Goal: Transaction & Acquisition: Purchase product/service

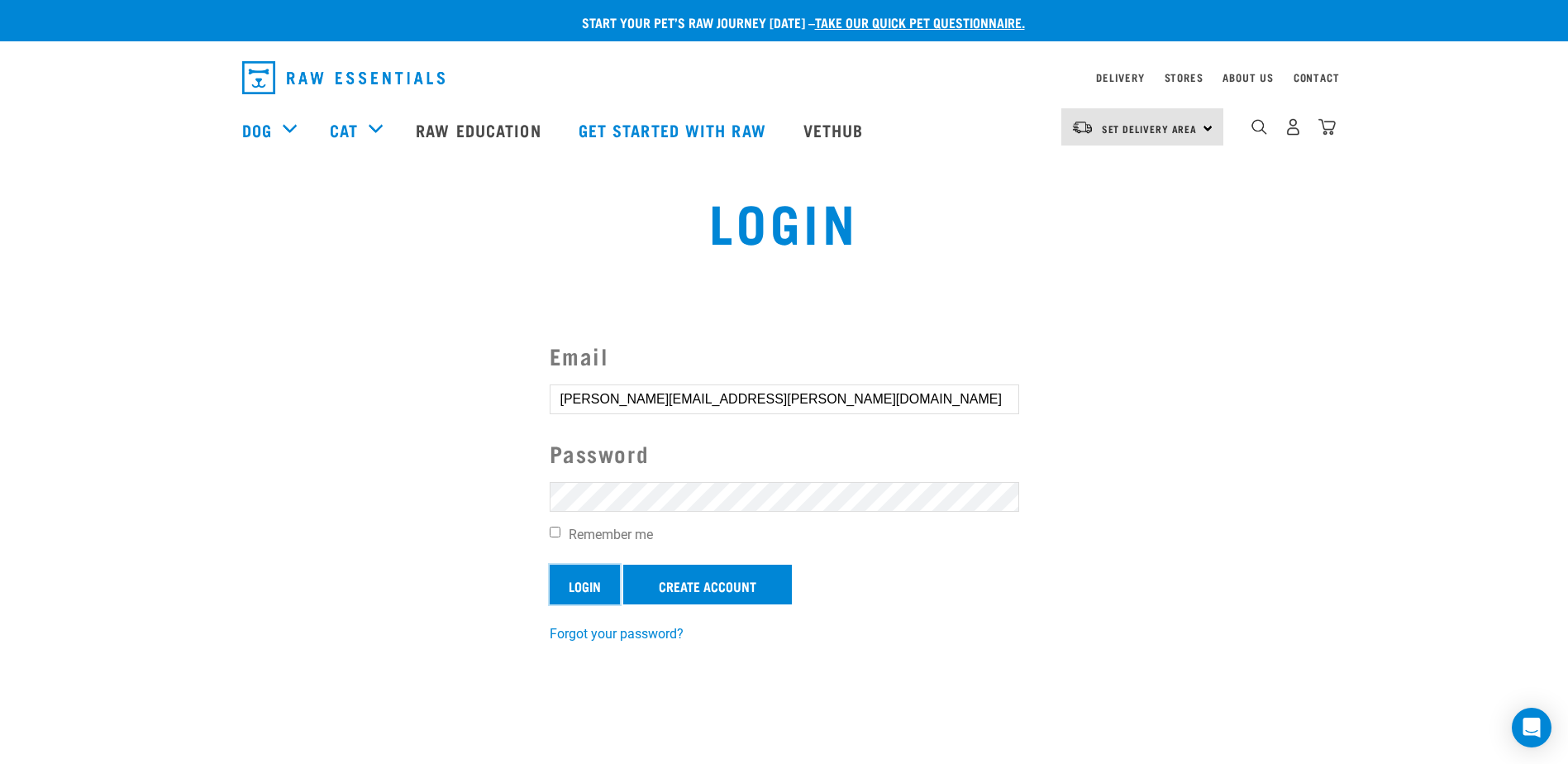
click at [582, 581] on input "Login" at bounding box center [584, 584] width 71 height 39
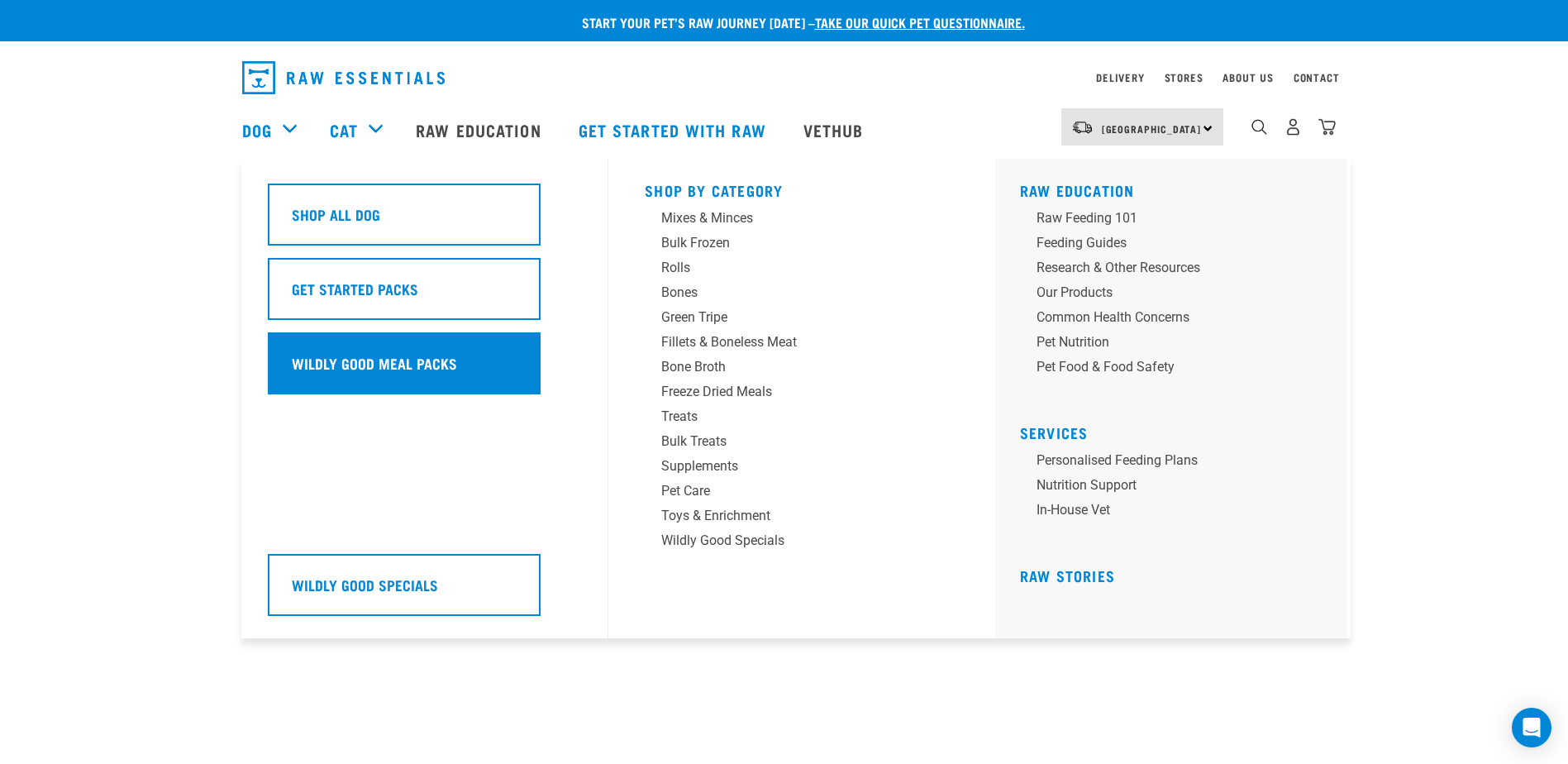
click at [299, 364] on h5 "Wildly Good Meal Packs" at bounding box center [374, 363] width 165 height 21
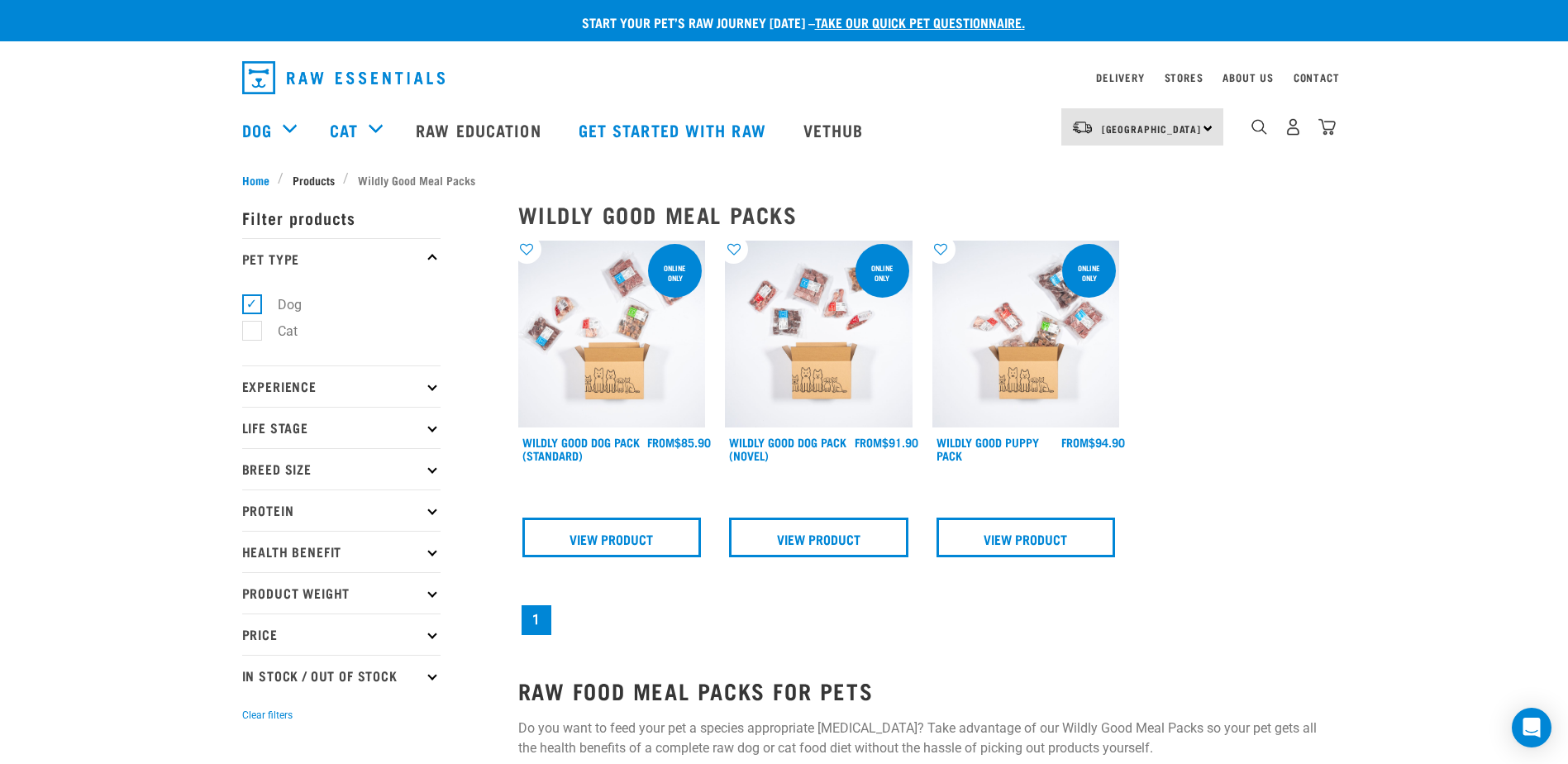
click at [309, 175] on span "Products" at bounding box center [313, 179] width 42 height 17
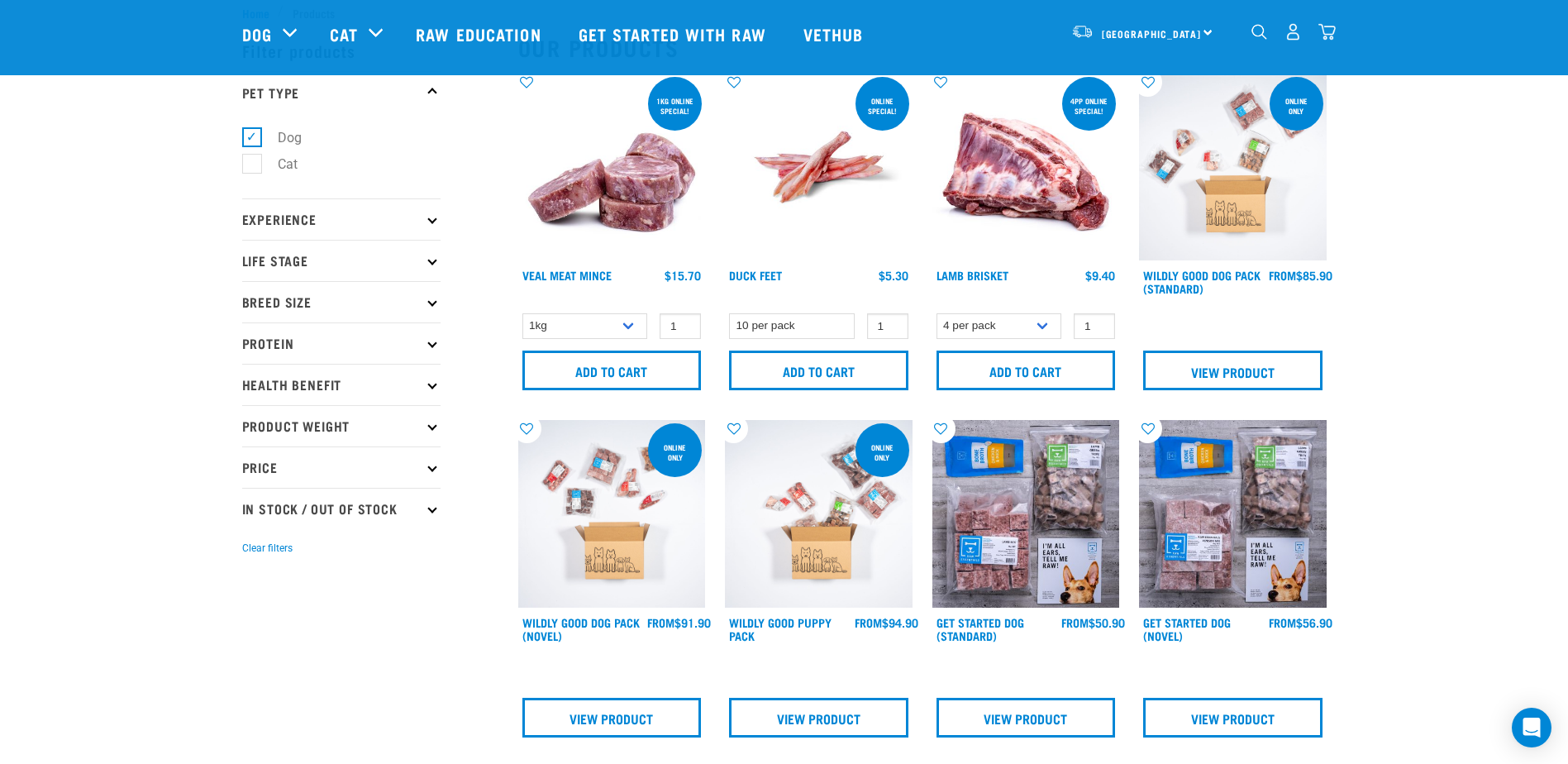
scroll to position [82, 0]
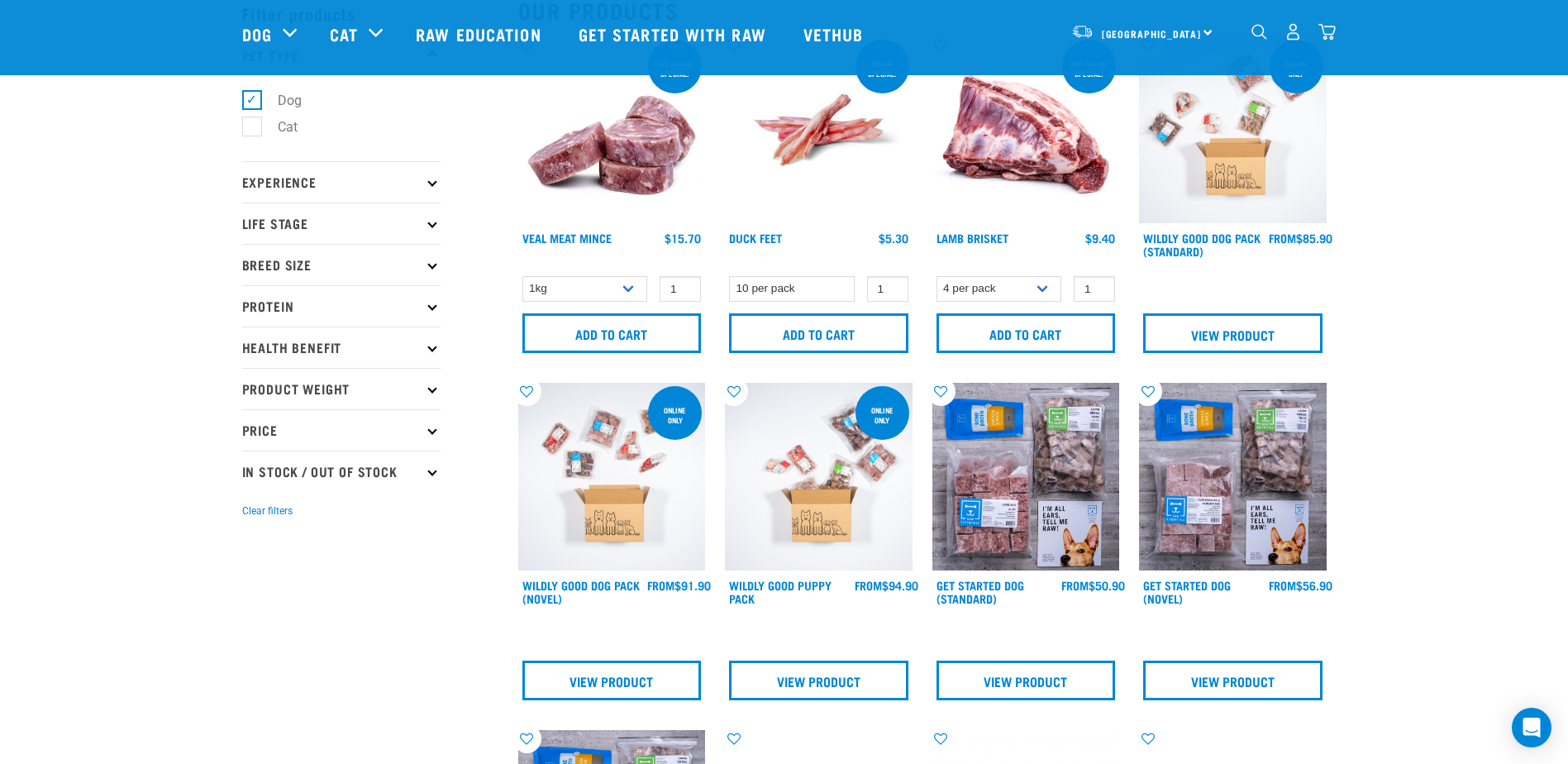
click at [325, 386] on p "Product Weight" at bounding box center [342, 388] width 199 height 41
click at [251, 517] on label "3kg" at bounding box center [278, 514] width 55 height 21
click at [245, 517] on input "3kg" at bounding box center [248, 512] width 11 height 11
checkbox input "true"
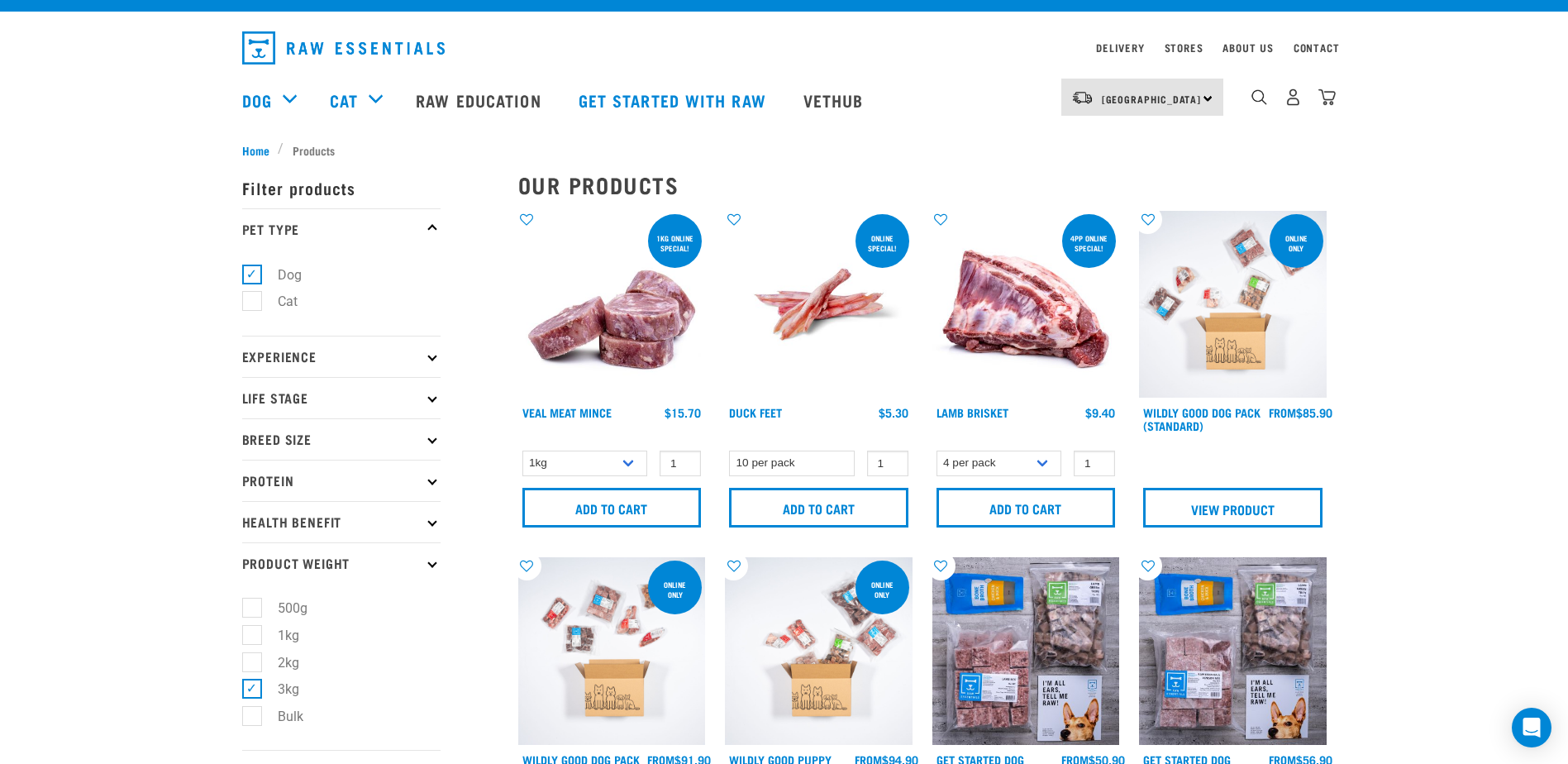
scroll to position [0, 0]
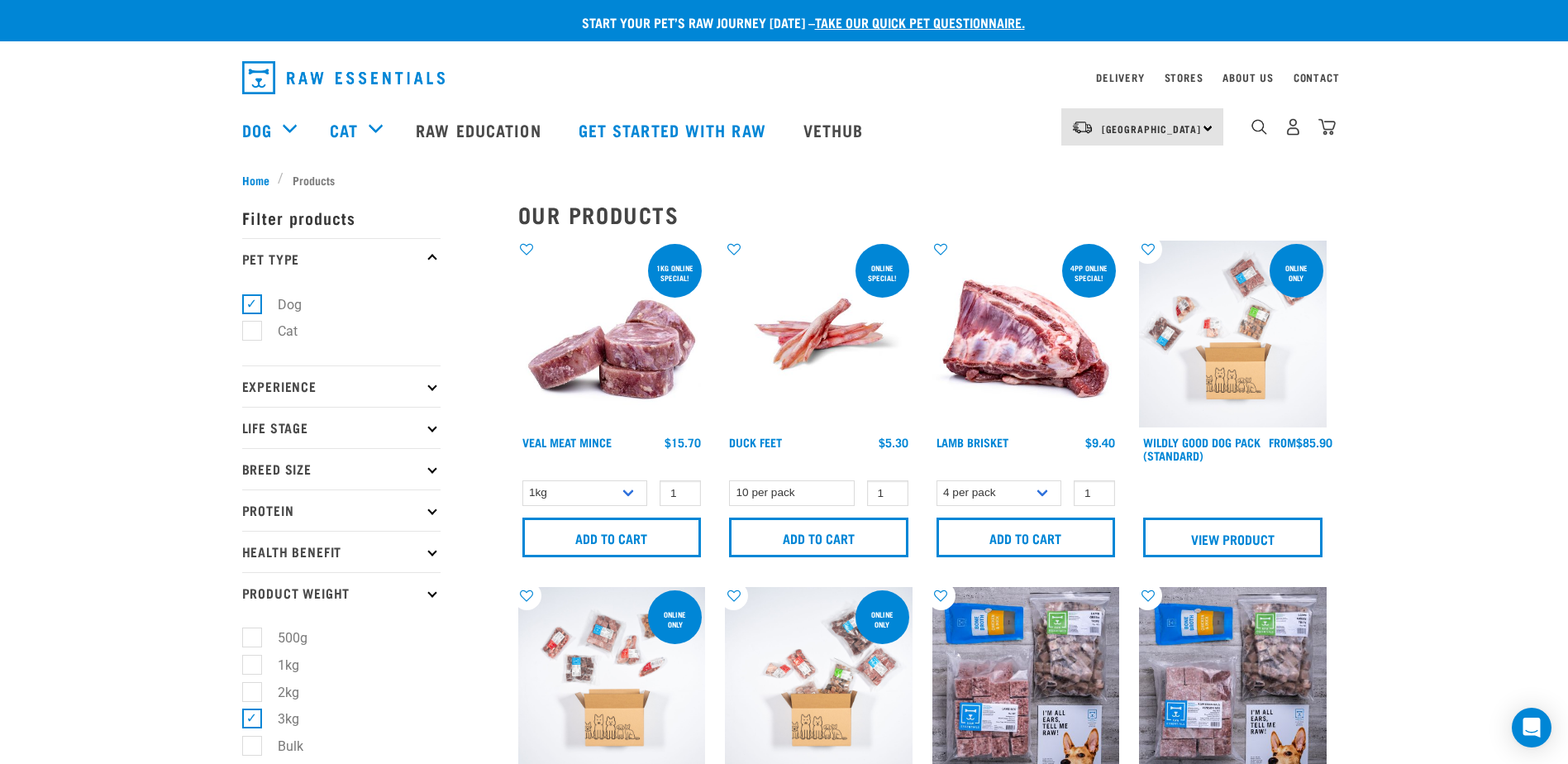
drag, startPoint x: 1478, startPoint y: 368, endPoint x: 1504, endPoint y: 368, distance: 26.0
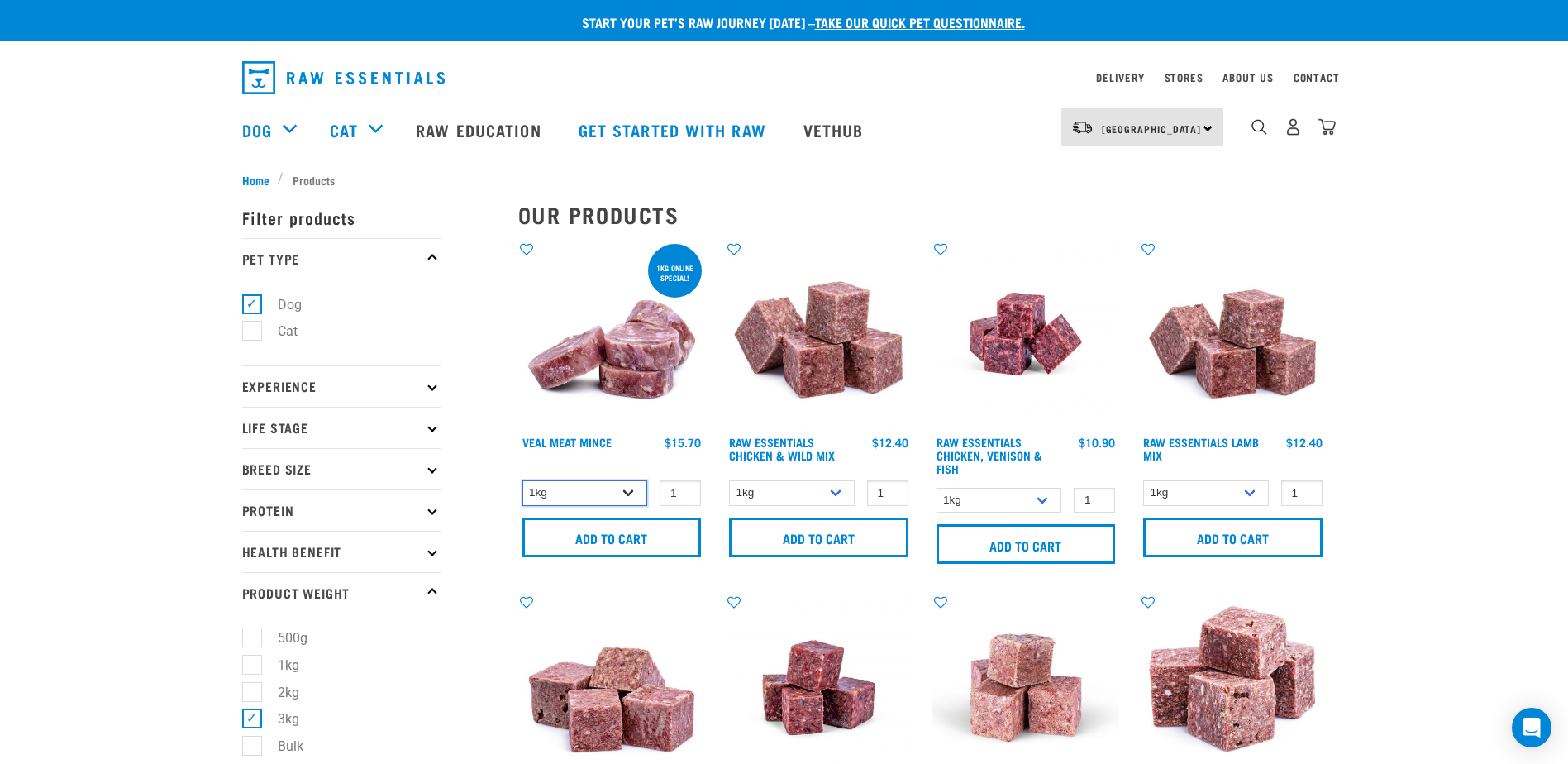
click at [628, 489] on select "1kg 3kg" at bounding box center [585, 493] width 125 height 26
select select "703"
click at [522, 480] on select "1kg 3kg" at bounding box center [585, 493] width 125 height 26
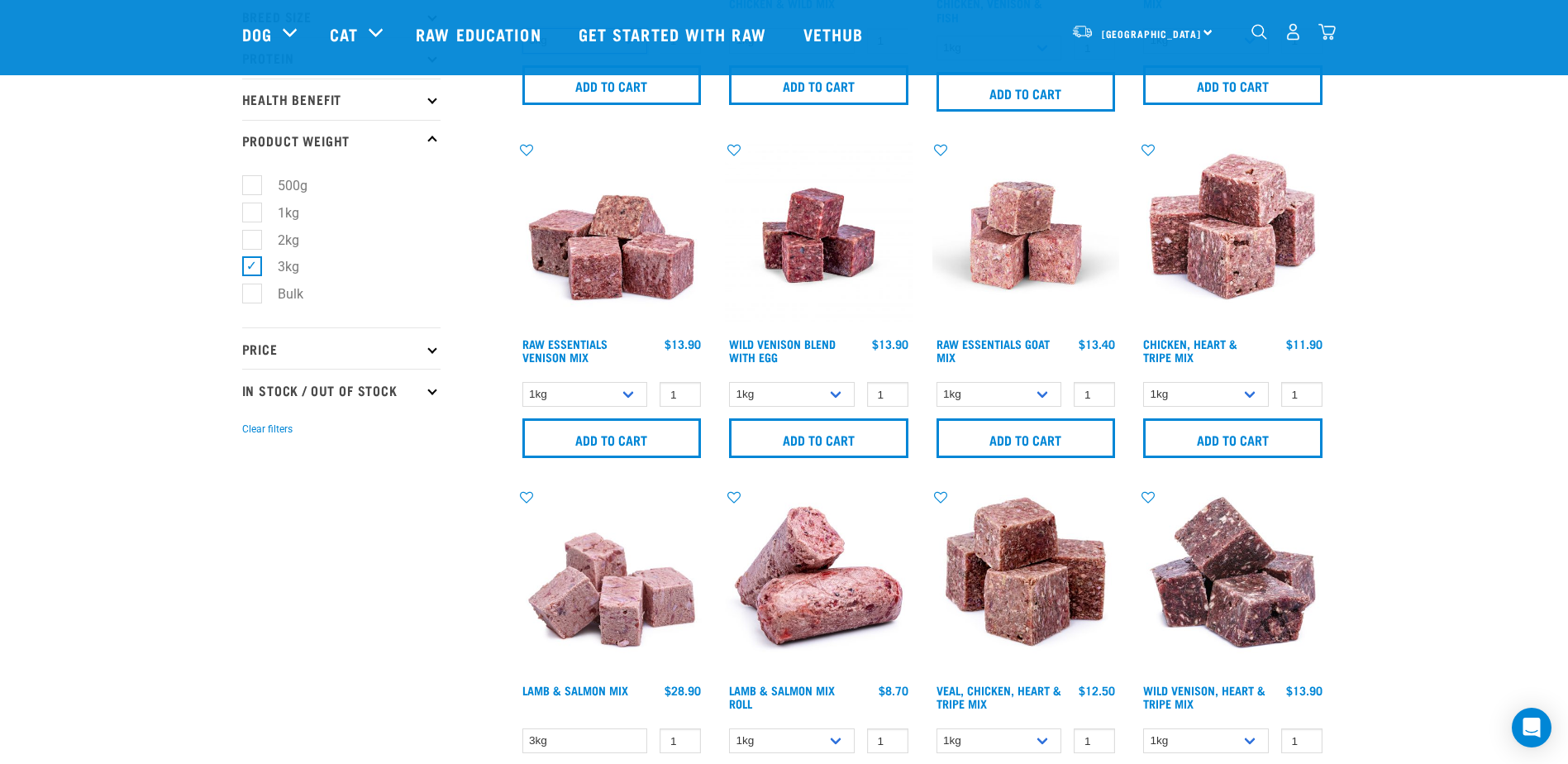
scroll to position [248, 0]
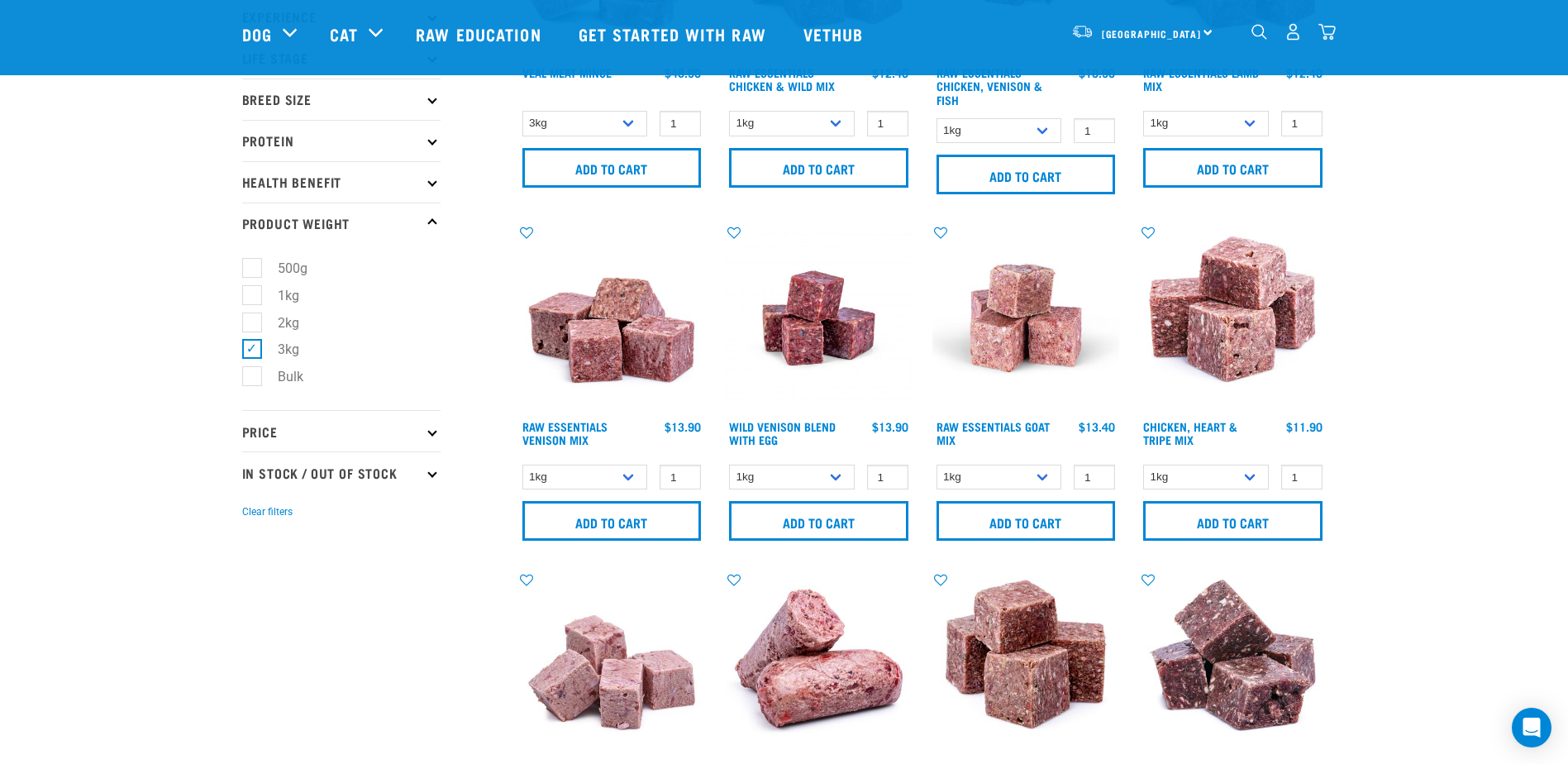
click at [255, 350] on label "3kg" at bounding box center [278, 349] width 55 height 21
click at [253, 350] on input "3kg" at bounding box center [248, 347] width 11 height 11
click at [255, 350] on label "3kg" at bounding box center [278, 349] width 55 height 21
click at [253, 350] on input "3kg" at bounding box center [248, 347] width 11 height 11
checkbox input "true"
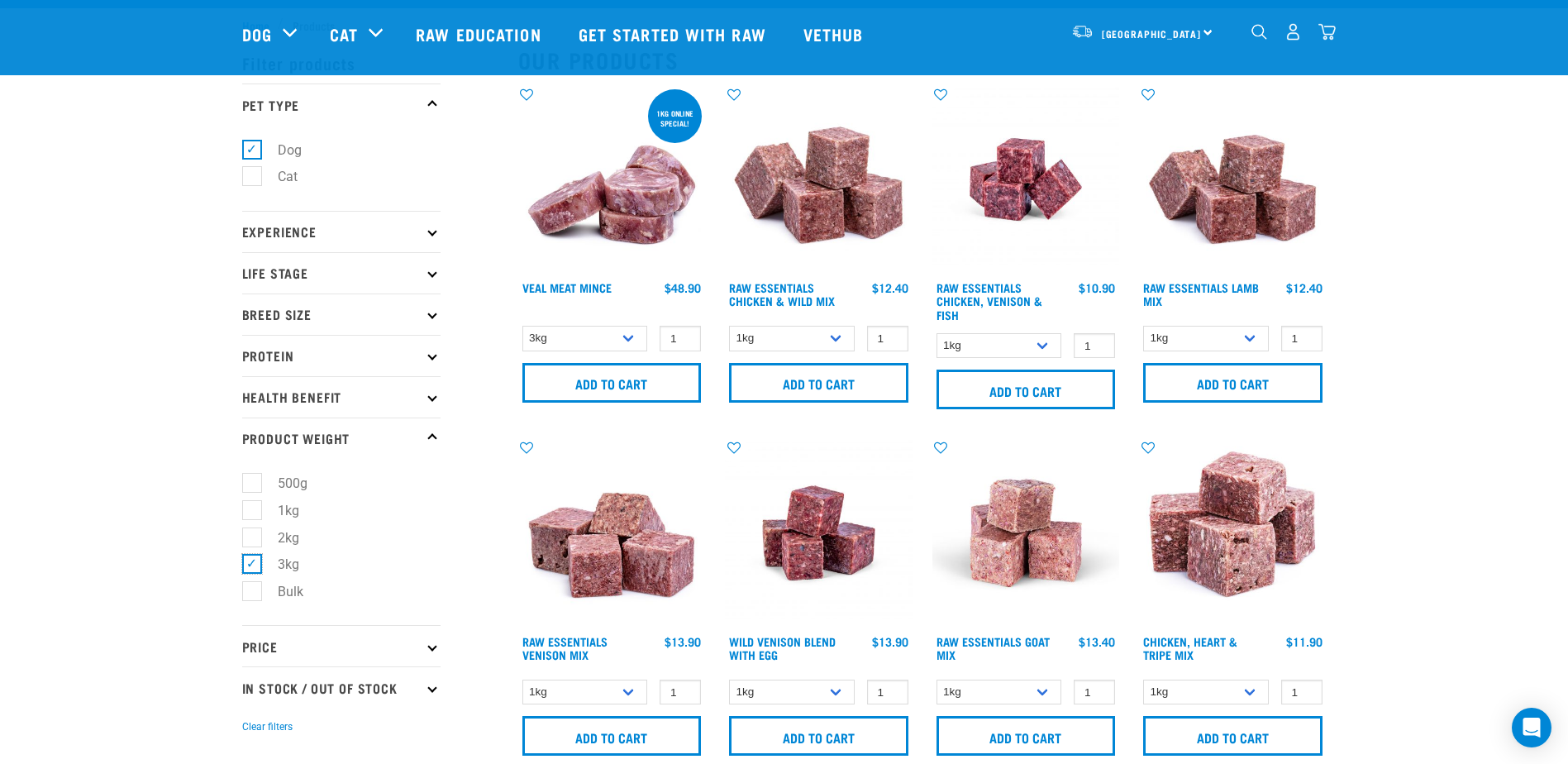
scroll to position [0, 0]
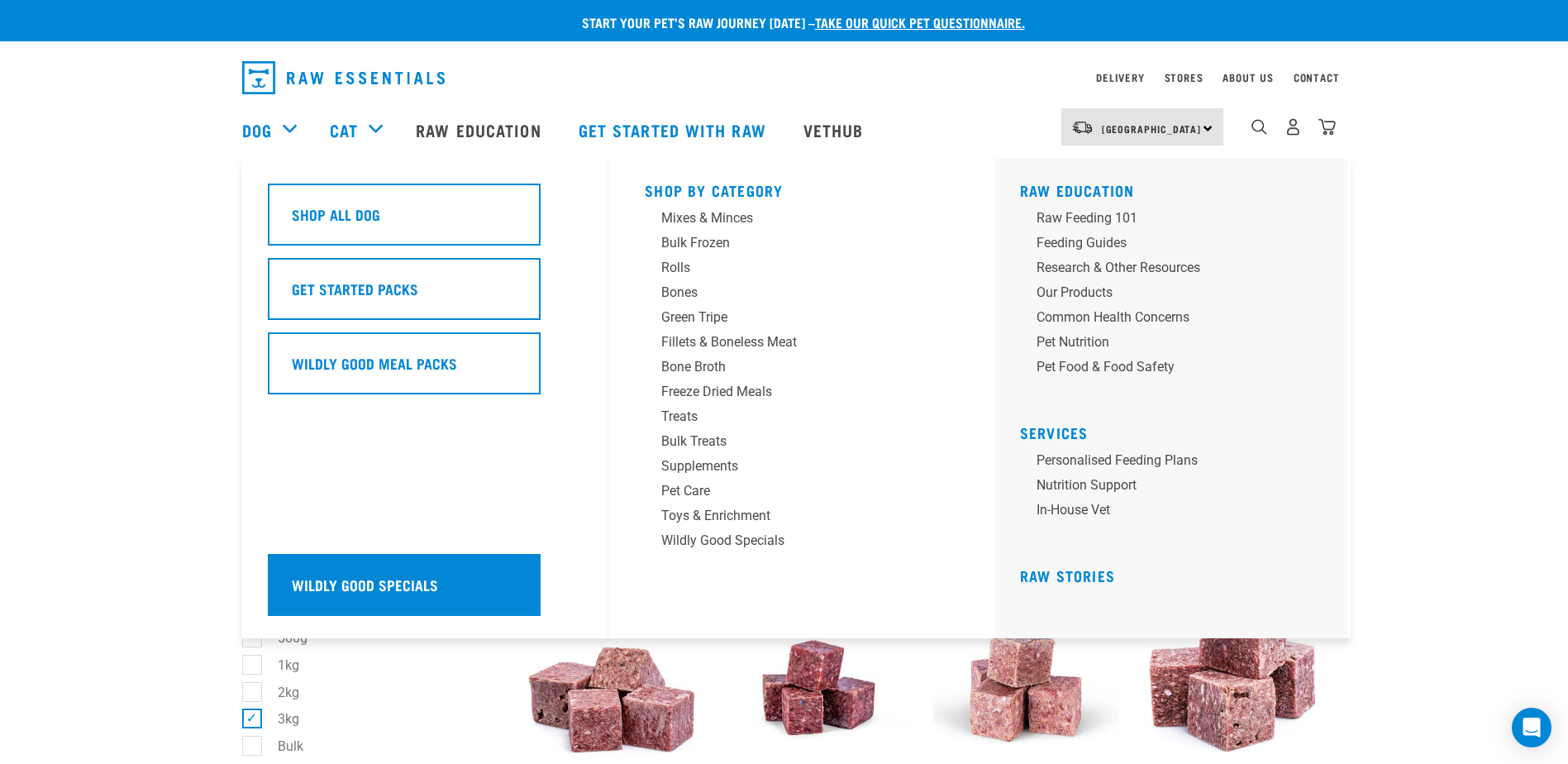
click at [450, 581] on div "Wildly Good Specials" at bounding box center [403, 584] width 273 height 62
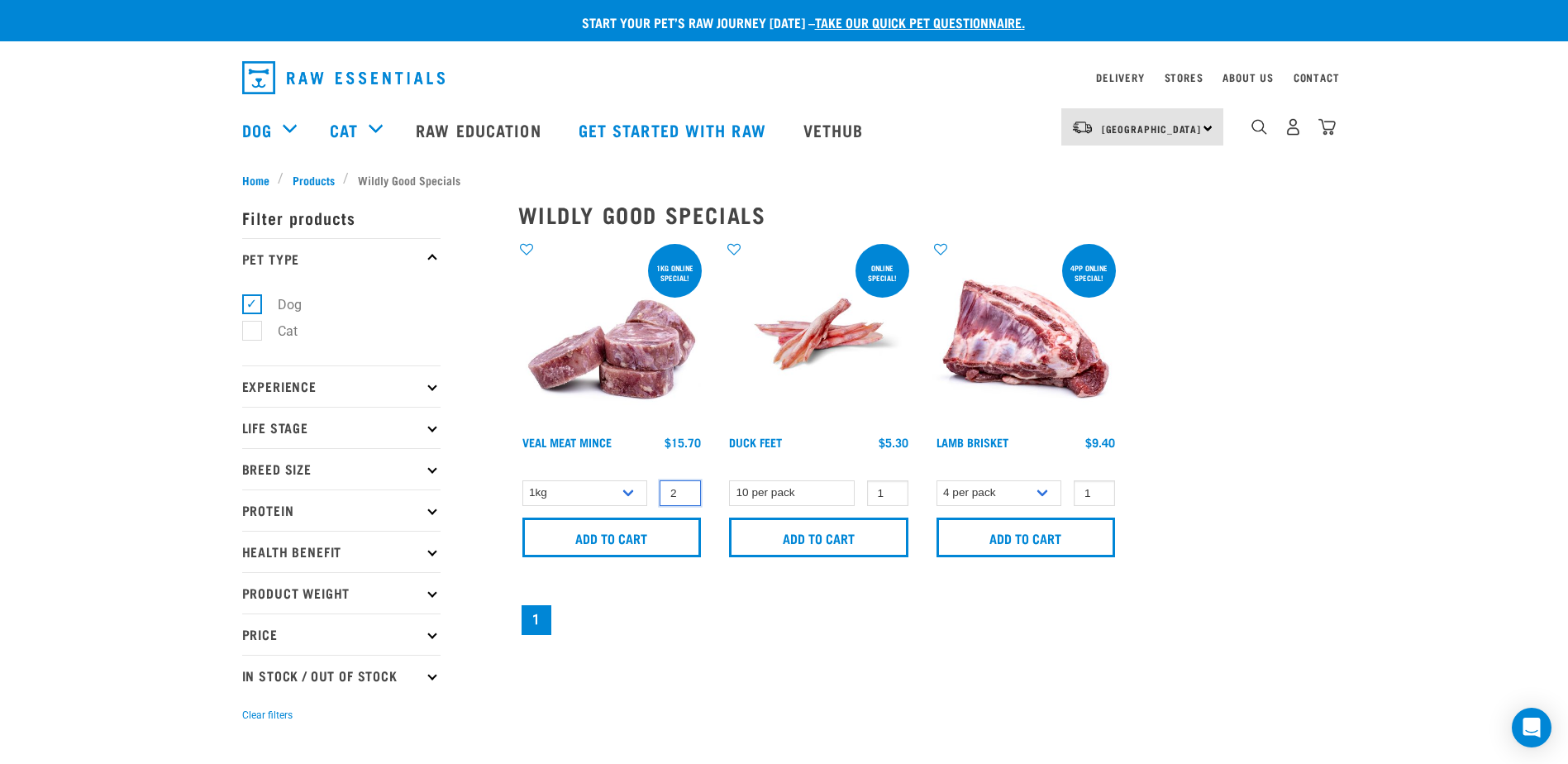
click at [682, 488] on input "2" at bounding box center [680, 493] width 41 height 26
click at [682, 488] on input "3" at bounding box center [680, 493] width 41 height 26
click at [682, 488] on input "4" at bounding box center [680, 493] width 41 height 26
click at [682, 488] on input "7" at bounding box center [680, 493] width 41 height 26
click at [682, 495] on input "6" at bounding box center [680, 493] width 41 height 26
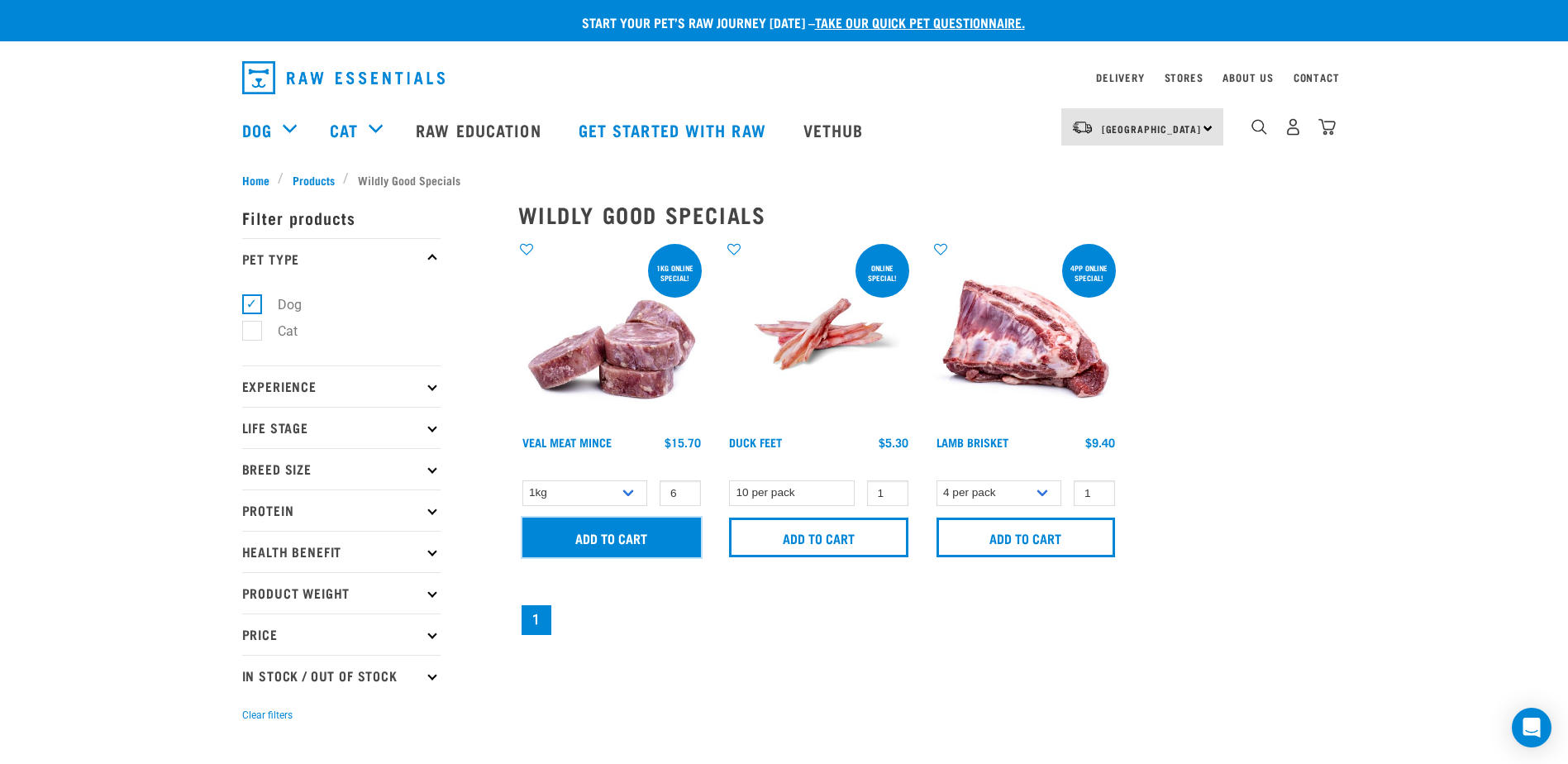
click at [618, 535] on input "Add to cart" at bounding box center [612, 537] width 179 height 39
click at [684, 494] on input "5" at bounding box center [680, 493] width 41 height 26
type input "4"
click at [683, 494] on input "4" at bounding box center [680, 493] width 41 height 26
click at [603, 536] on input "Add to cart" at bounding box center [612, 537] width 179 height 39
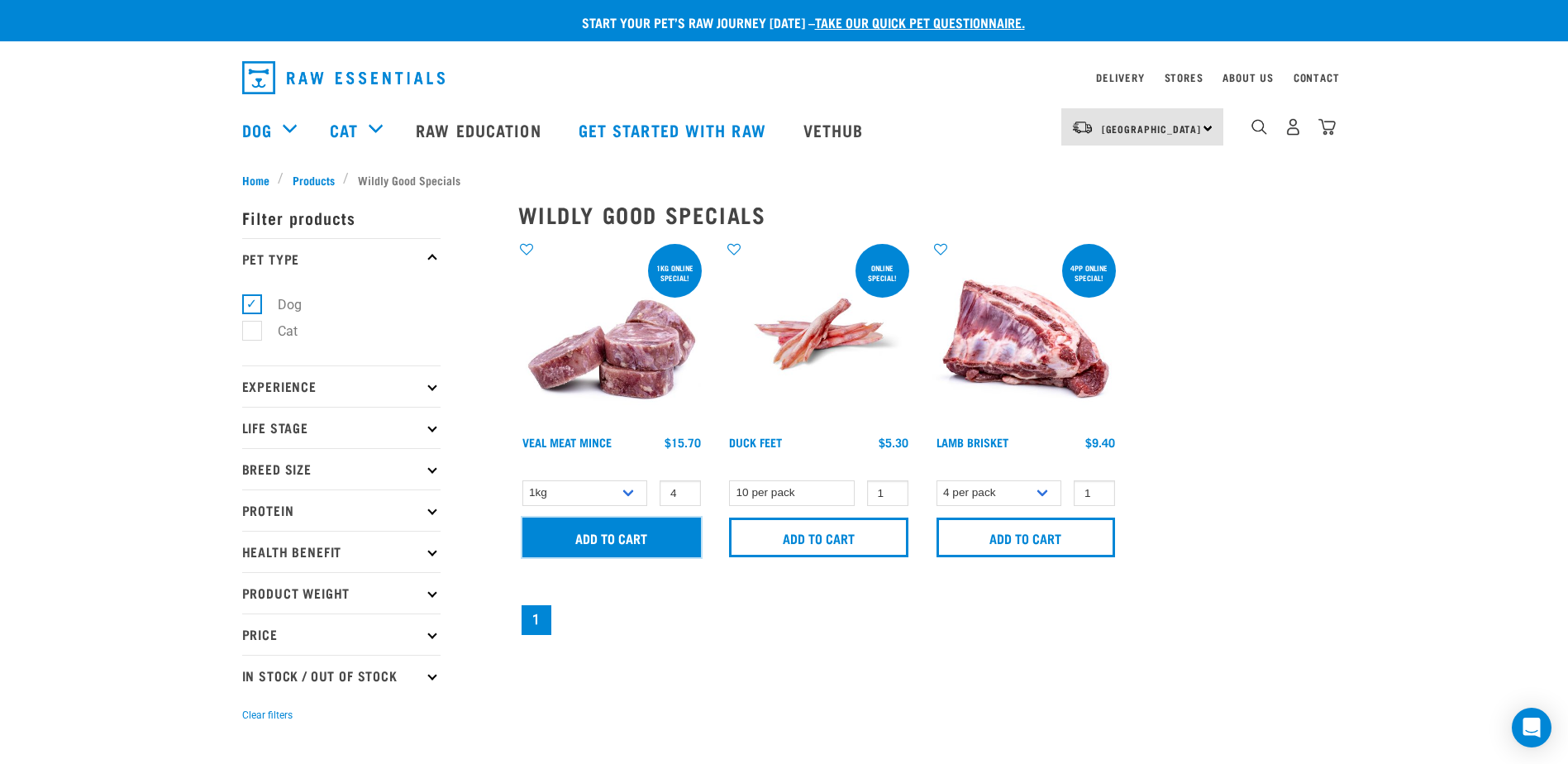
click at [603, 537] on input "Add to cart" at bounding box center [612, 537] width 179 height 39
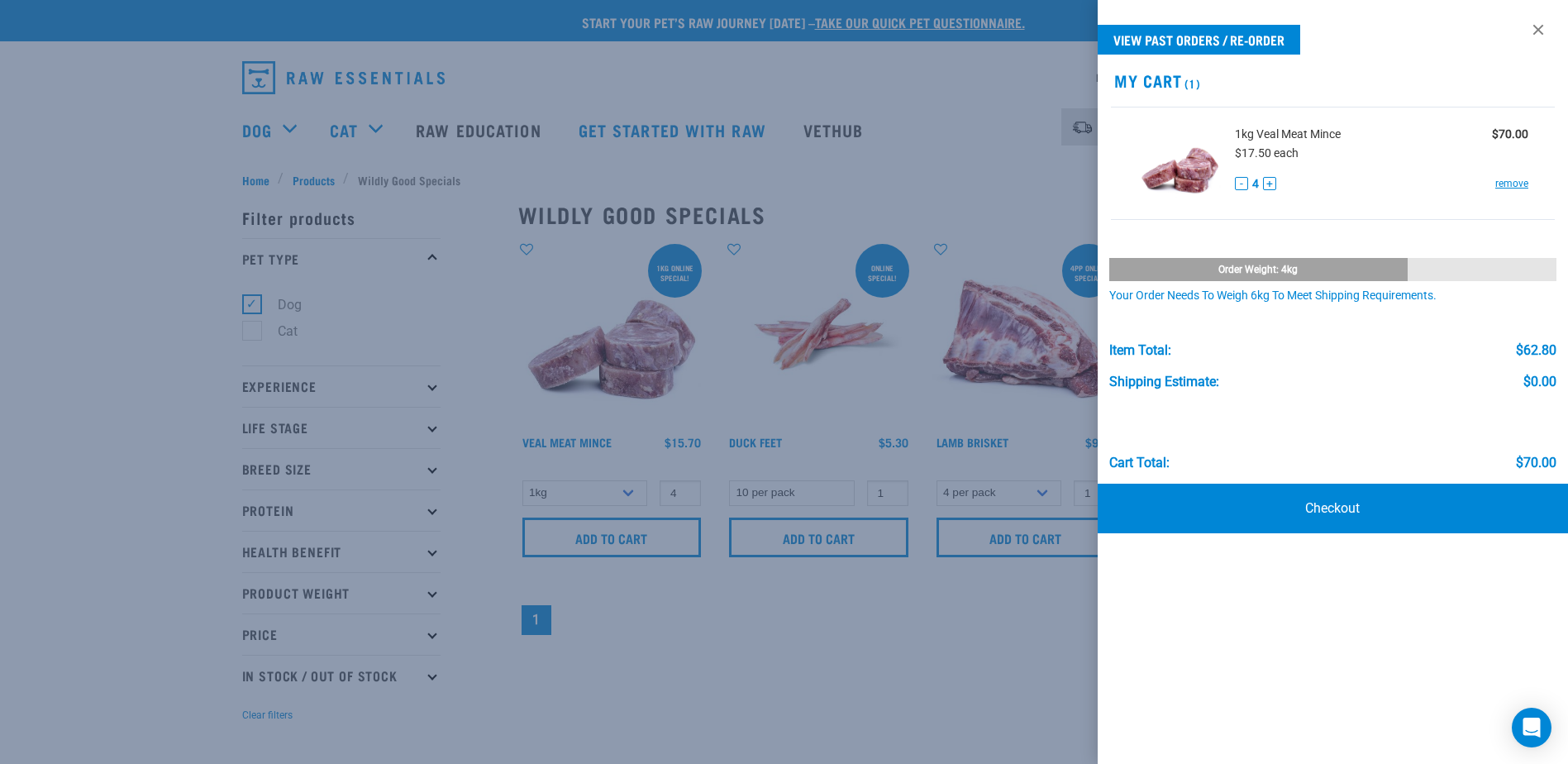
click at [60, 380] on button "delete" at bounding box center [51, 382] width 16 height 16
click at [108, 511] on div at bounding box center [784, 382] width 1568 height 764
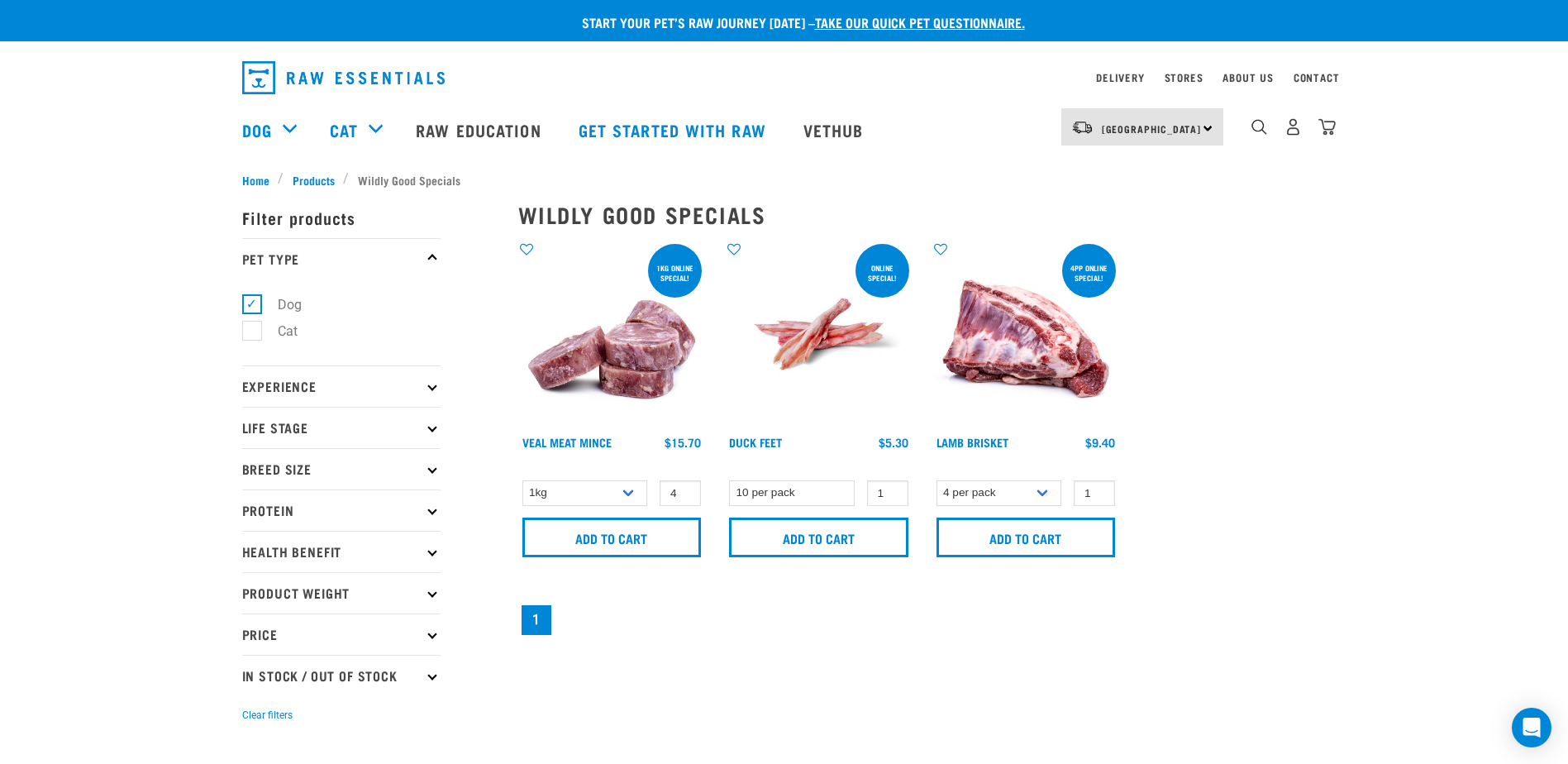
click at [434, 387] on icon at bounding box center [432, 386] width 9 height 9
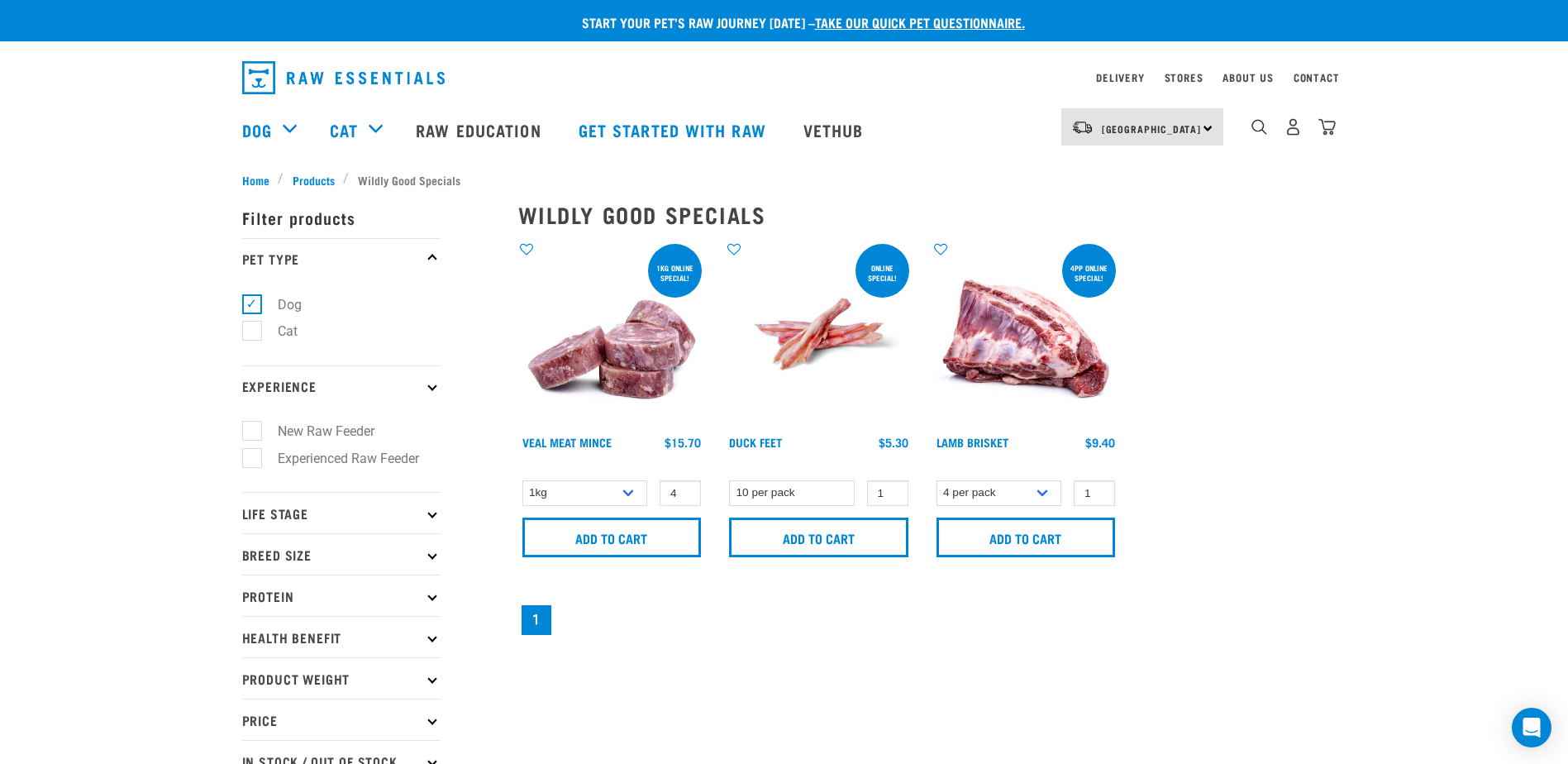
click at [433, 387] on icon at bounding box center [432, 386] width 9 height 9
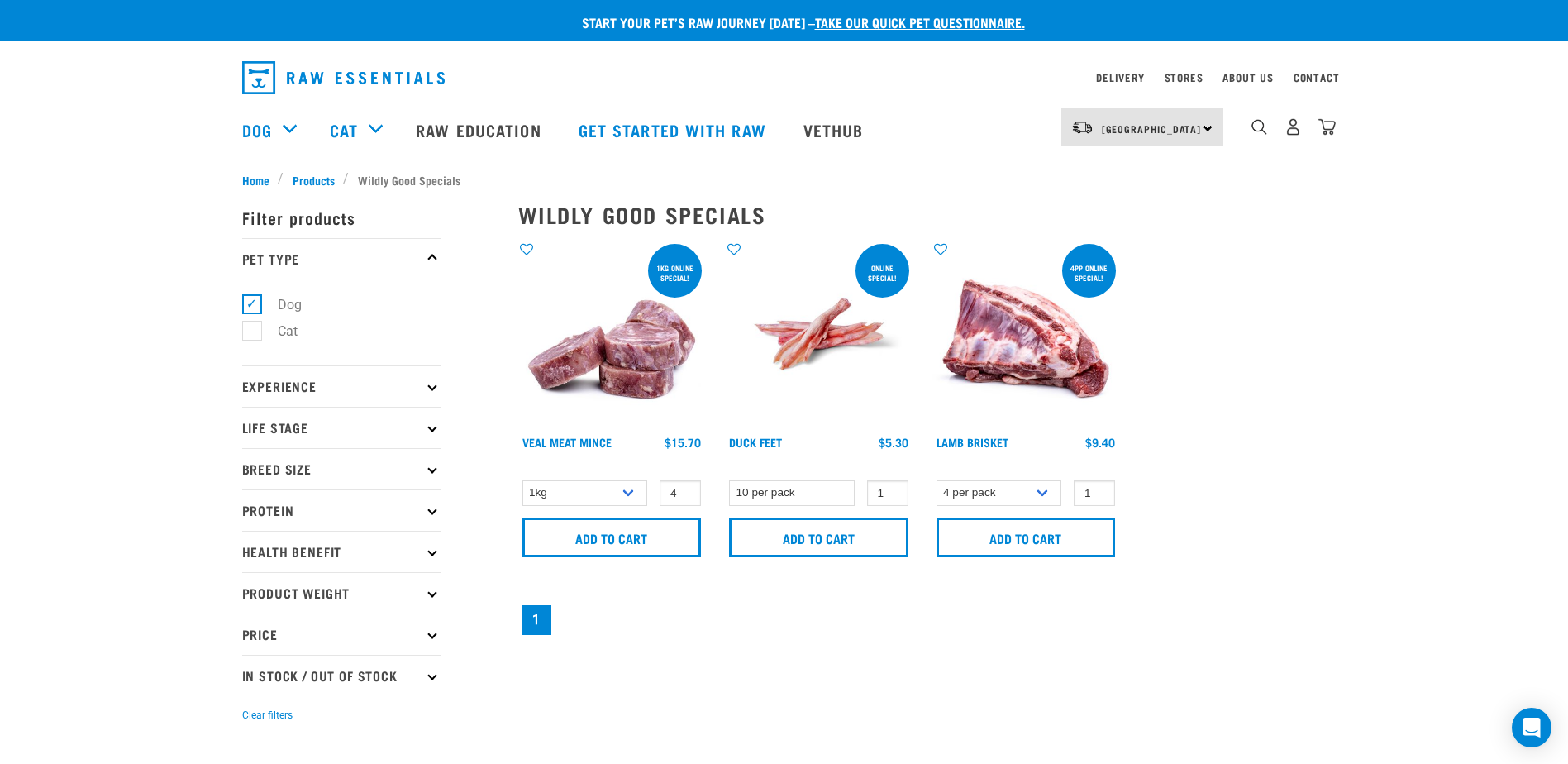
click at [431, 420] on p "Life Stage" at bounding box center [342, 428] width 199 height 41
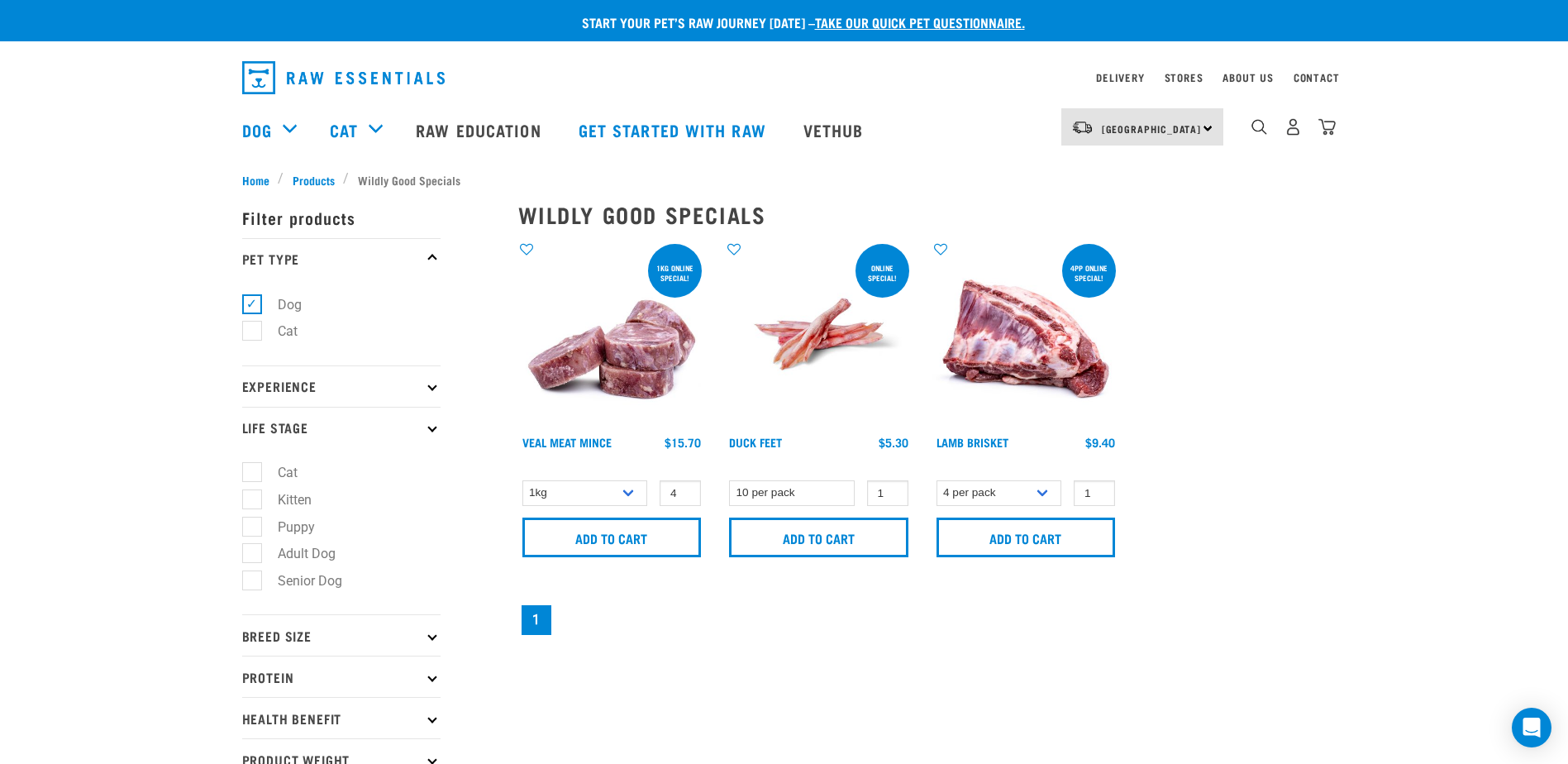
click at [431, 420] on p "Life Stage" at bounding box center [342, 428] width 199 height 41
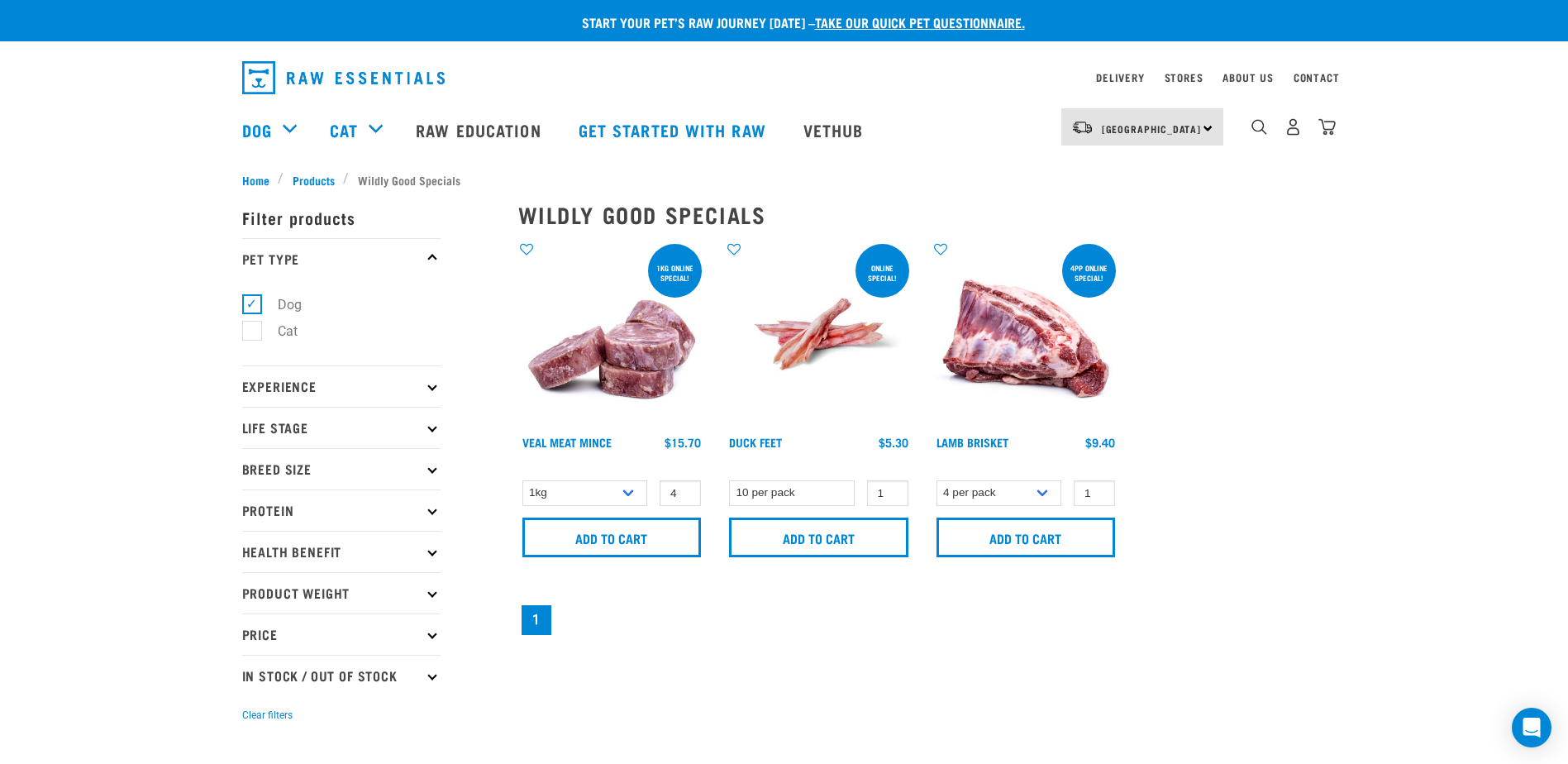
click at [381, 679] on p "In Stock / Out Of Stock" at bounding box center [342, 675] width 199 height 41
click at [429, 669] on p "In Stock / Out Of Stock" at bounding box center [342, 675] width 199 height 41
click at [320, 592] on p "Product Weight" at bounding box center [342, 592] width 199 height 41
click at [311, 181] on div "× Filter products Pet Type Dog Cat Experience New Raw Feeder Experienced Raw Fe…" at bounding box center [370, 464] width 276 height 572
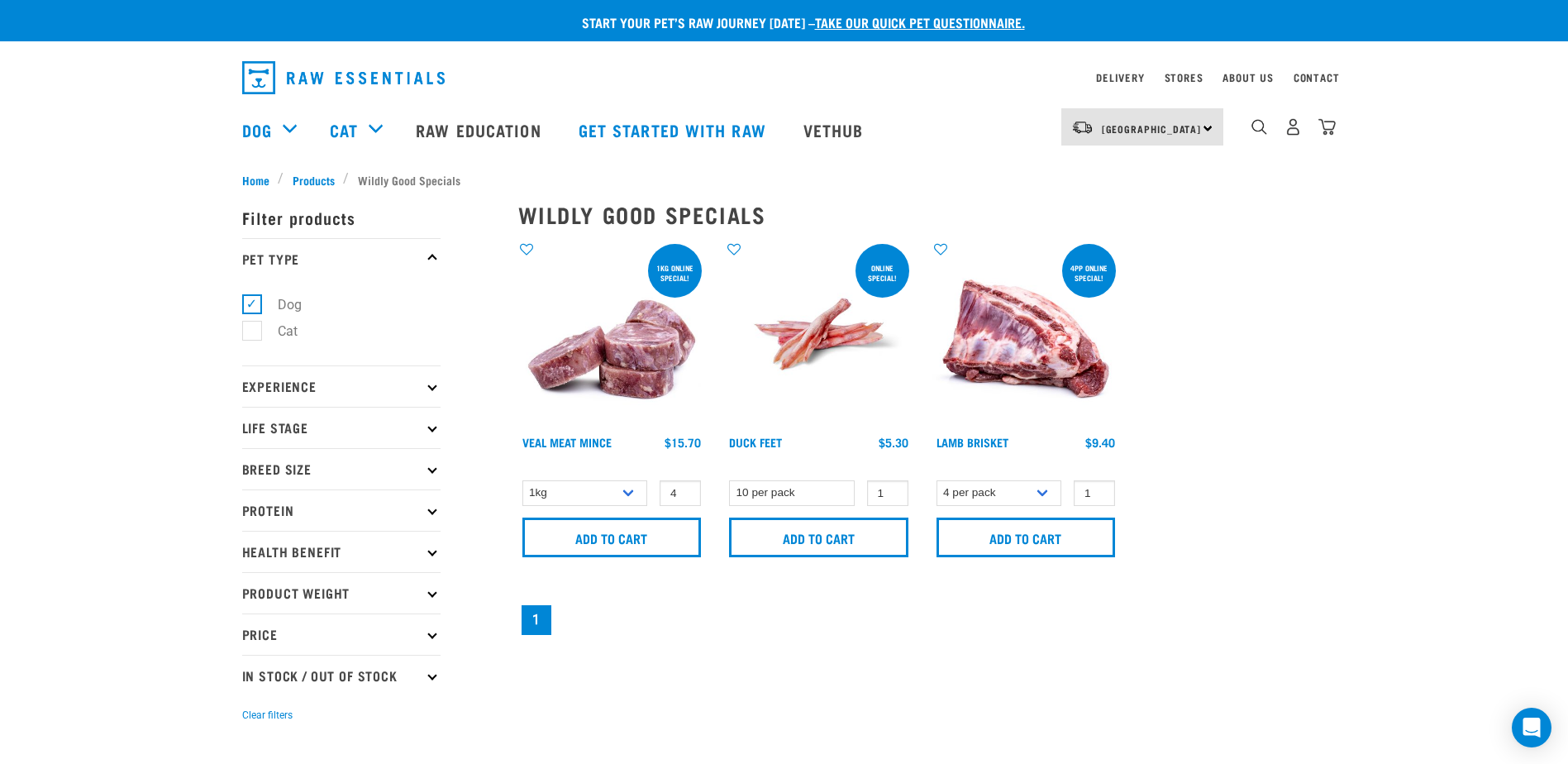
click at [318, 181] on div "× Filter products Pet Type Dog Cat Experience New Raw Feeder Experienced Raw Fe…" at bounding box center [370, 464] width 276 height 572
click at [139, 242] on div "Start your pet’s raw journey today – take our quick pet questionnaire. Delivery…" at bounding box center [784, 370] width 1568 height 741
click at [316, 179] on div "× Filter products Pet Type Dog Cat Experience New Raw Feeder Experienced Raw Fe…" at bounding box center [370, 464] width 276 height 572
click at [314, 176] on span "Products" at bounding box center [313, 179] width 42 height 17
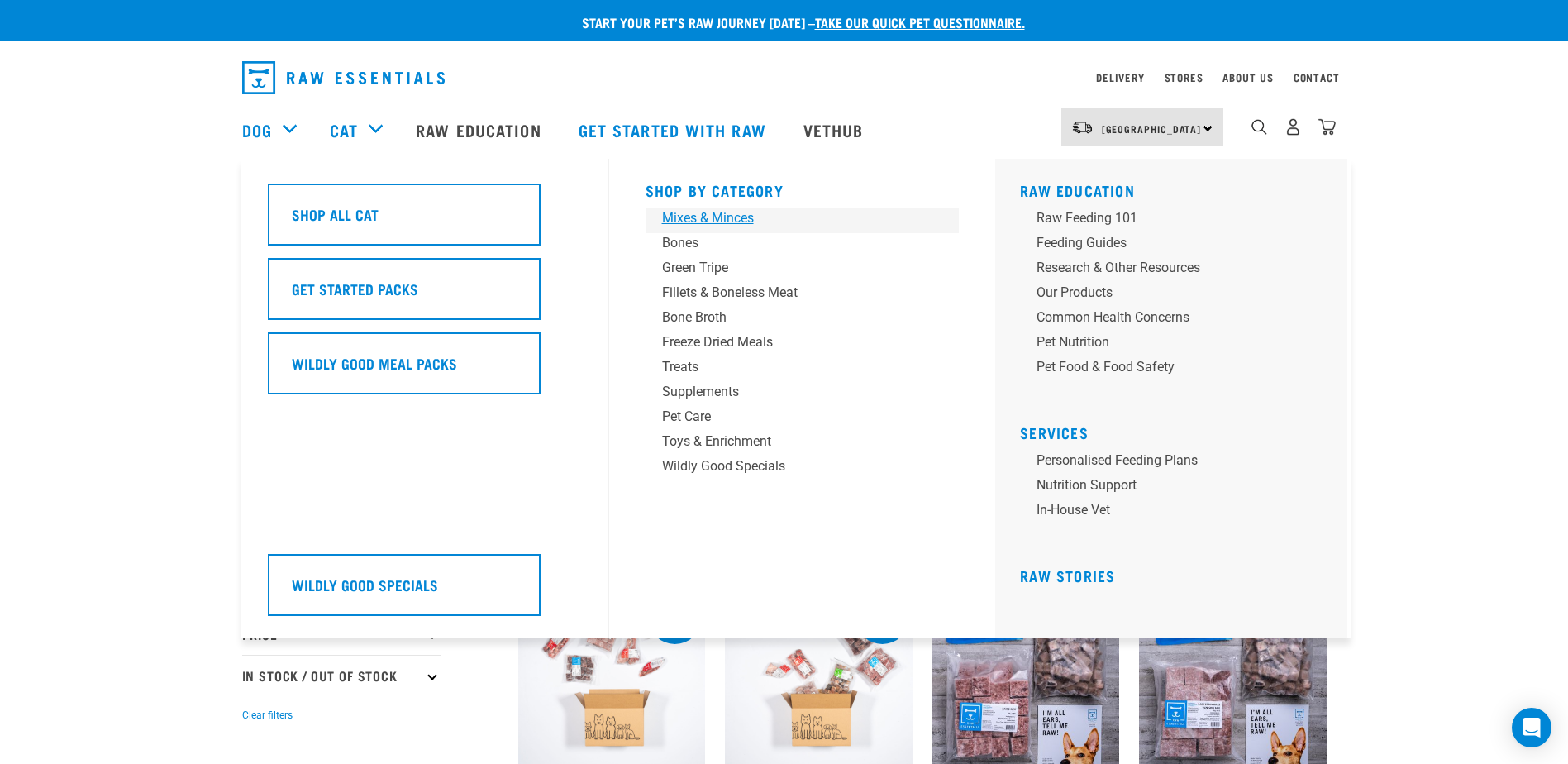
click at [737, 216] on div "Mixes & Minces" at bounding box center [791, 218] width 258 height 20
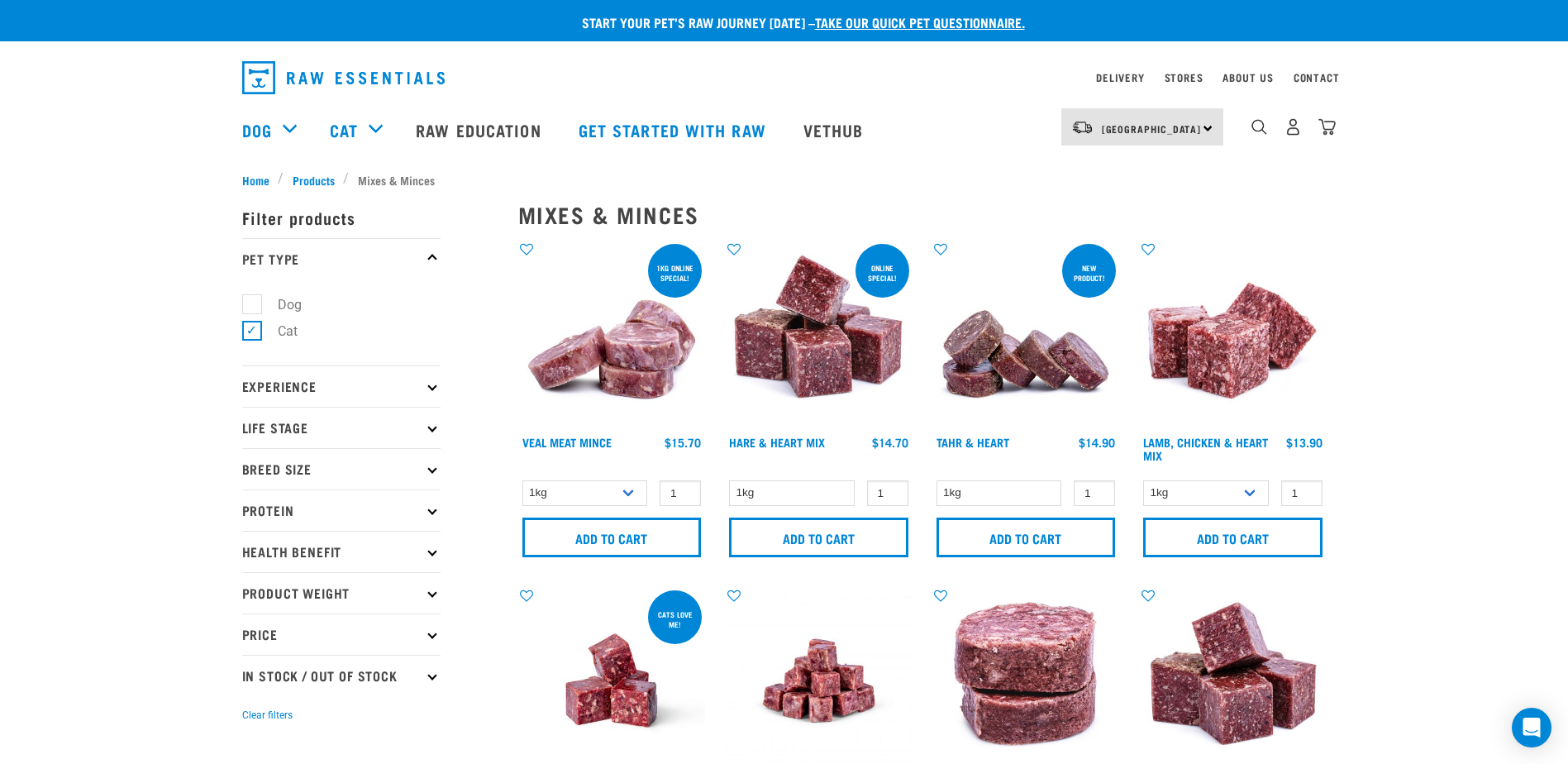
click at [257, 298] on label "Dog" at bounding box center [280, 304] width 57 height 21
click at [253, 298] on input "Dog" at bounding box center [248, 301] width 11 height 11
checkbox input "true"
click at [253, 329] on label "Cat" at bounding box center [277, 330] width 53 height 21
click at [253, 329] on input "Cat" at bounding box center [248, 328] width 11 height 11
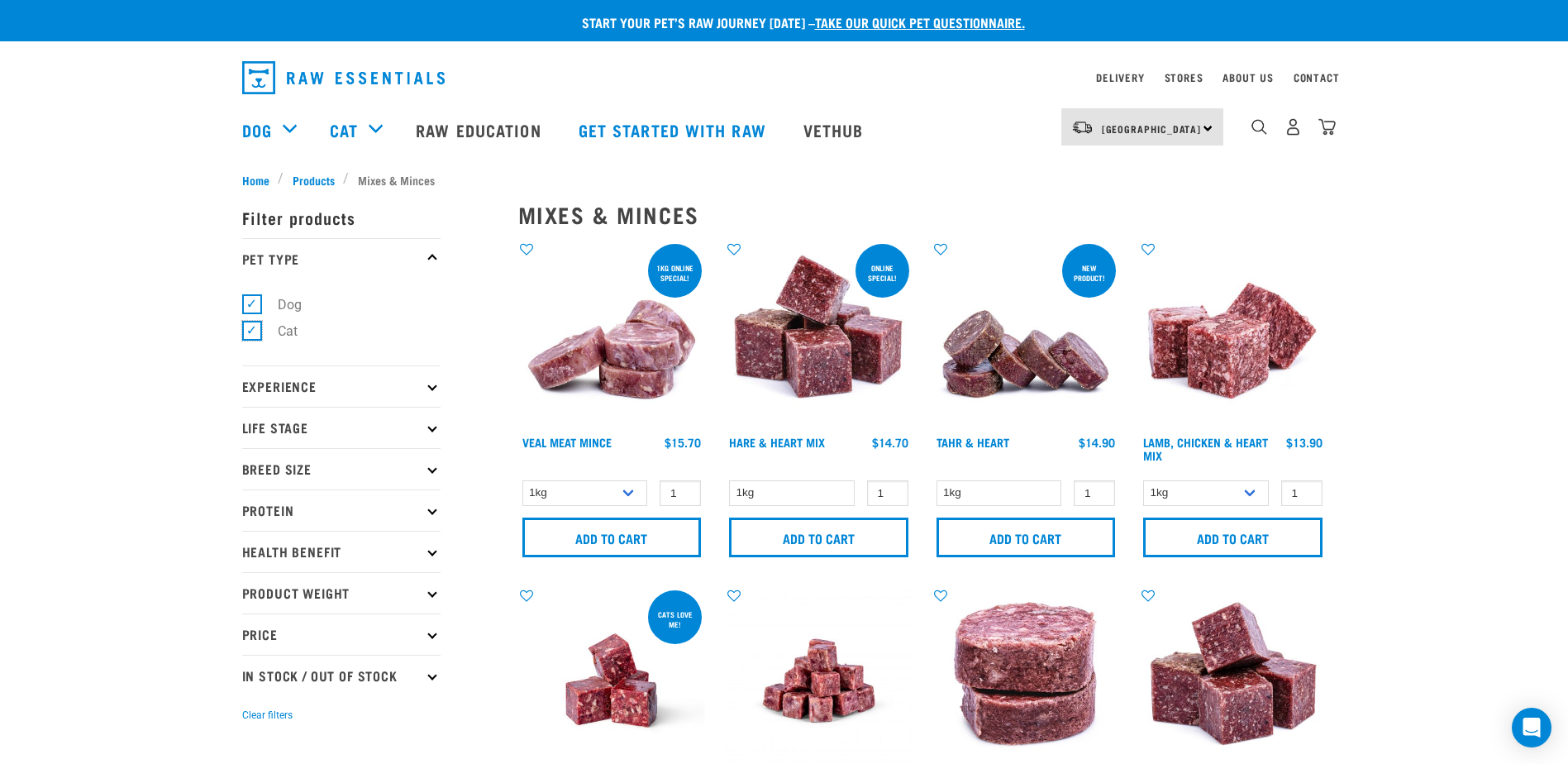
checkbox input "false"
click at [39, 127] on nav "North Island North Island South Island Dog Shop All Dog Rolls Cat" at bounding box center [784, 130] width 1568 height 66
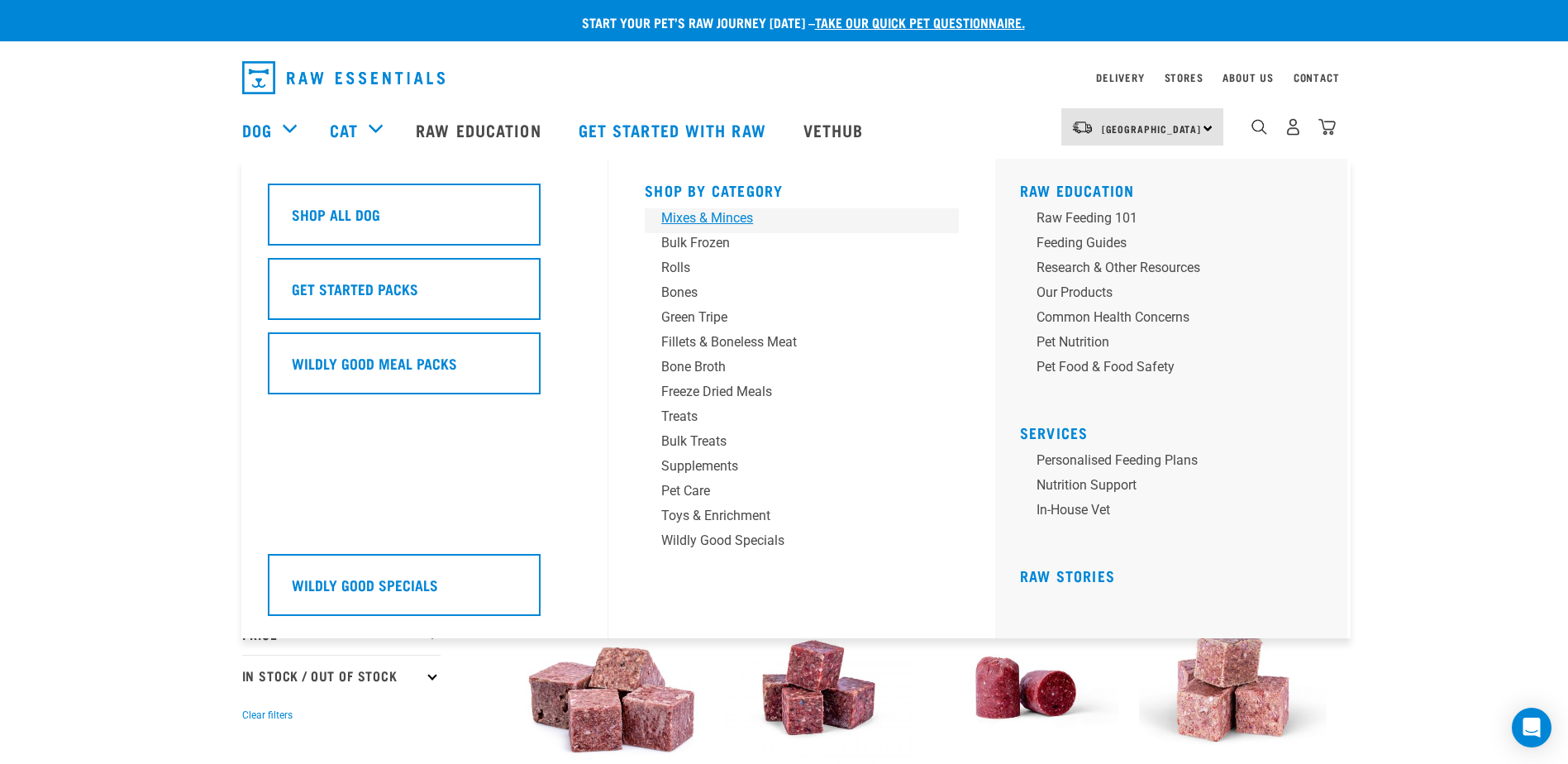
click at [737, 220] on div "Mixes & Minces" at bounding box center [790, 218] width 258 height 20
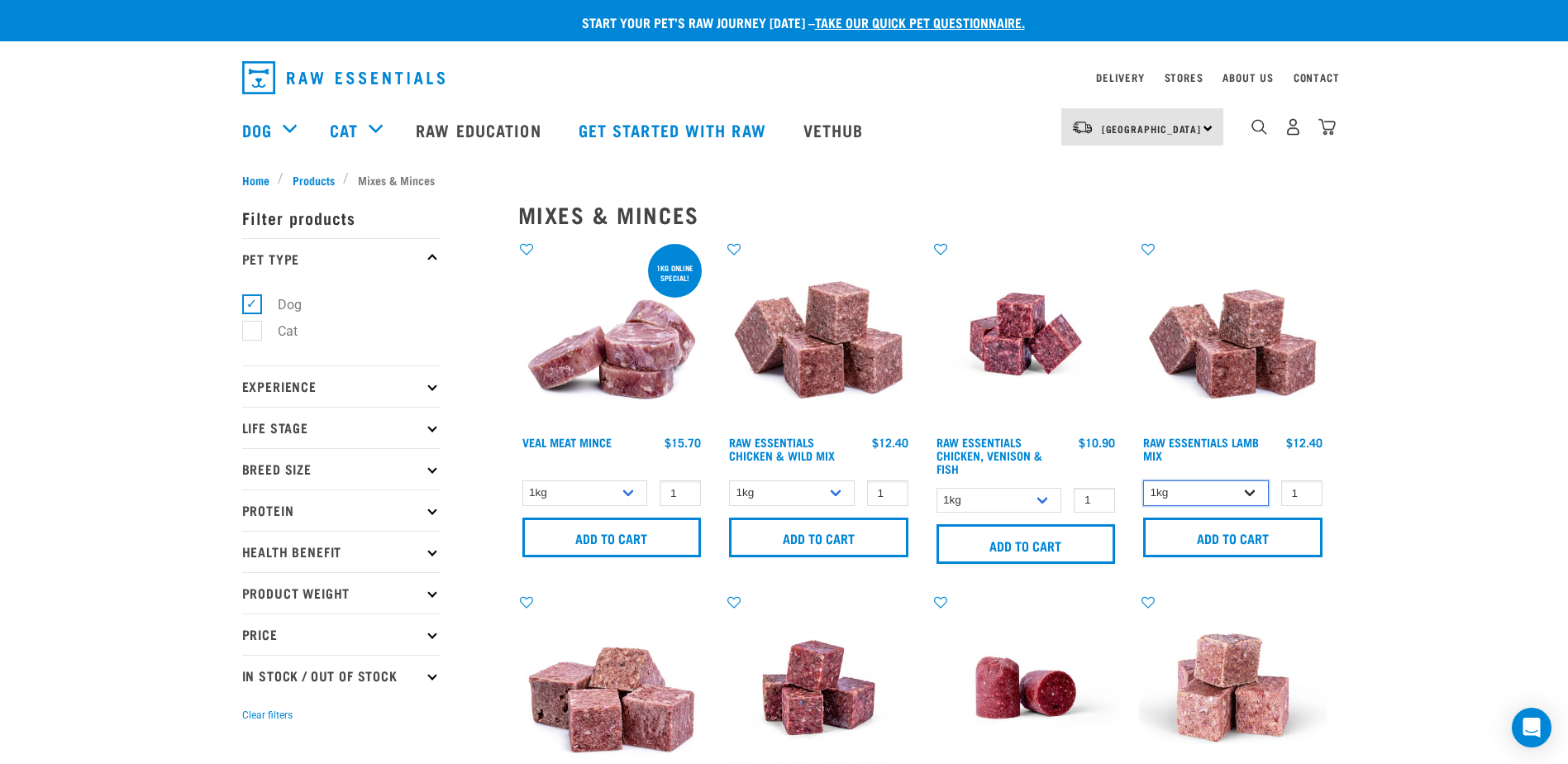
click at [1251, 495] on select "1kg 3kg Bulk (10kg)" at bounding box center [1206, 493] width 125 height 26
select select "24"
click at [1143, 480] on select "1kg 3kg Bulk (10kg)" at bounding box center [1206, 493] width 125 height 26
click at [1305, 488] on input "2" at bounding box center [1301, 493] width 41 height 26
type input "3"
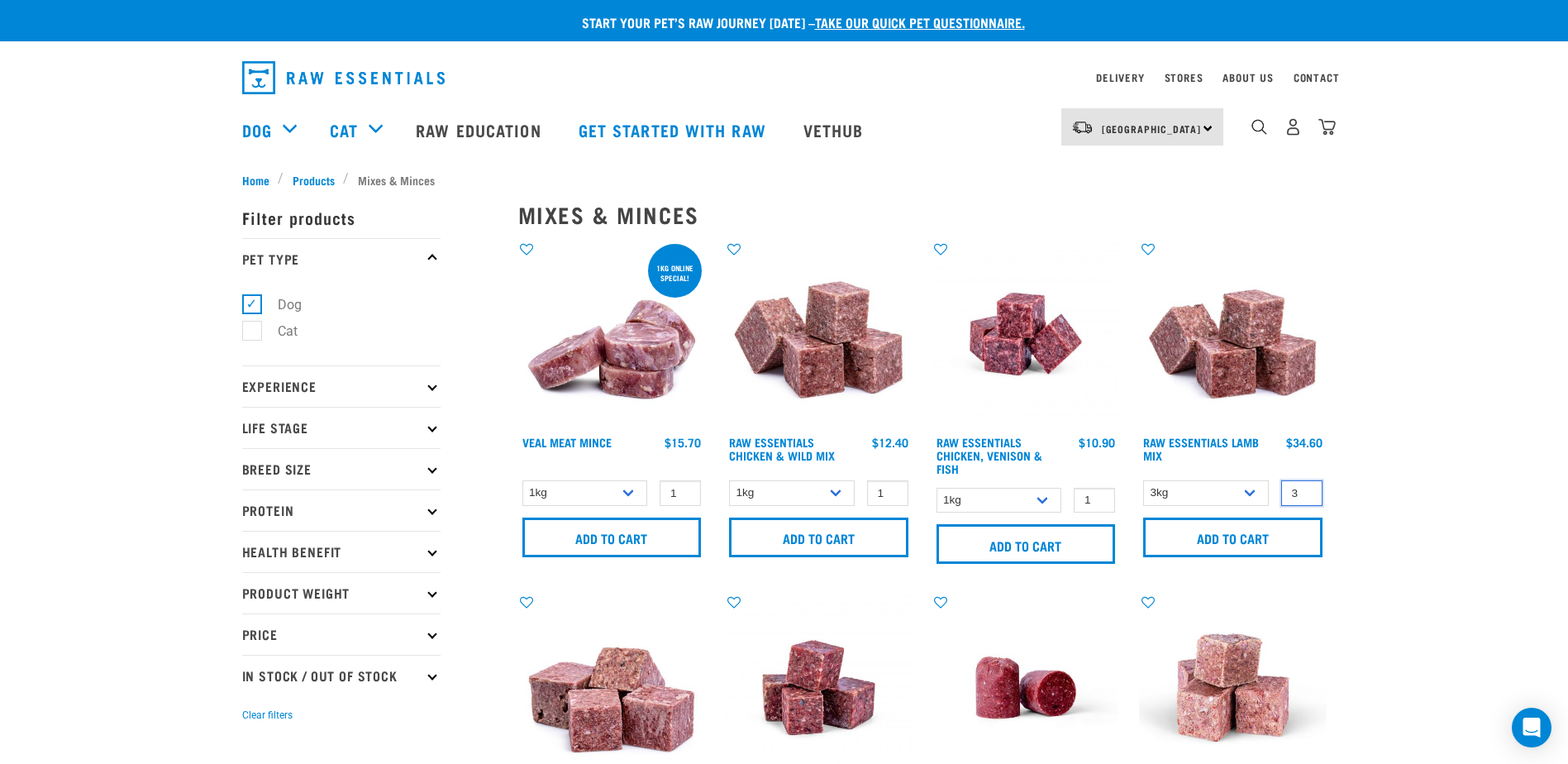
click at [1305, 488] on input "3" at bounding box center [1301, 493] width 41 height 26
click at [1239, 538] on input "Add to cart" at bounding box center [1233, 537] width 179 height 39
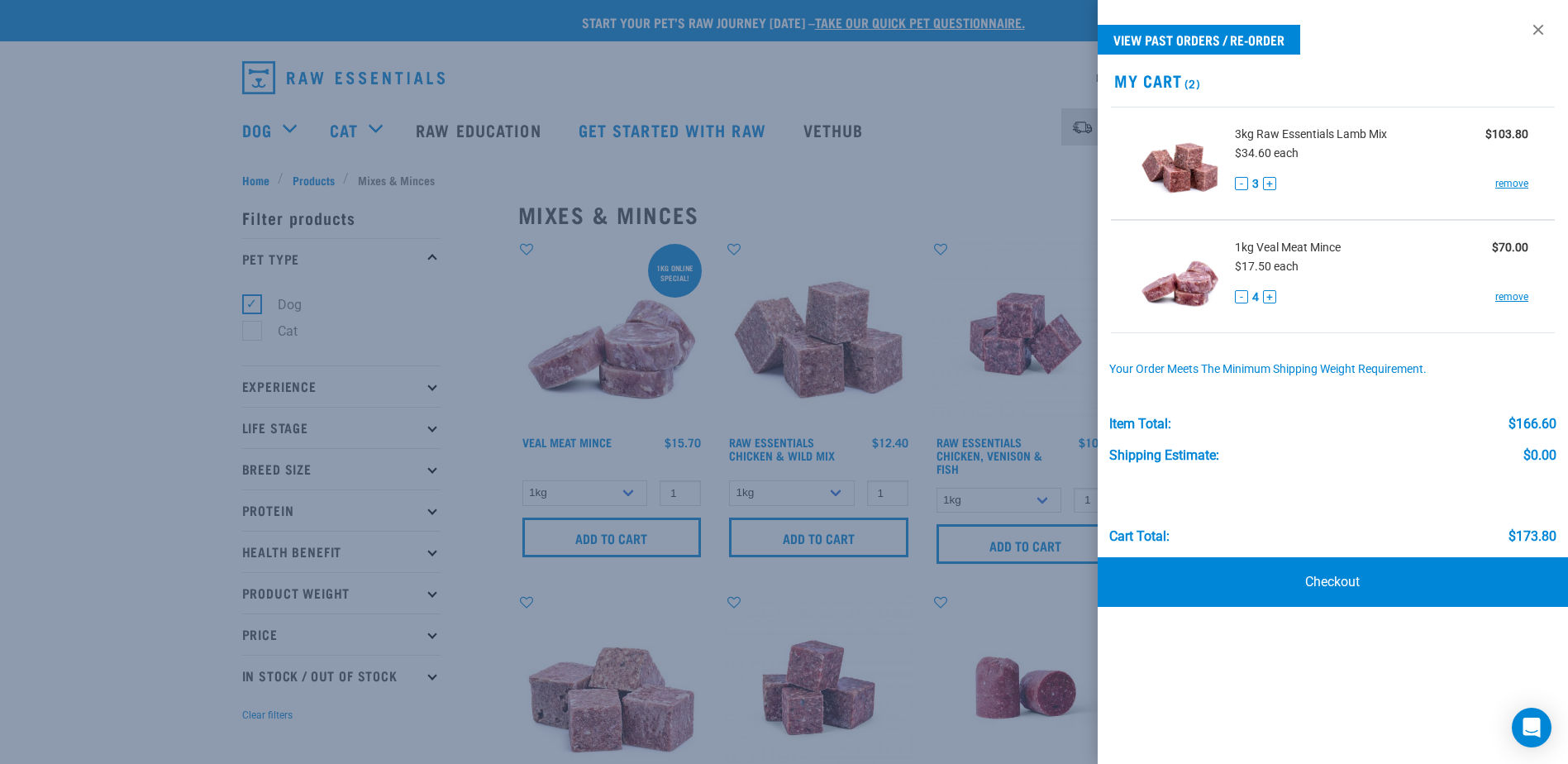
click at [1004, 523] on div at bounding box center [784, 382] width 1568 height 764
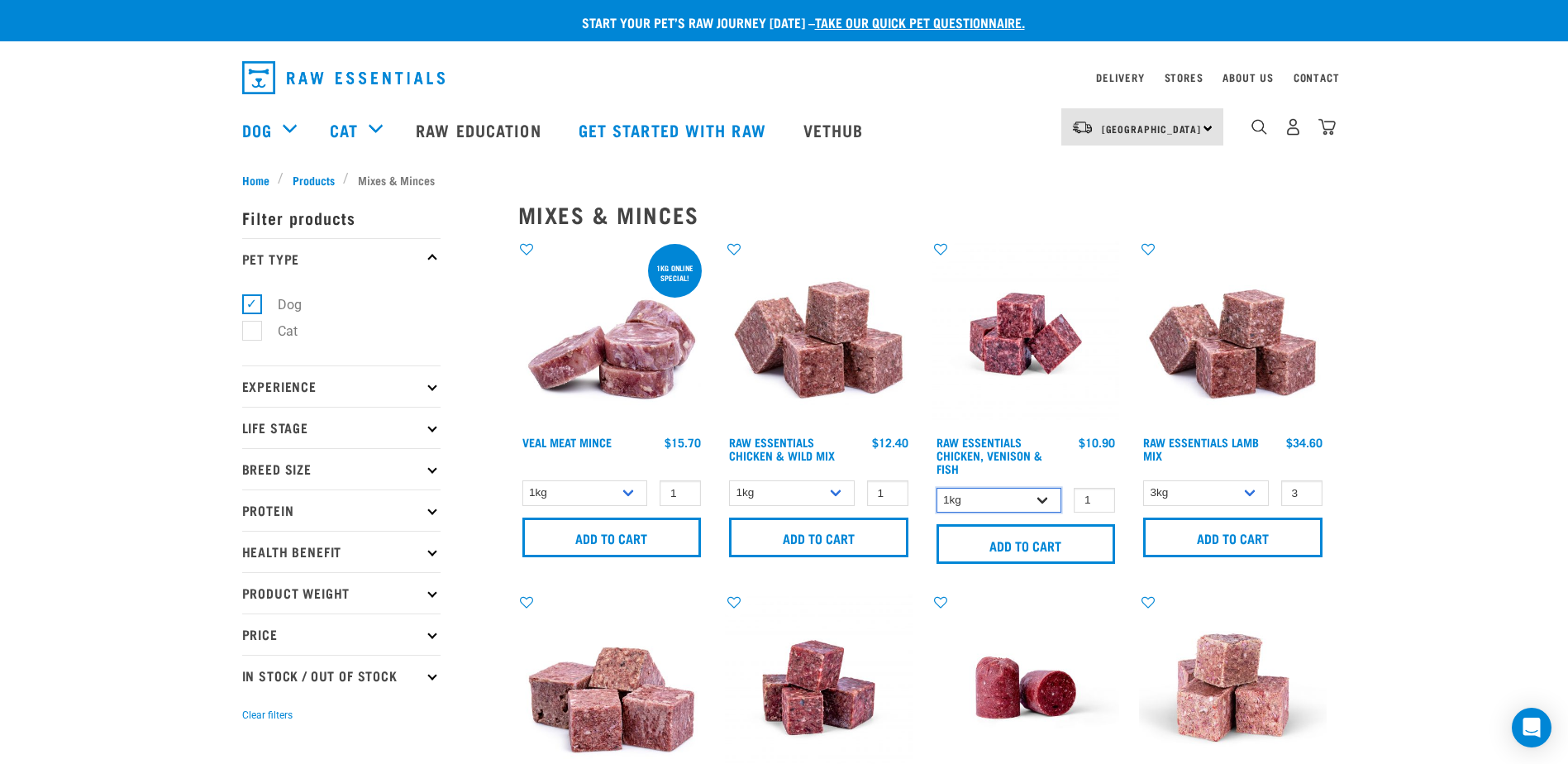
click at [1041, 500] on select "1kg 3kg" at bounding box center [999, 500] width 125 height 26
select select "28665"
click at [937, 488] on select "1kg 3kg" at bounding box center [999, 500] width 125 height 26
click at [1098, 497] on input "2" at bounding box center [1094, 500] width 41 height 26
type input "3"
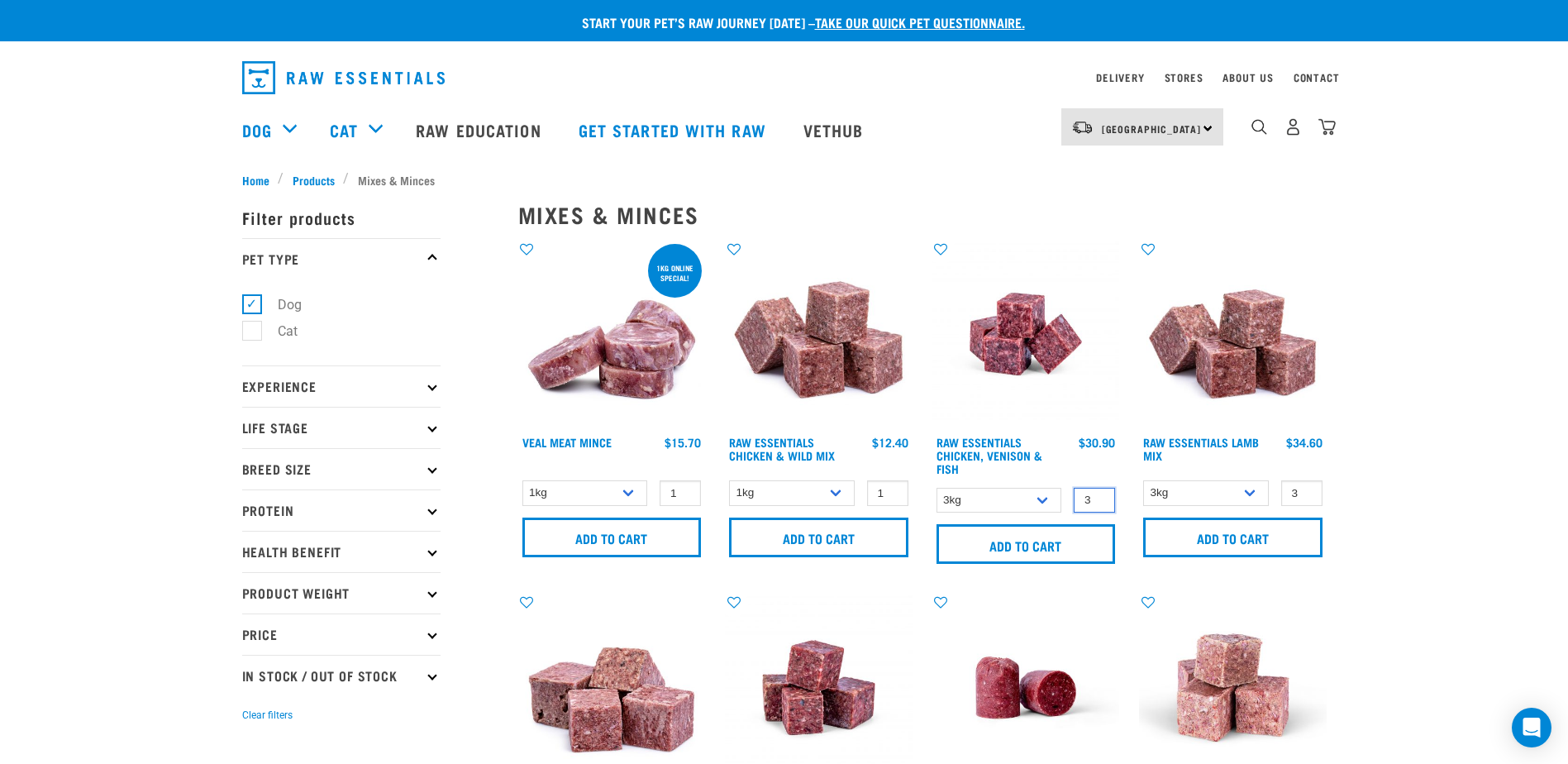
click at [1098, 497] on input "3" at bounding box center [1094, 500] width 41 height 26
click at [1013, 539] on input "Add to cart" at bounding box center [1026, 544] width 179 height 39
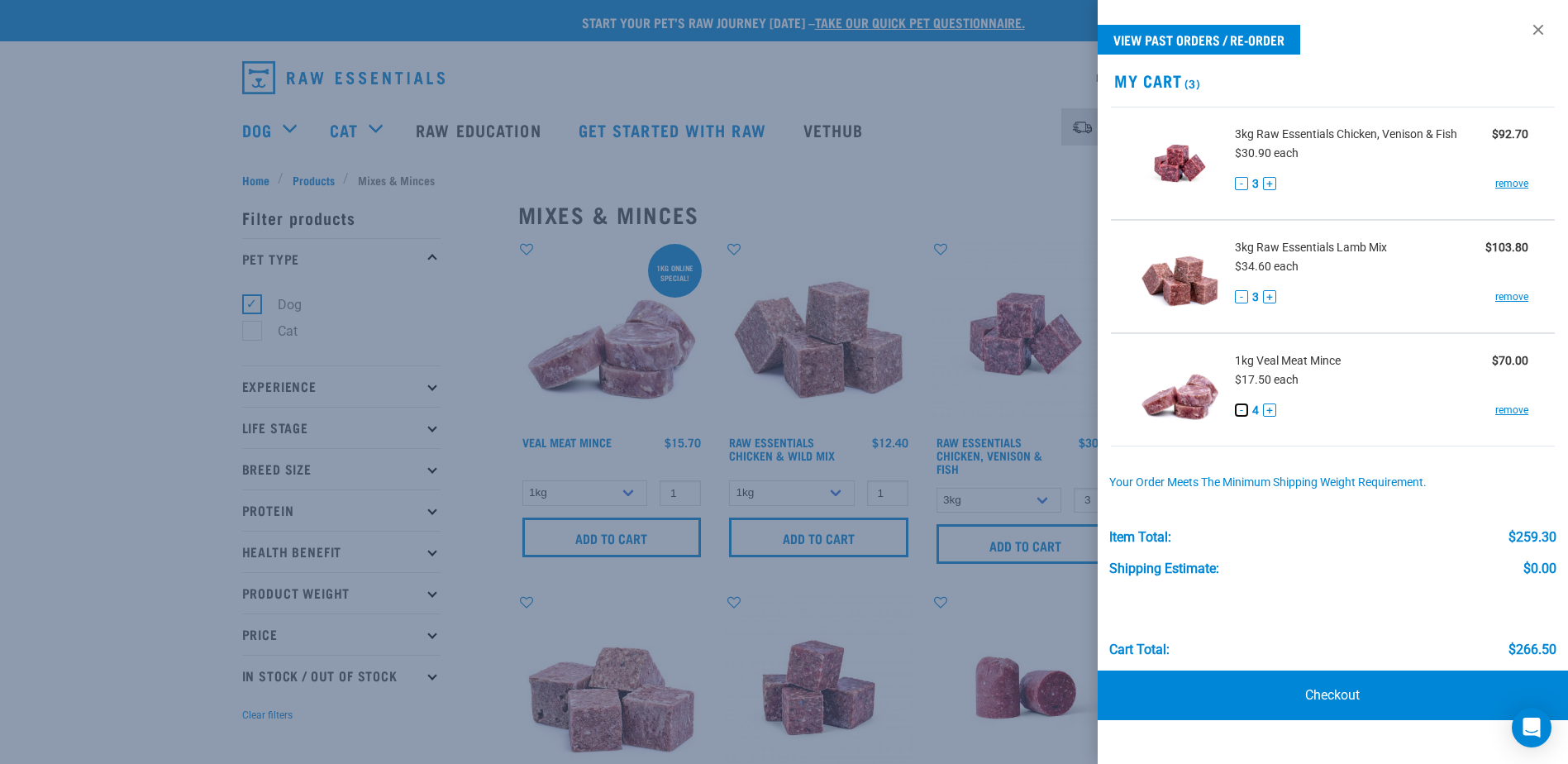
click at [1243, 410] on button "-" at bounding box center [1241, 410] width 13 height 13
click at [998, 173] on div at bounding box center [784, 382] width 1568 height 764
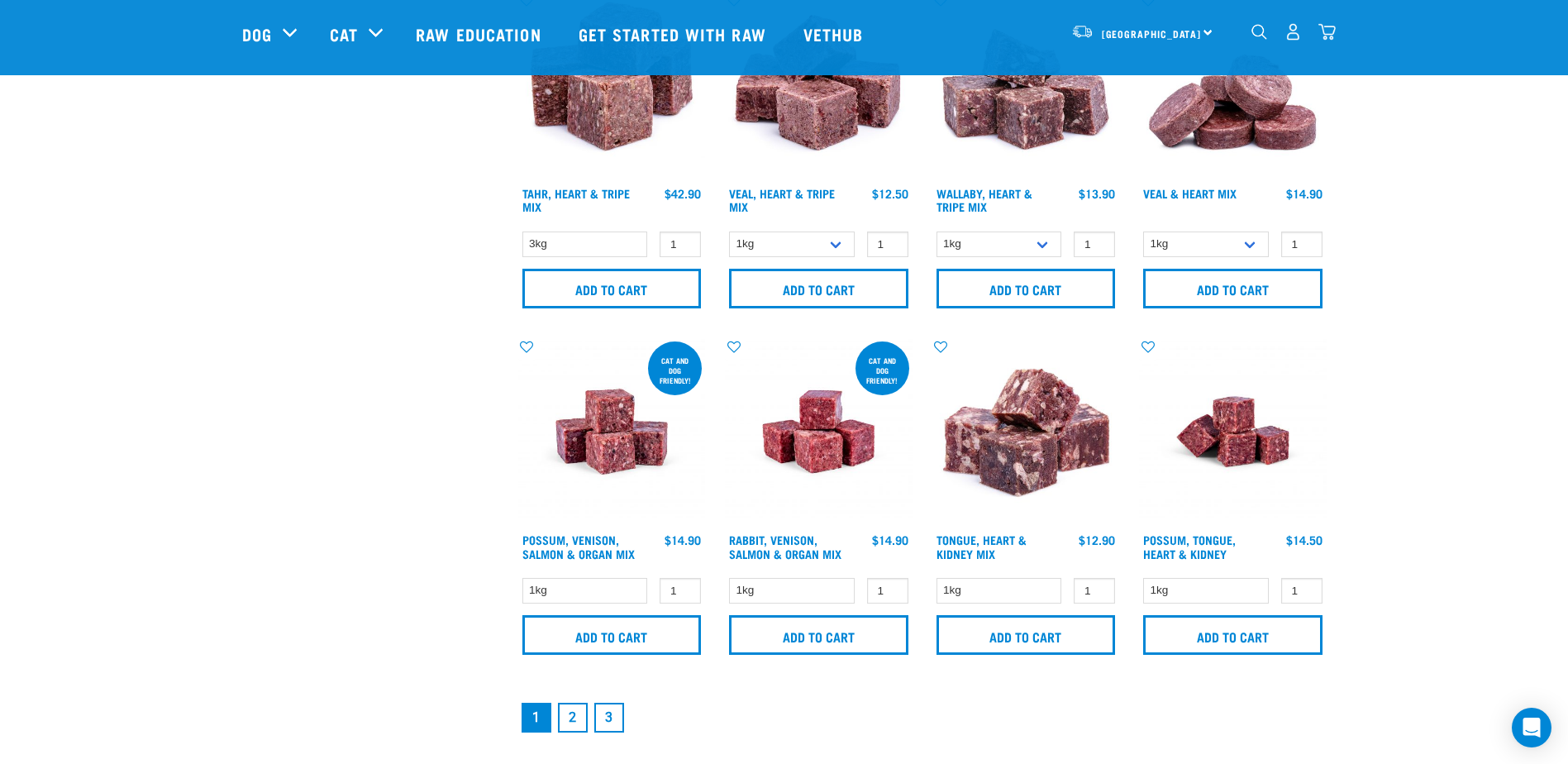
scroll to position [2314, 0]
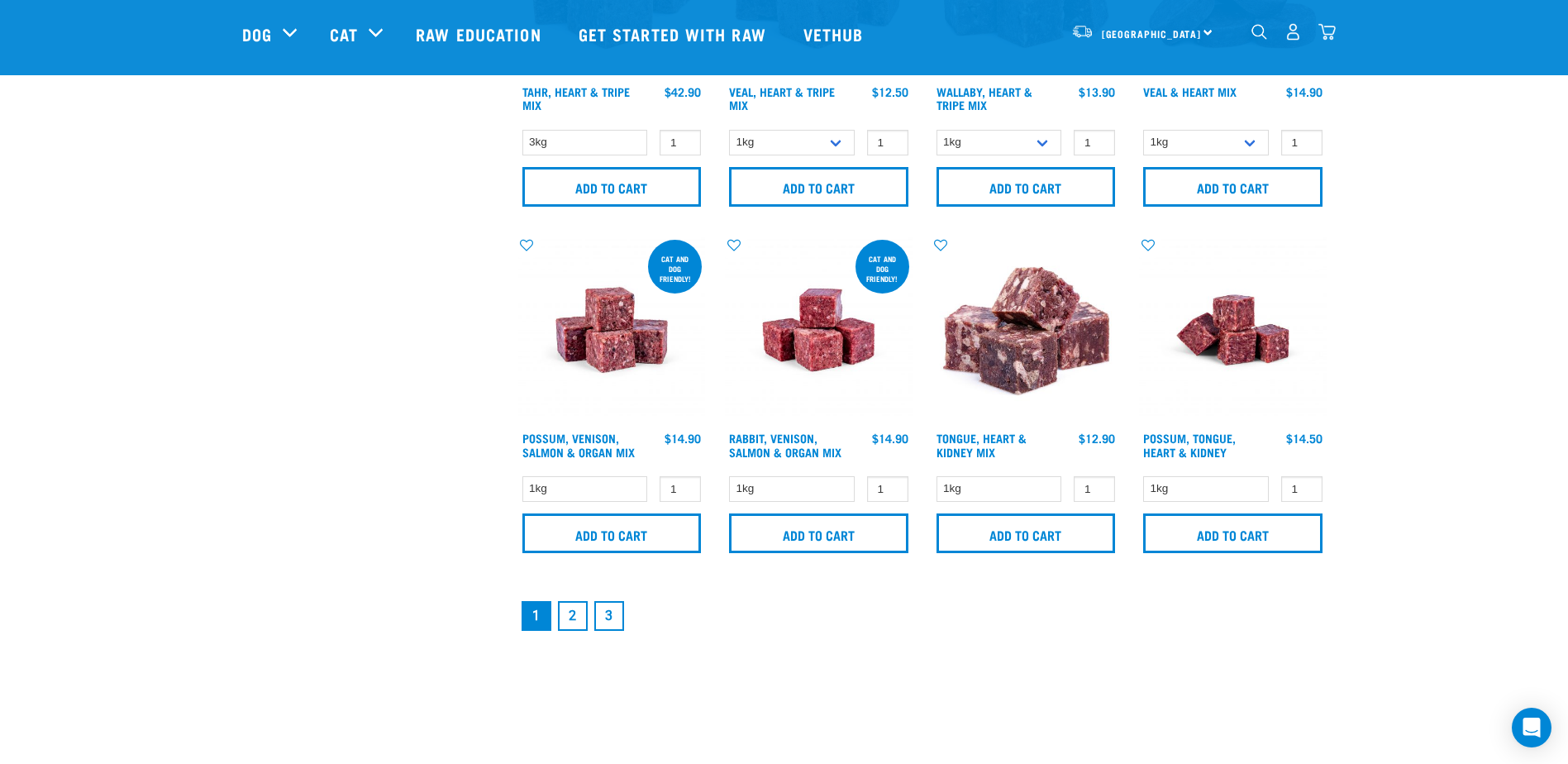
click at [578, 614] on link "2" at bounding box center [572, 615] width 30 height 30
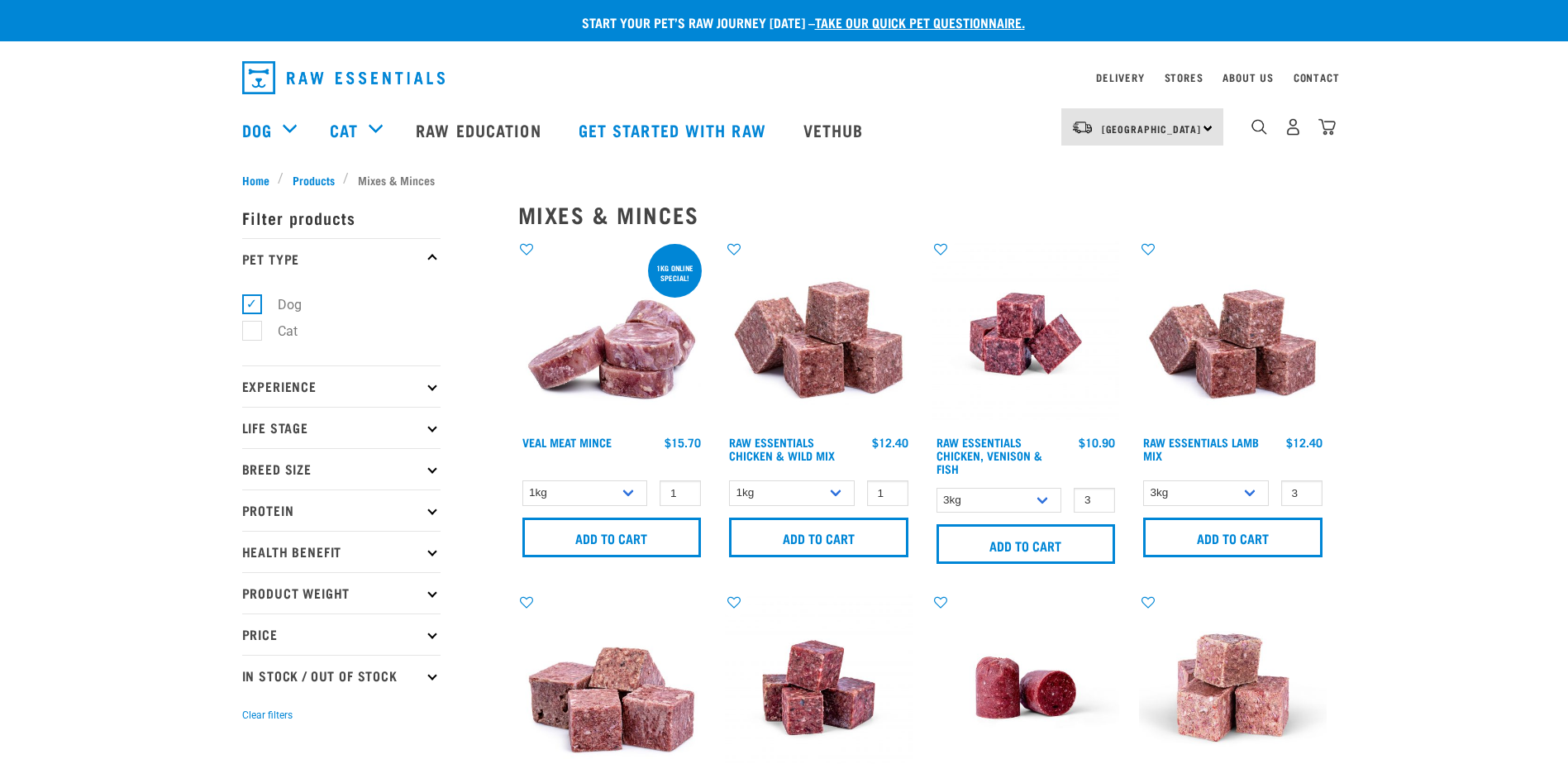
select select "28665"
select select "24"
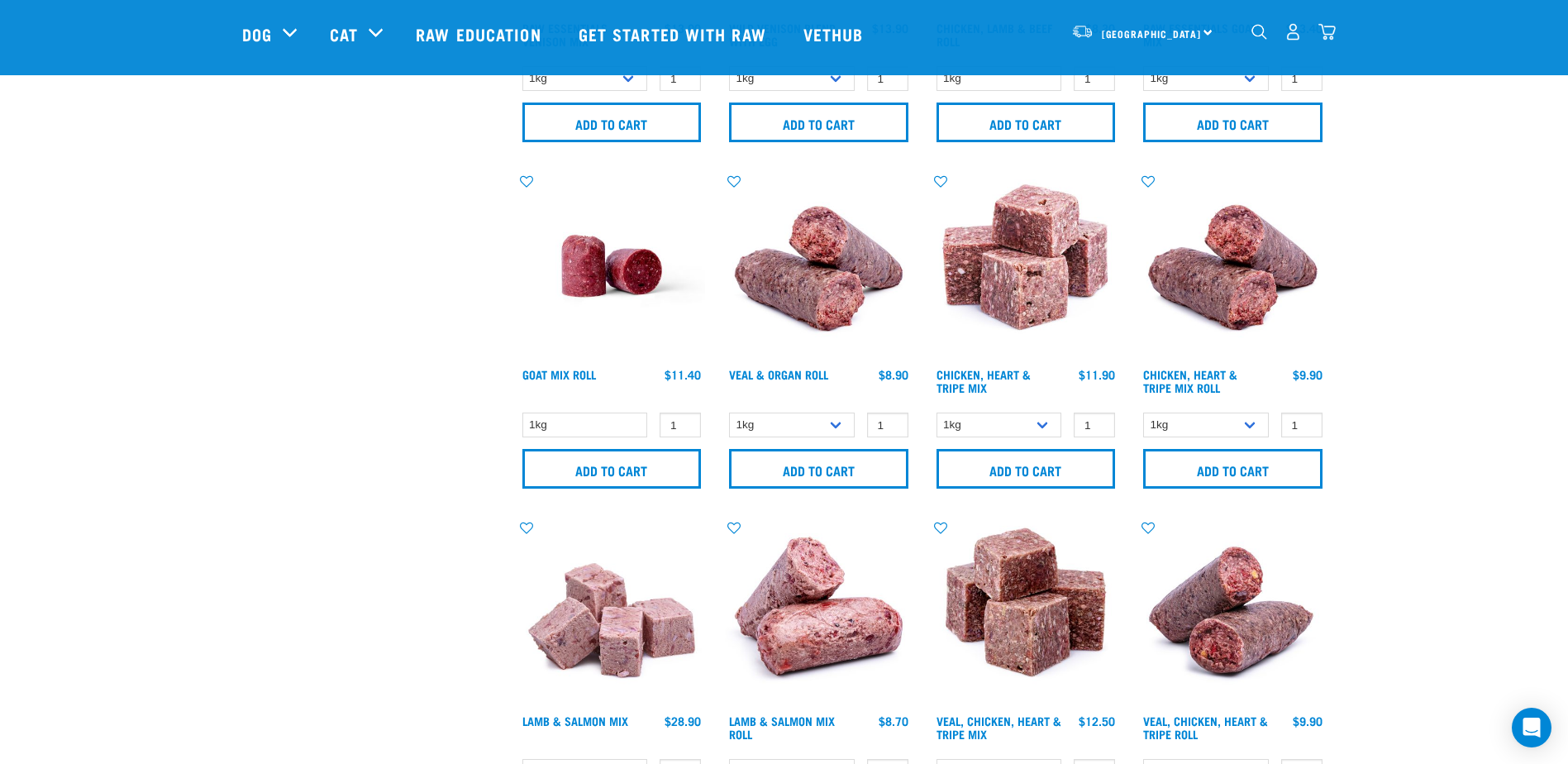
scroll to position [700, 0]
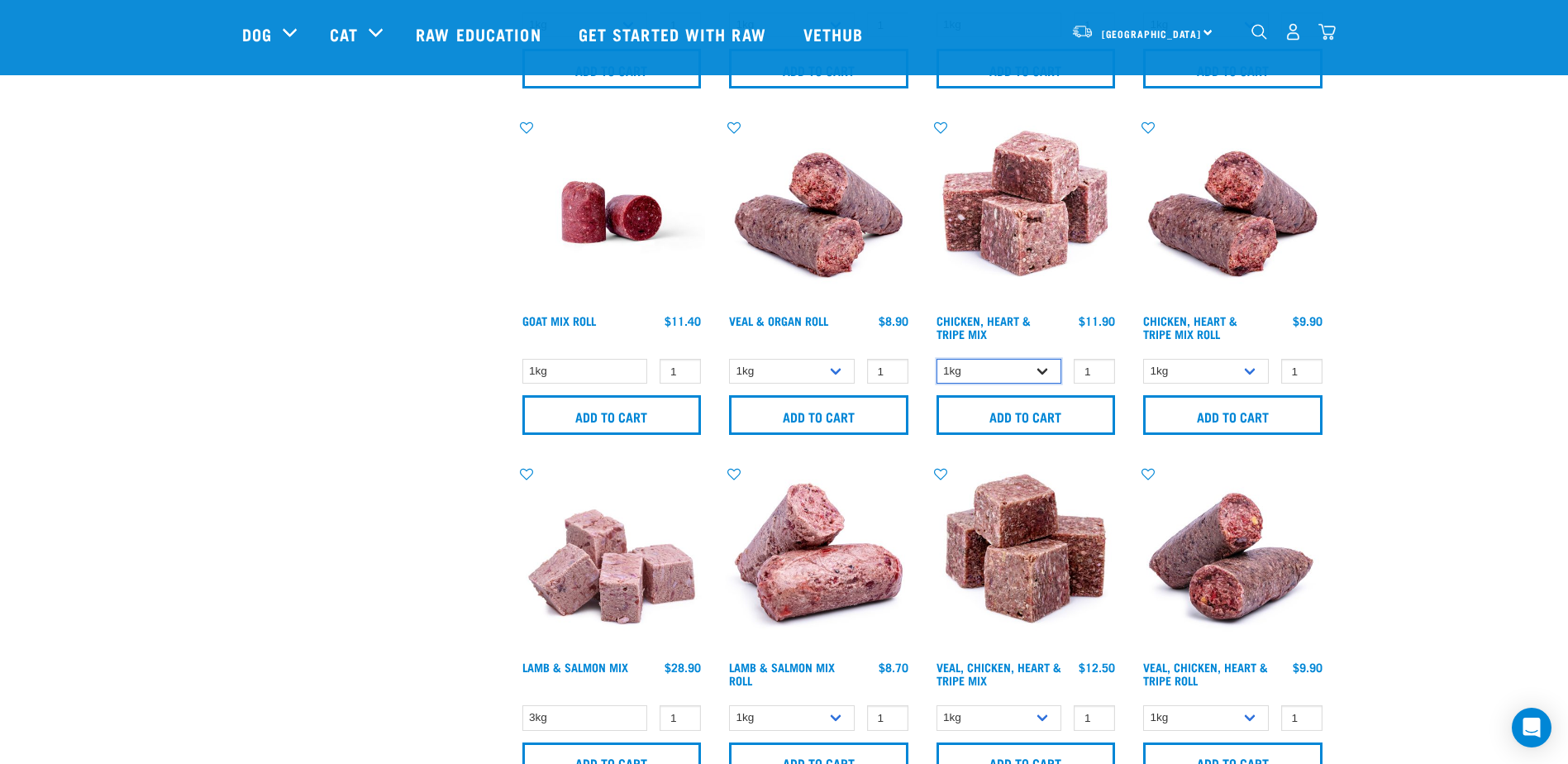
click at [1047, 363] on select "1kg 3kg" at bounding box center [999, 371] width 125 height 26
select select "368"
click at [937, 359] on select "1kg 3kg" at bounding box center [999, 371] width 125 height 26
click at [1100, 369] on input "2" at bounding box center [1094, 371] width 41 height 26
type input "3"
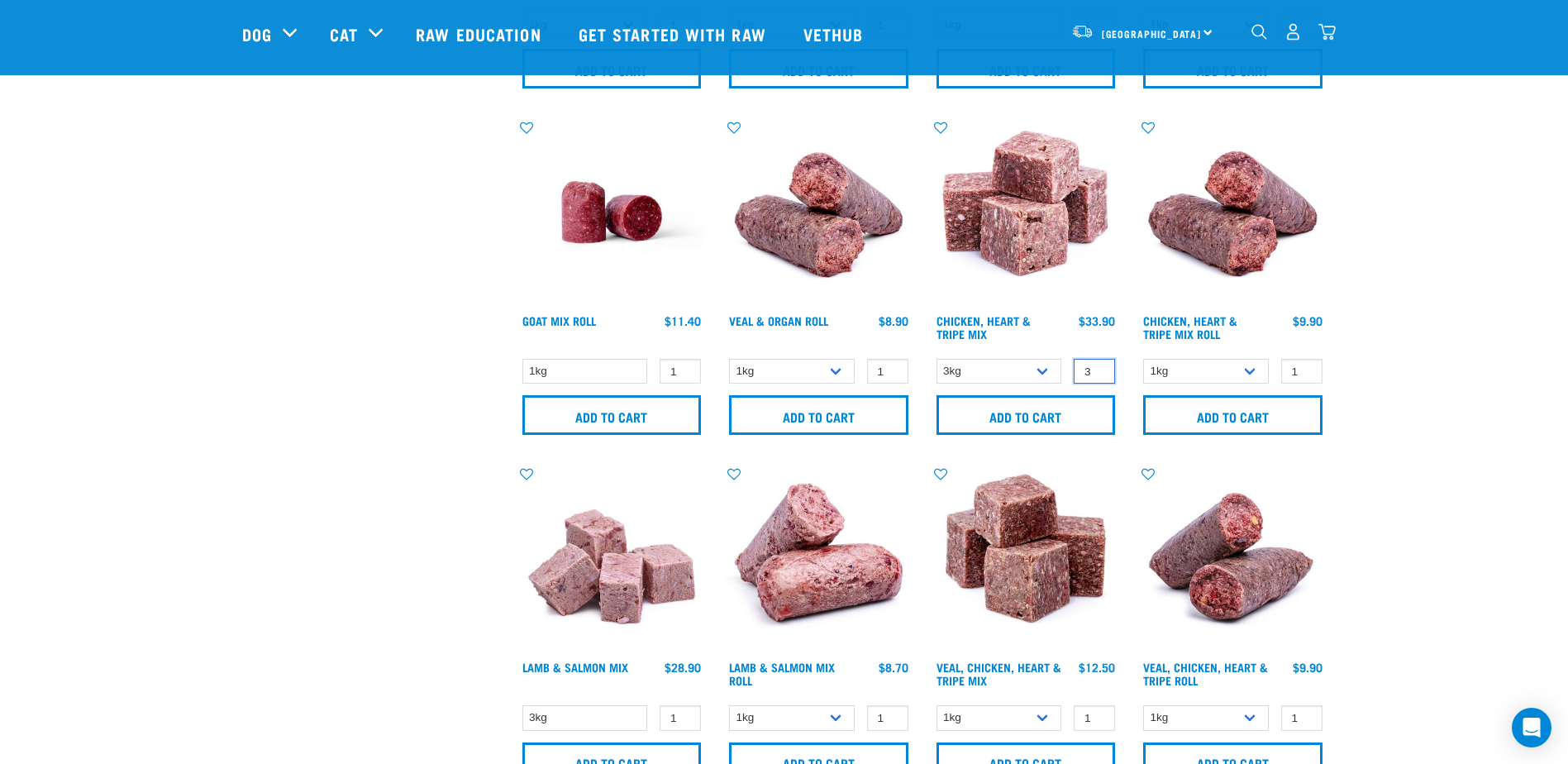
click at [1100, 369] on input "3" at bounding box center [1094, 371] width 41 height 26
click at [1051, 405] on input "Add to cart" at bounding box center [1026, 415] width 179 height 39
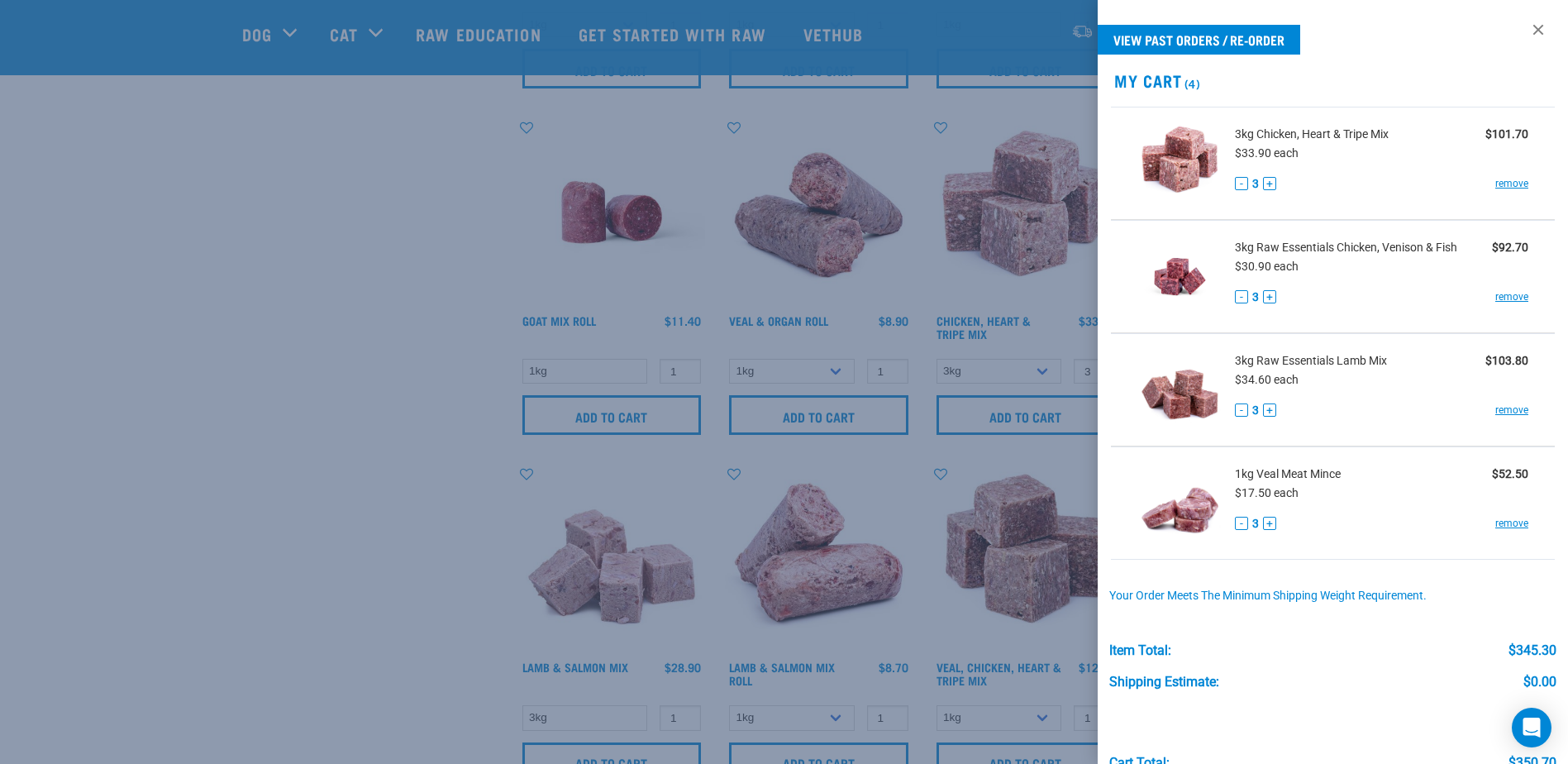
click at [169, 502] on div at bounding box center [784, 382] width 1568 height 764
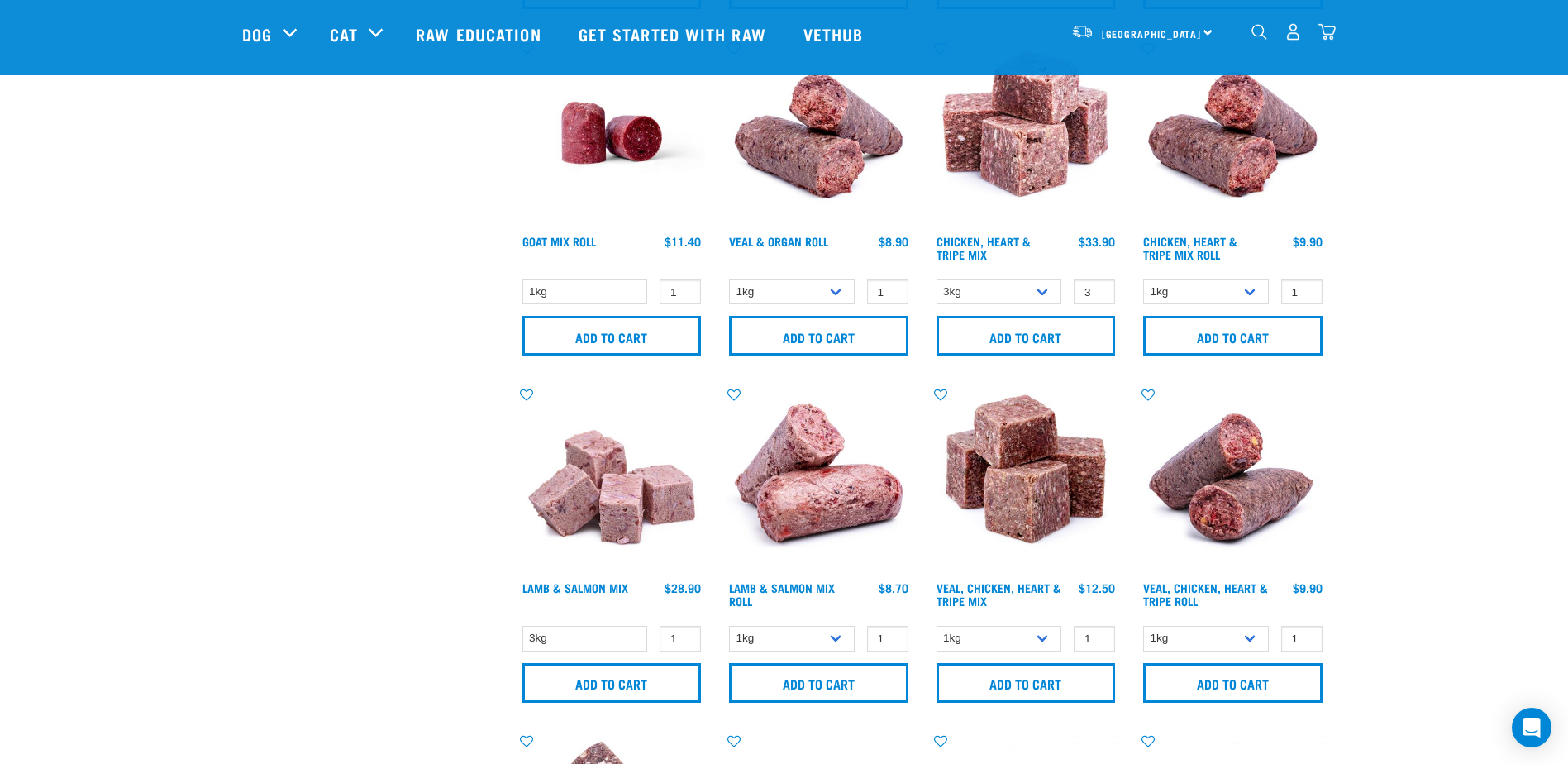
scroll to position [783, 0]
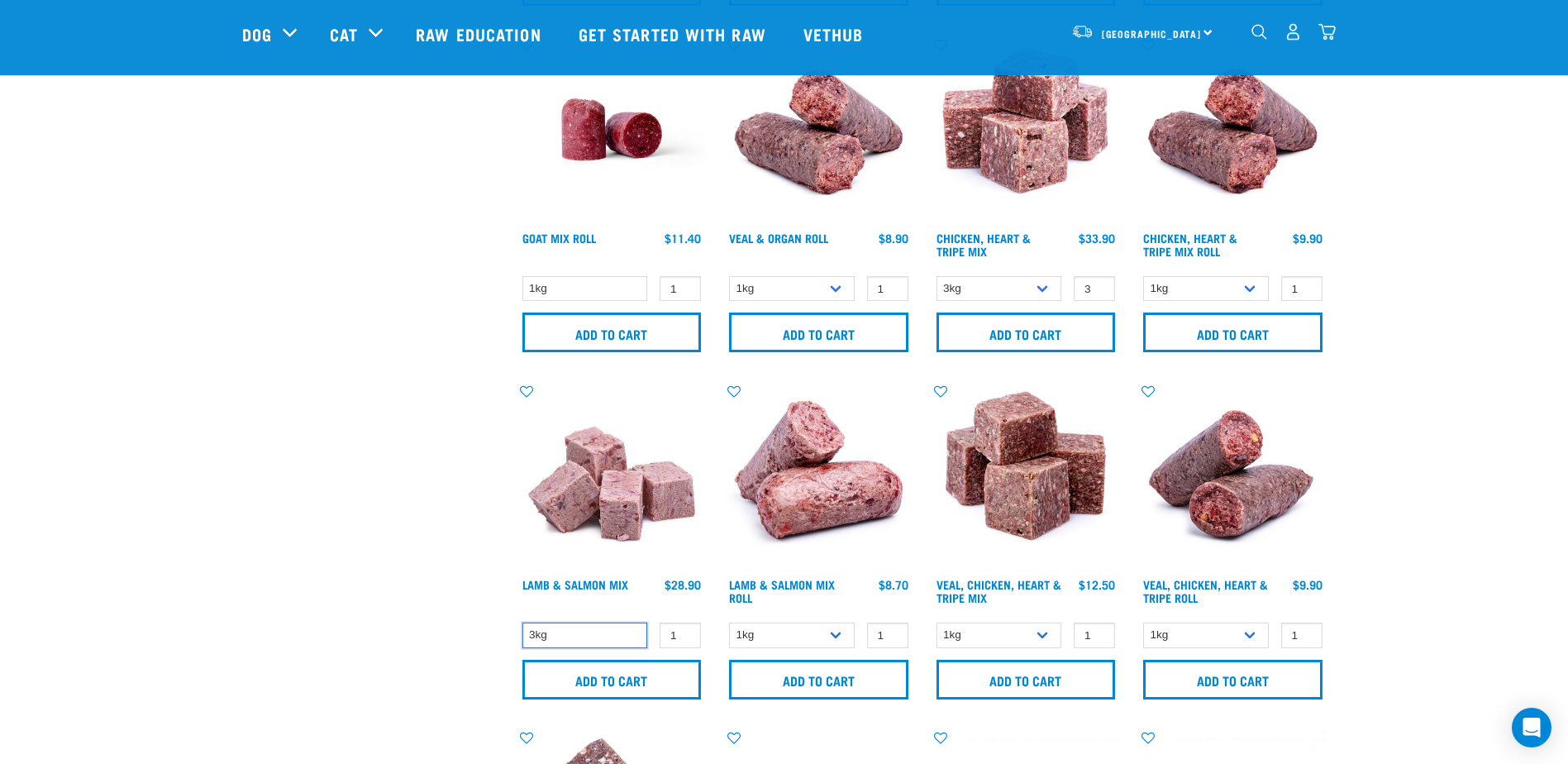
click at [614, 632] on select "3kg" at bounding box center [585, 635] width 125 height 26
type input "2"
click at [681, 632] on input "2" at bounding box center [680, 635] width 41 height 26
click at [604, 679] on input "Add to cart" at bounding box center [612, 679] width 179 height 39
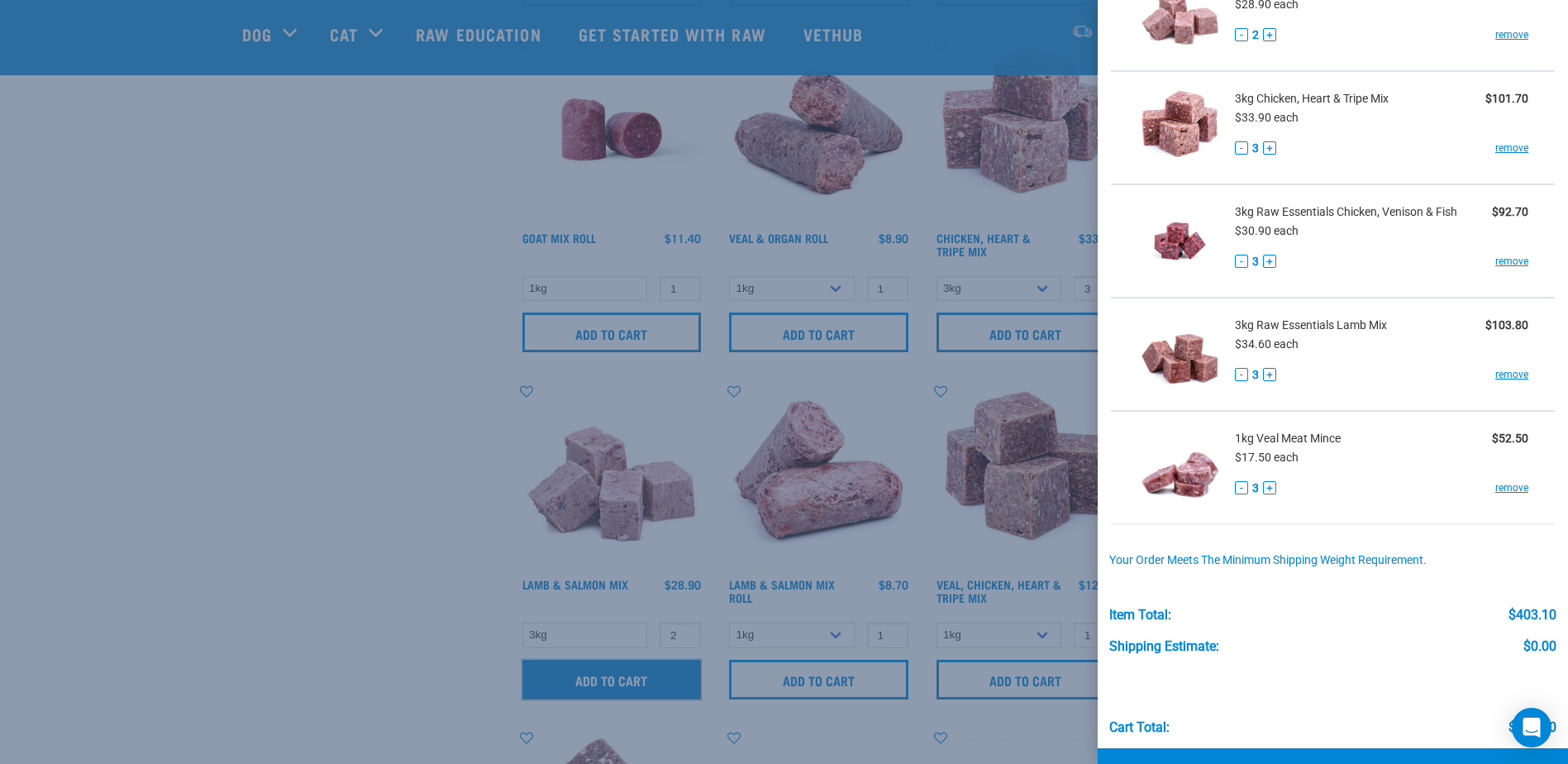
scroll to position [120, 0]
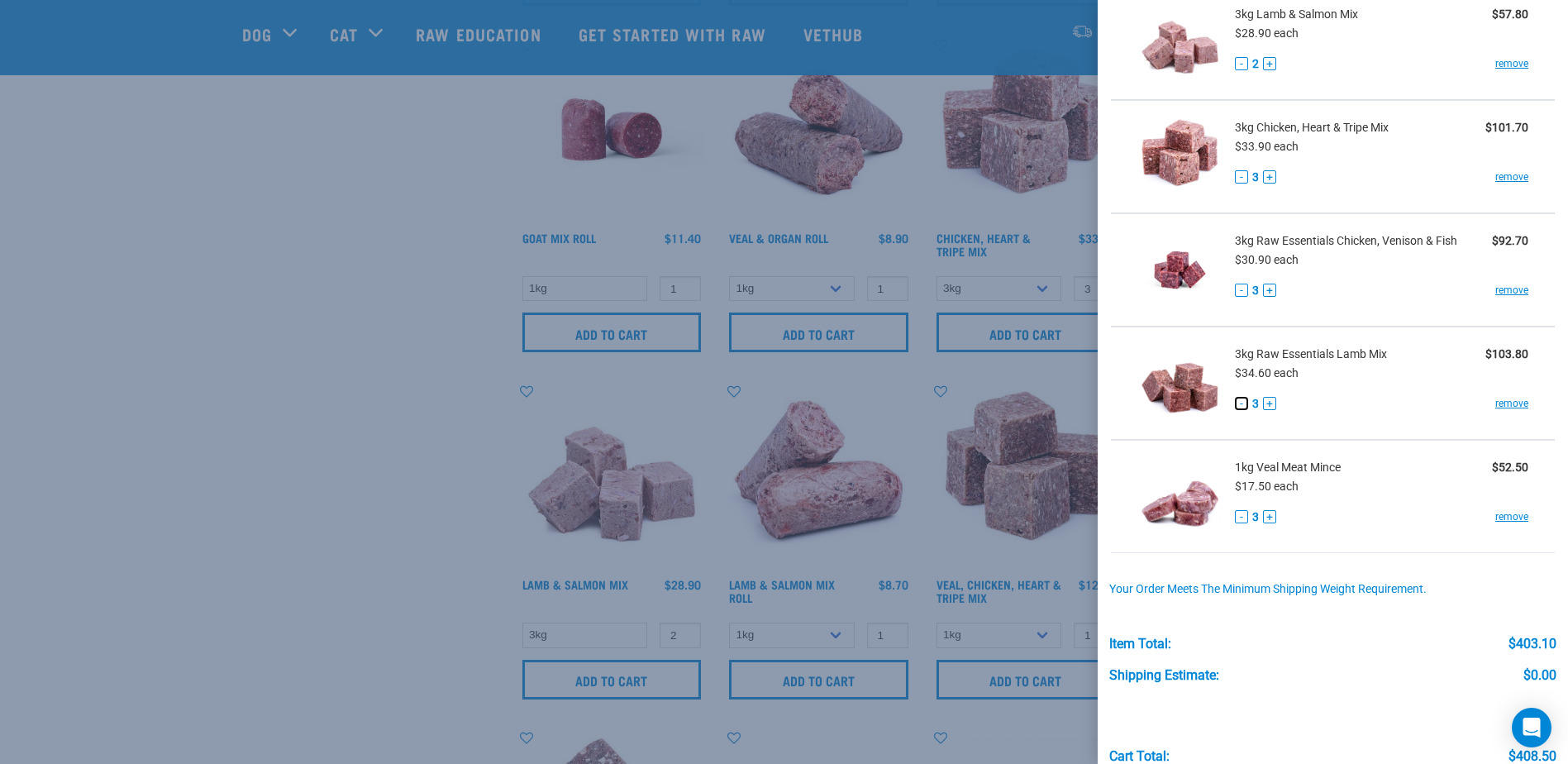
click at [1240, 405] on button "-" at bounding box center [1241, 403] width 13 height 13
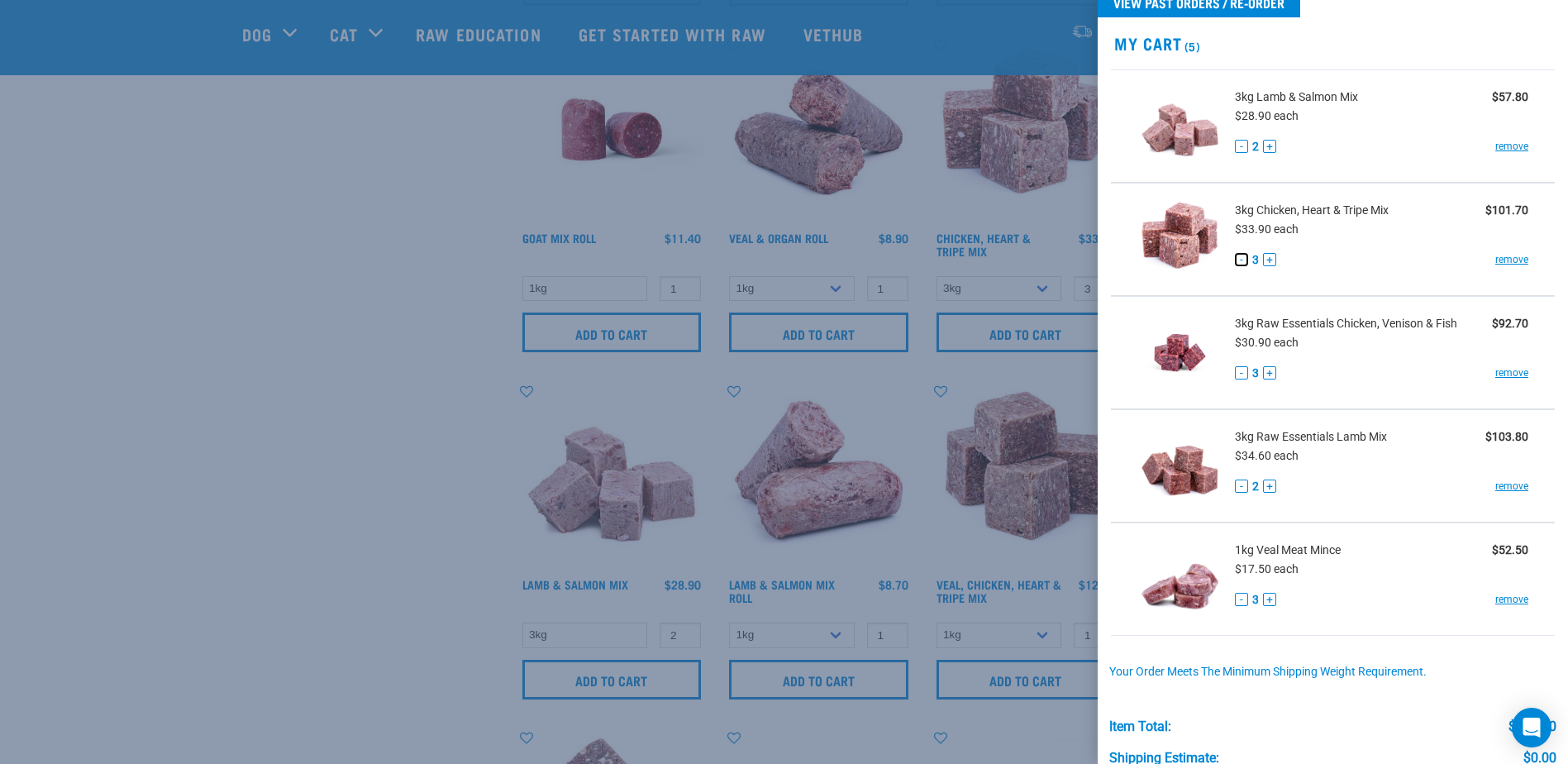
click at [1236, 259] on button "-" at bounding box center [1241, 259] width 13 height 13
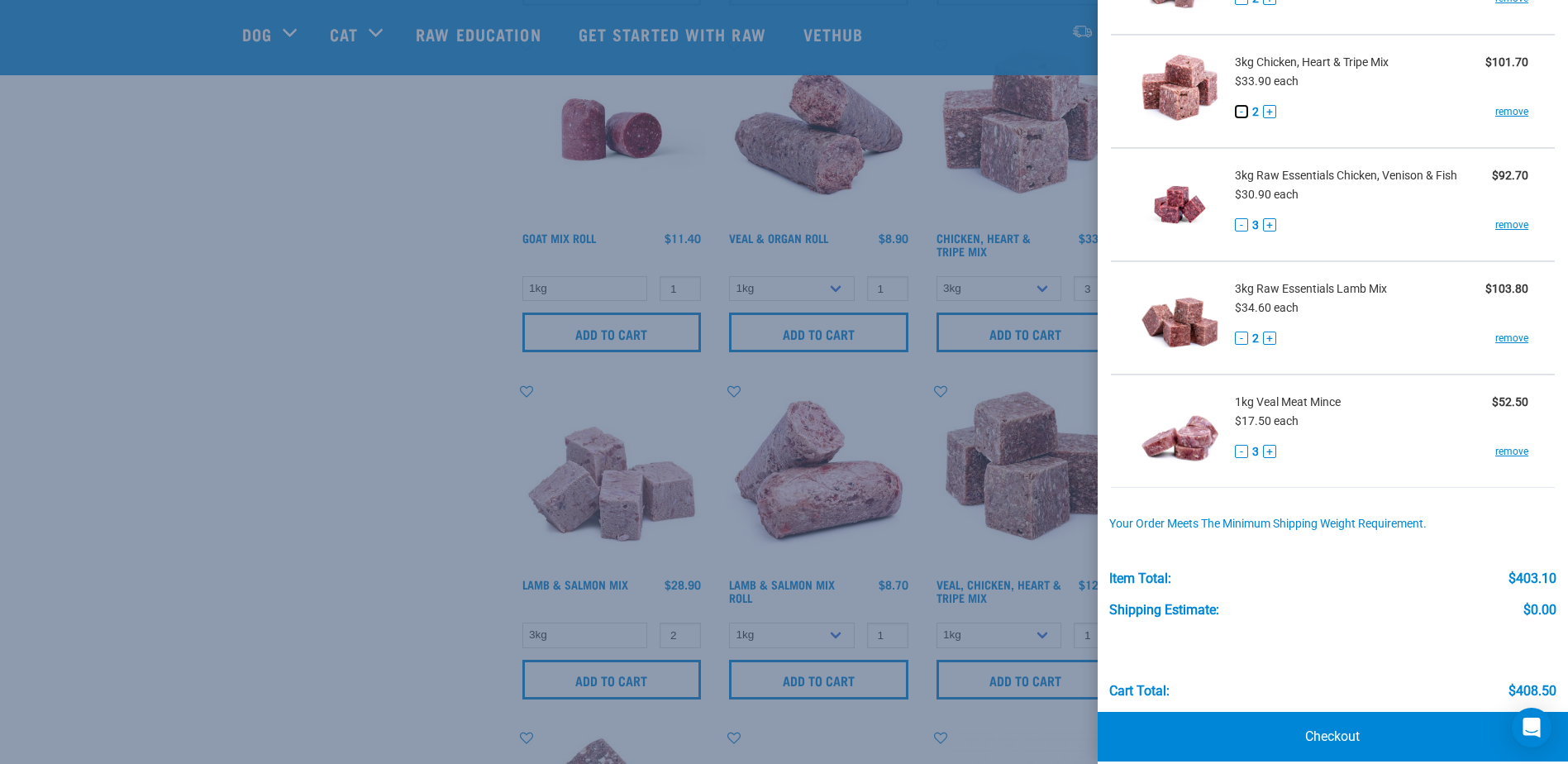
scroll to position [202, 0]
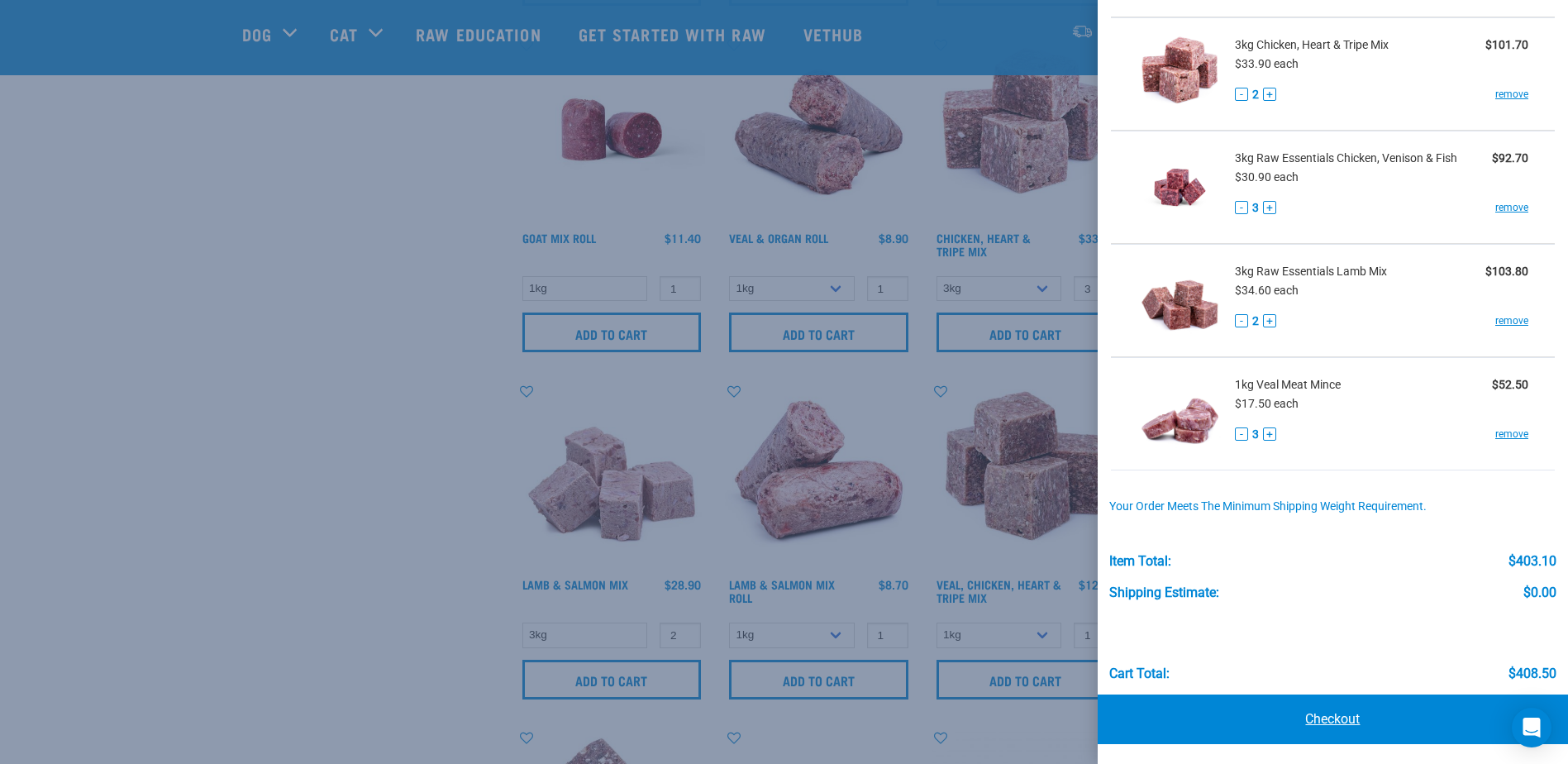
click at [1307, 717] on link "Checkout" at bounding box center [1333, 718] width 470 height 49
click at [1331, 718] on link "Checkout" at bounding box center [1333, 718] width 470 height 49
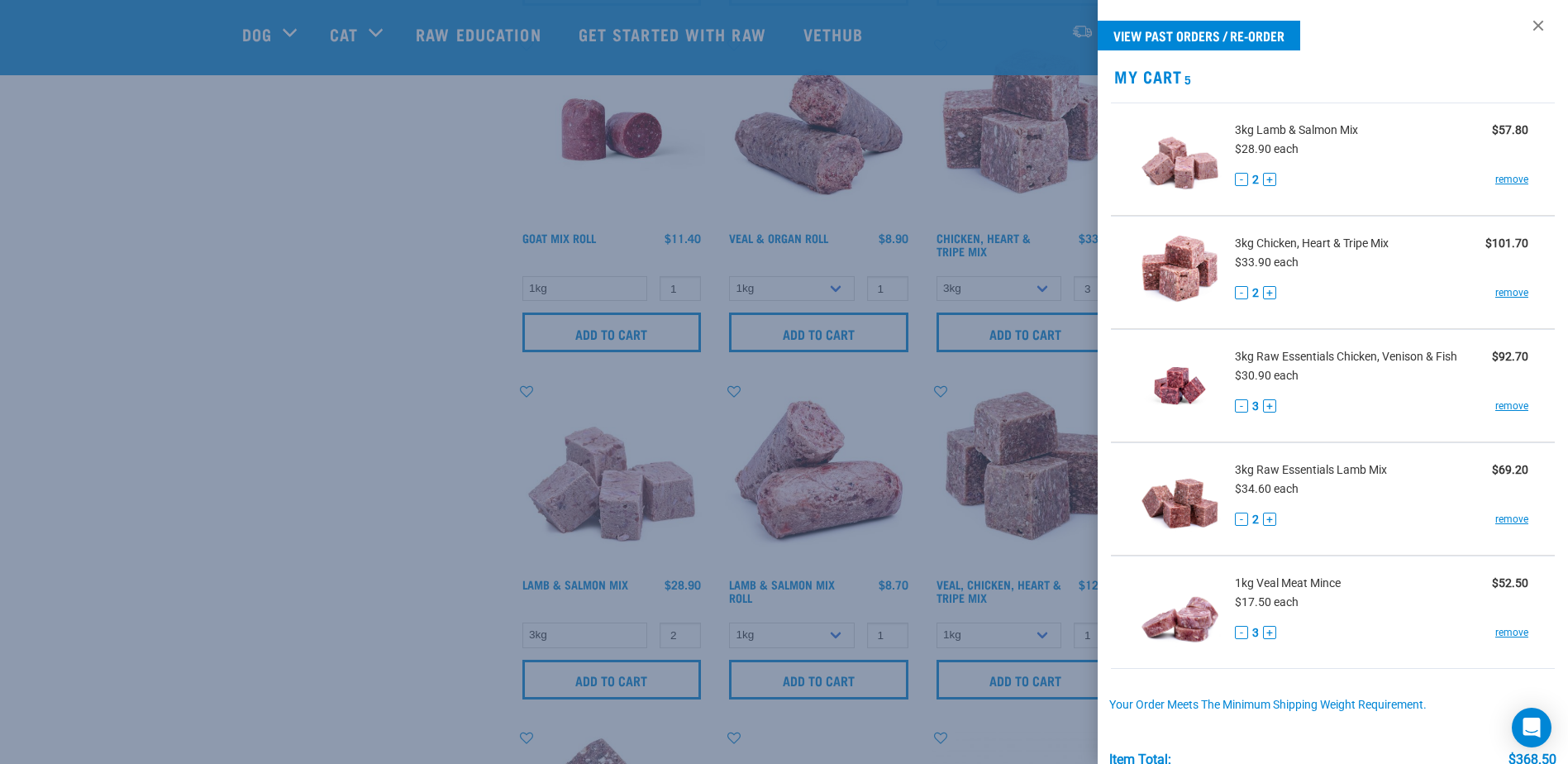
scroll to position [0, 0]
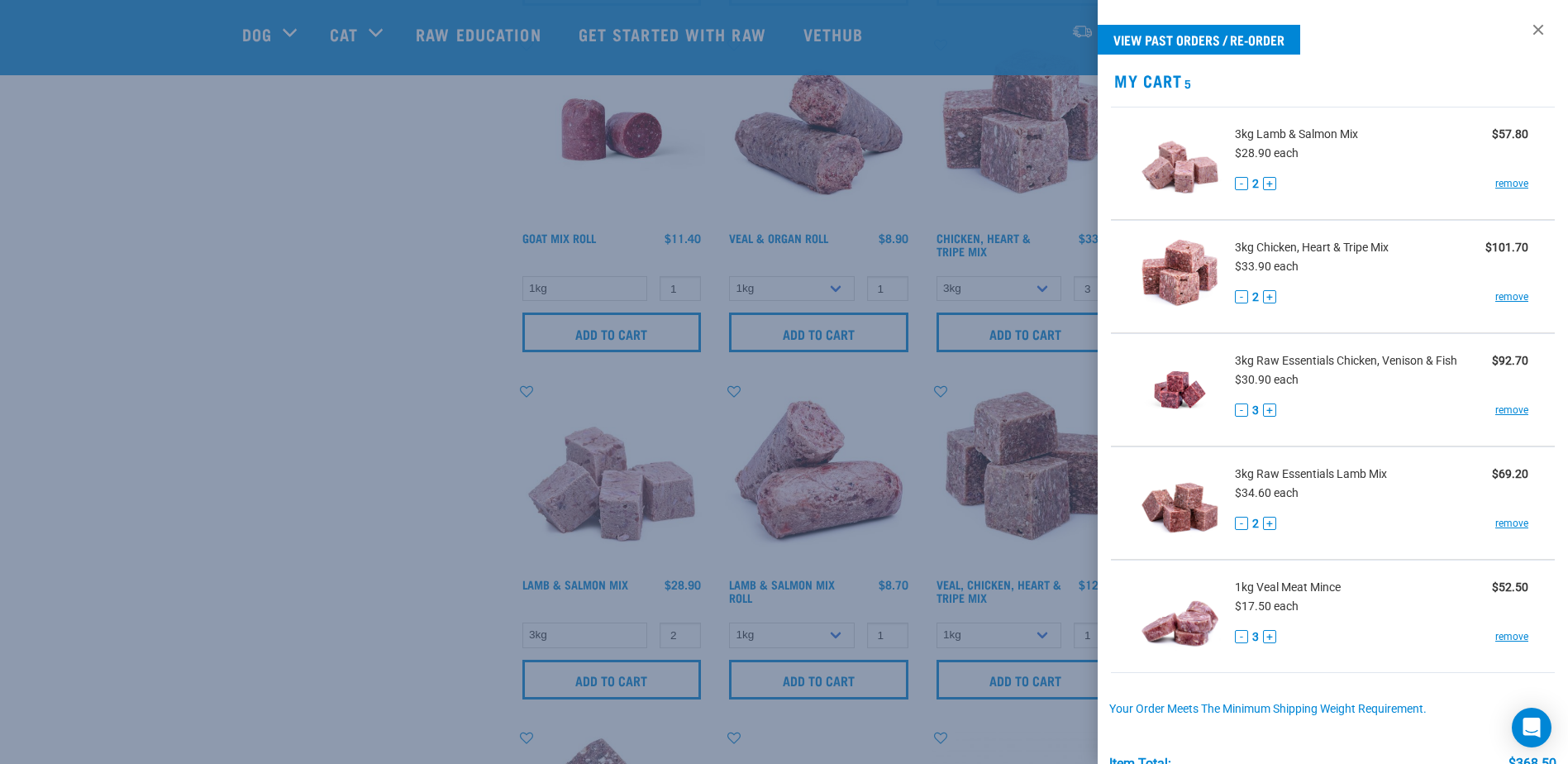
click at [302, 320] on div at bounding box center [784, 382] width 1568 height 764
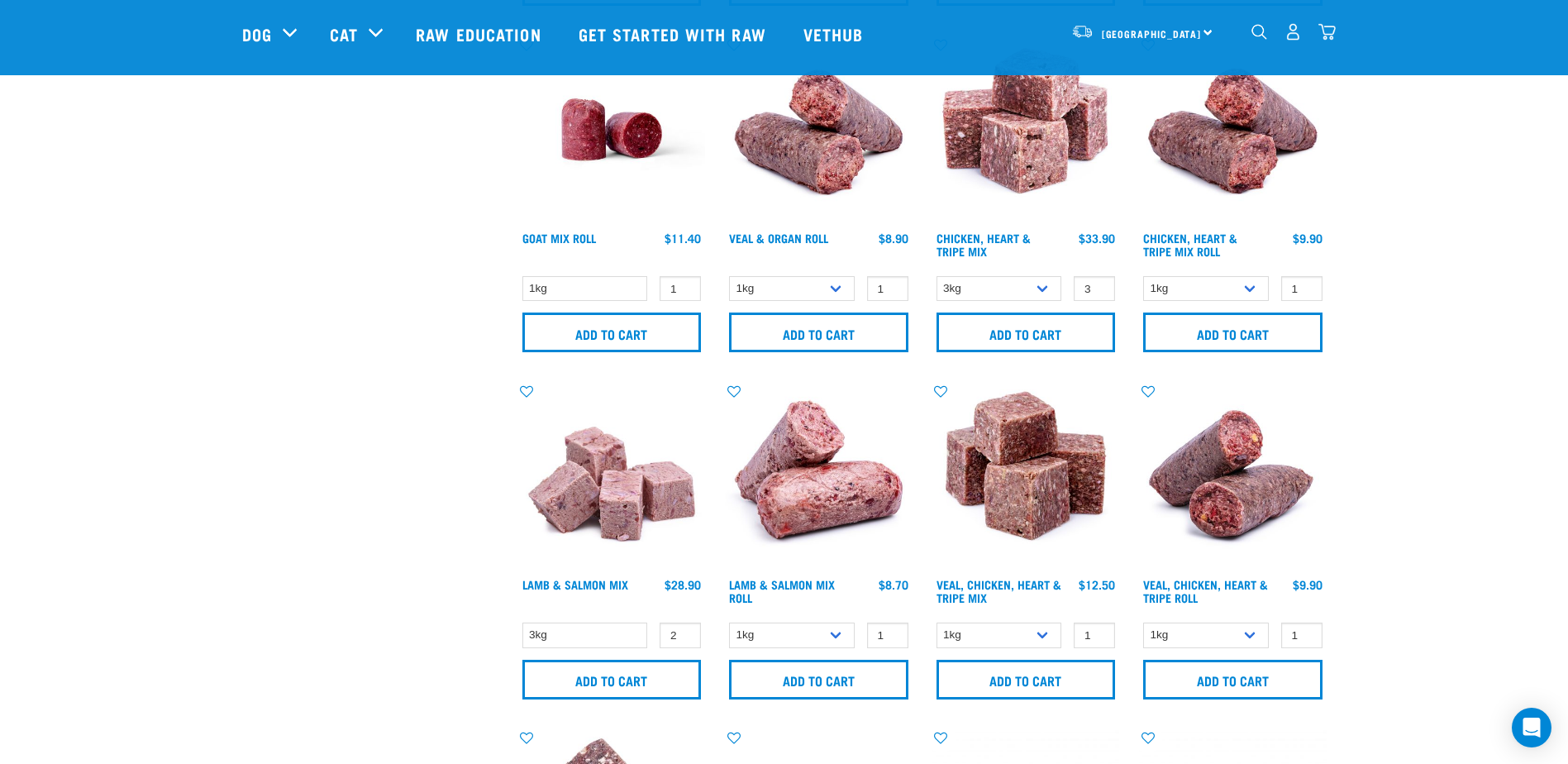
click at [1330, 37] on img "dropdown navigation" at bounding box center [1326, 31] width 17 height 17
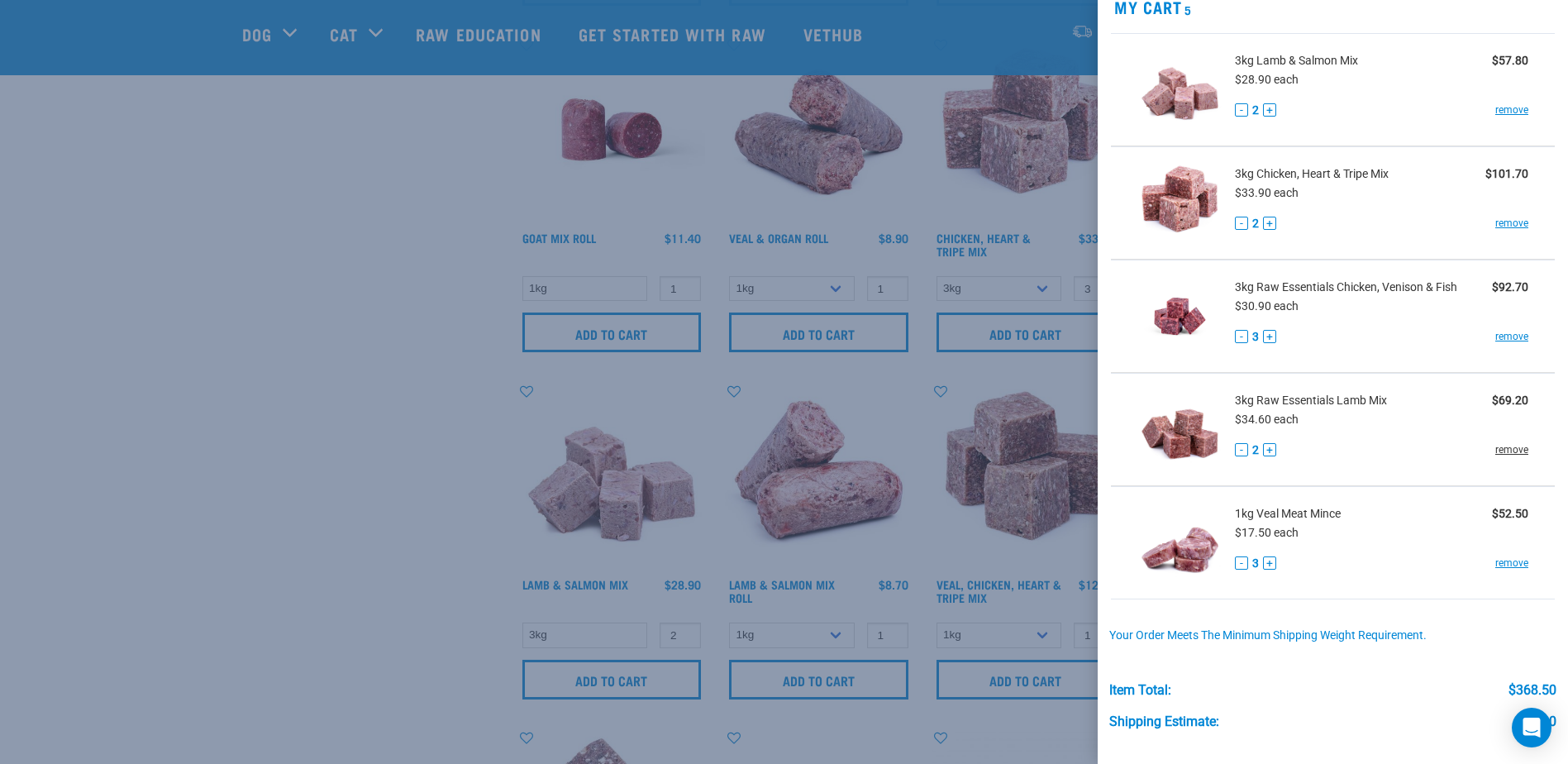
scroll to position [202, 0]
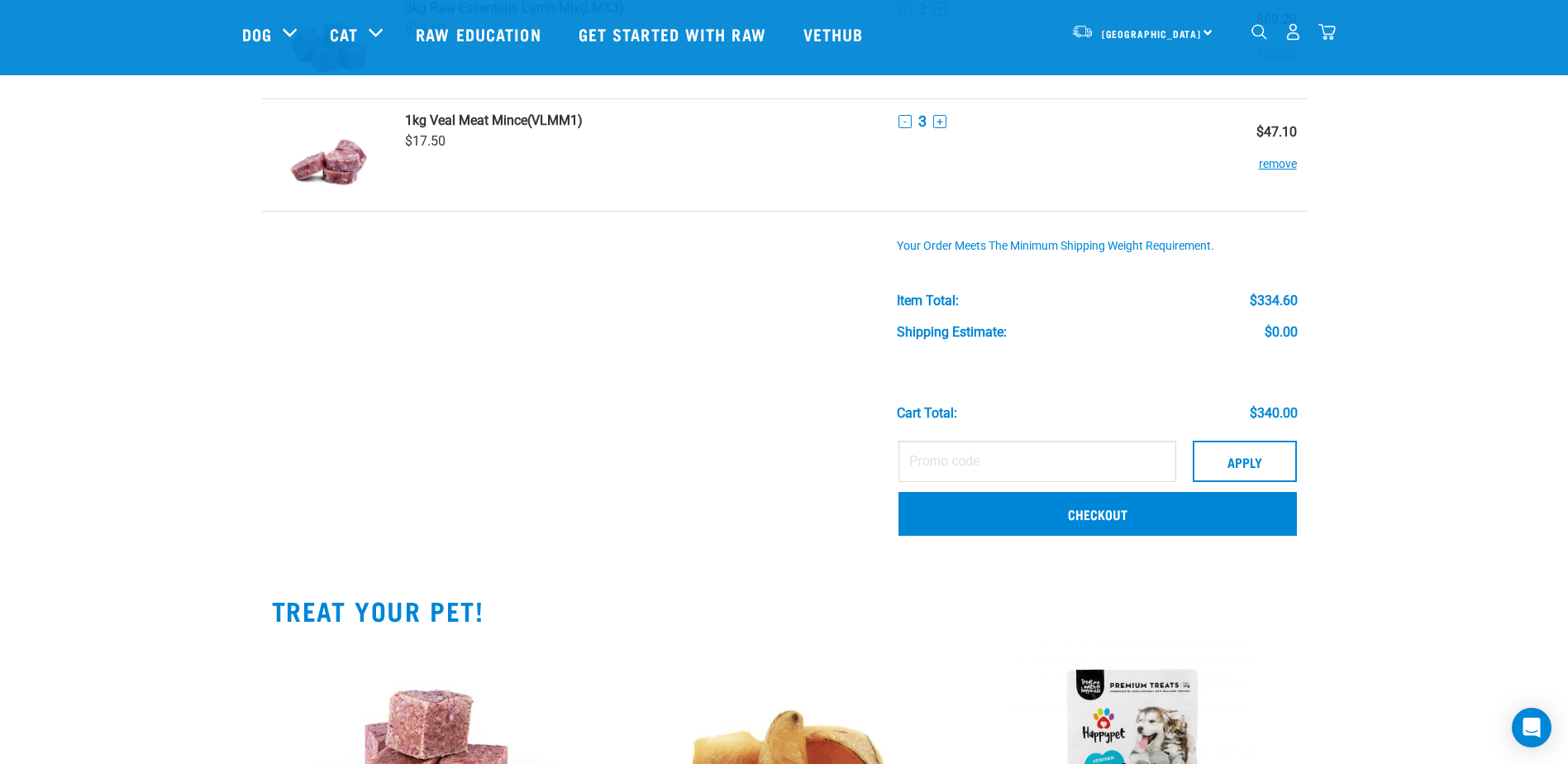
scroll to position [496, 0]
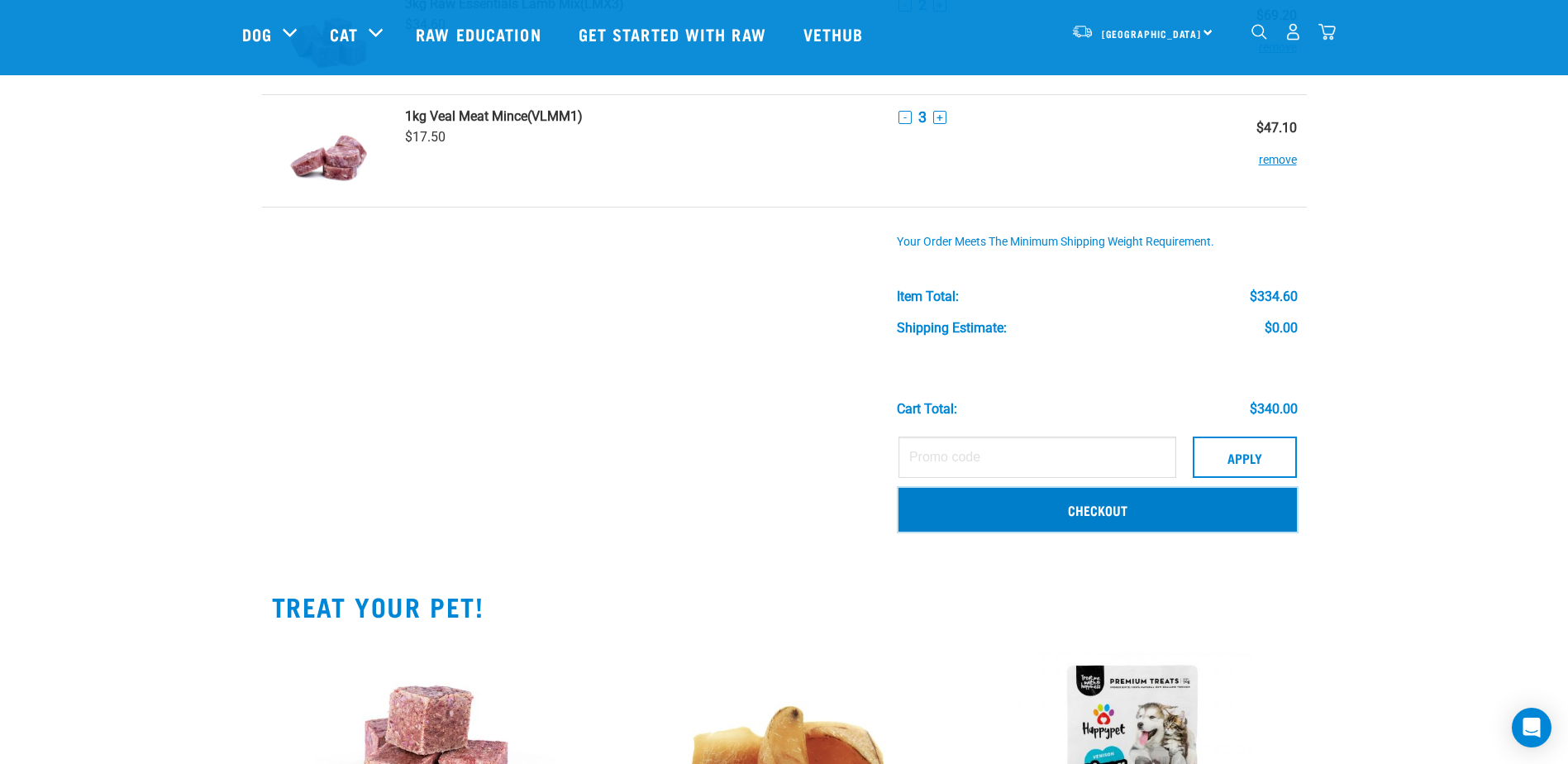
click at [1080, 511] on link "Checkout" at bounding box center [1097, 509] width 398 height 43
click at [1099, 505] on link "Checkout" at bounding box center [1097, 509] width 398 height 43
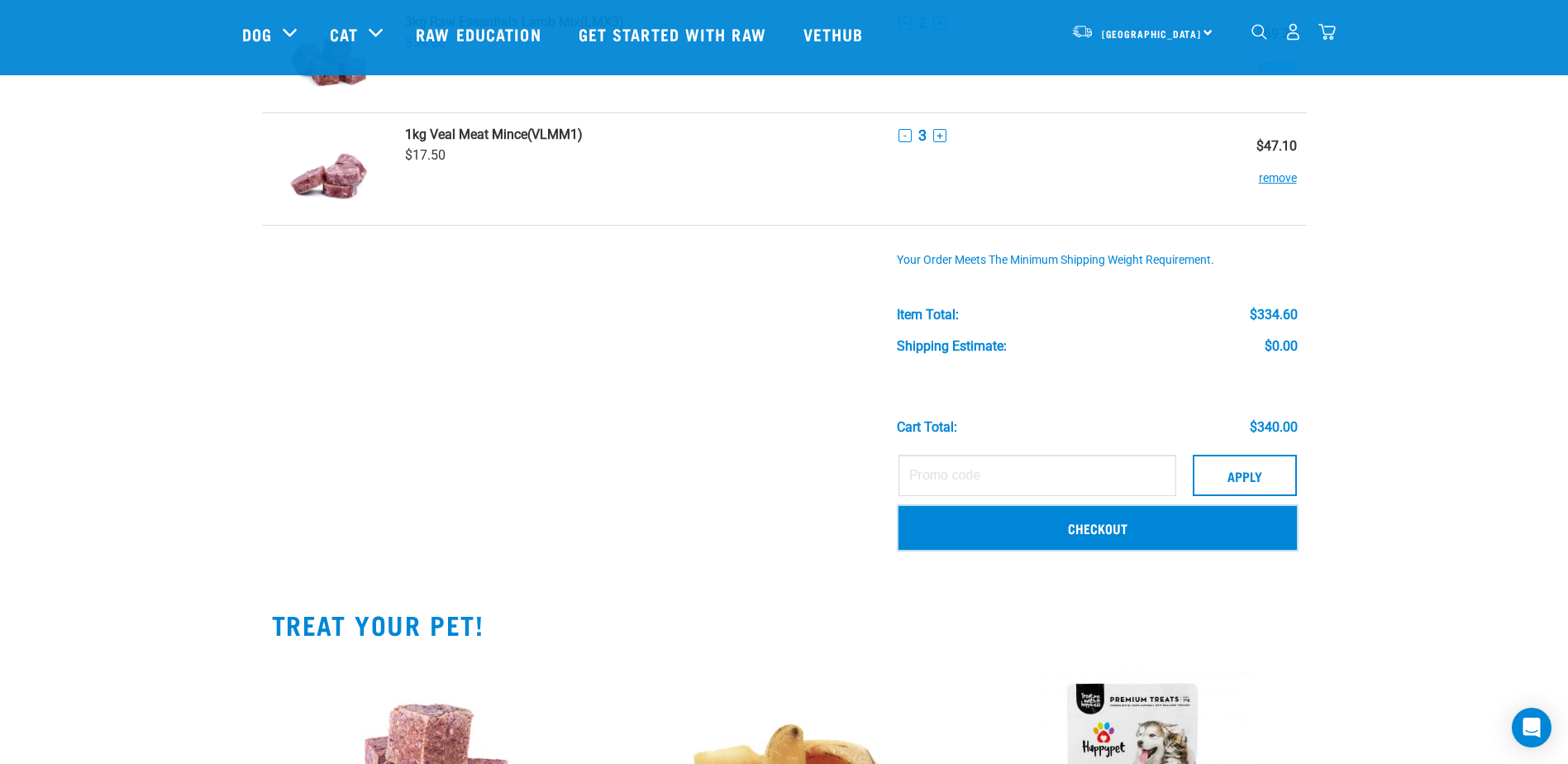
scroll to position [413, 0]
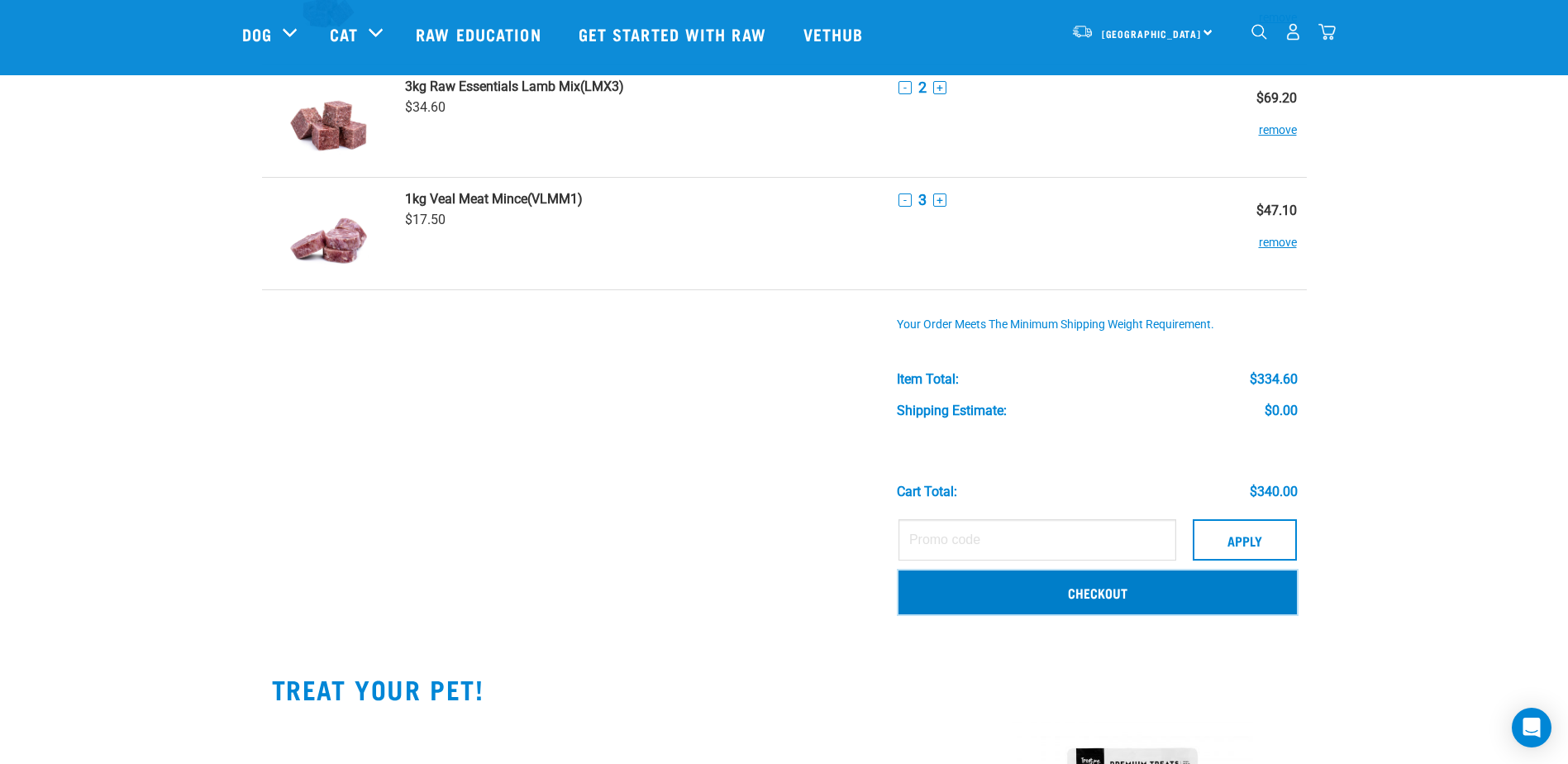
click at [1113, 589] on link "Checkout" at bounding box center [1097, 592] width 398 height 43
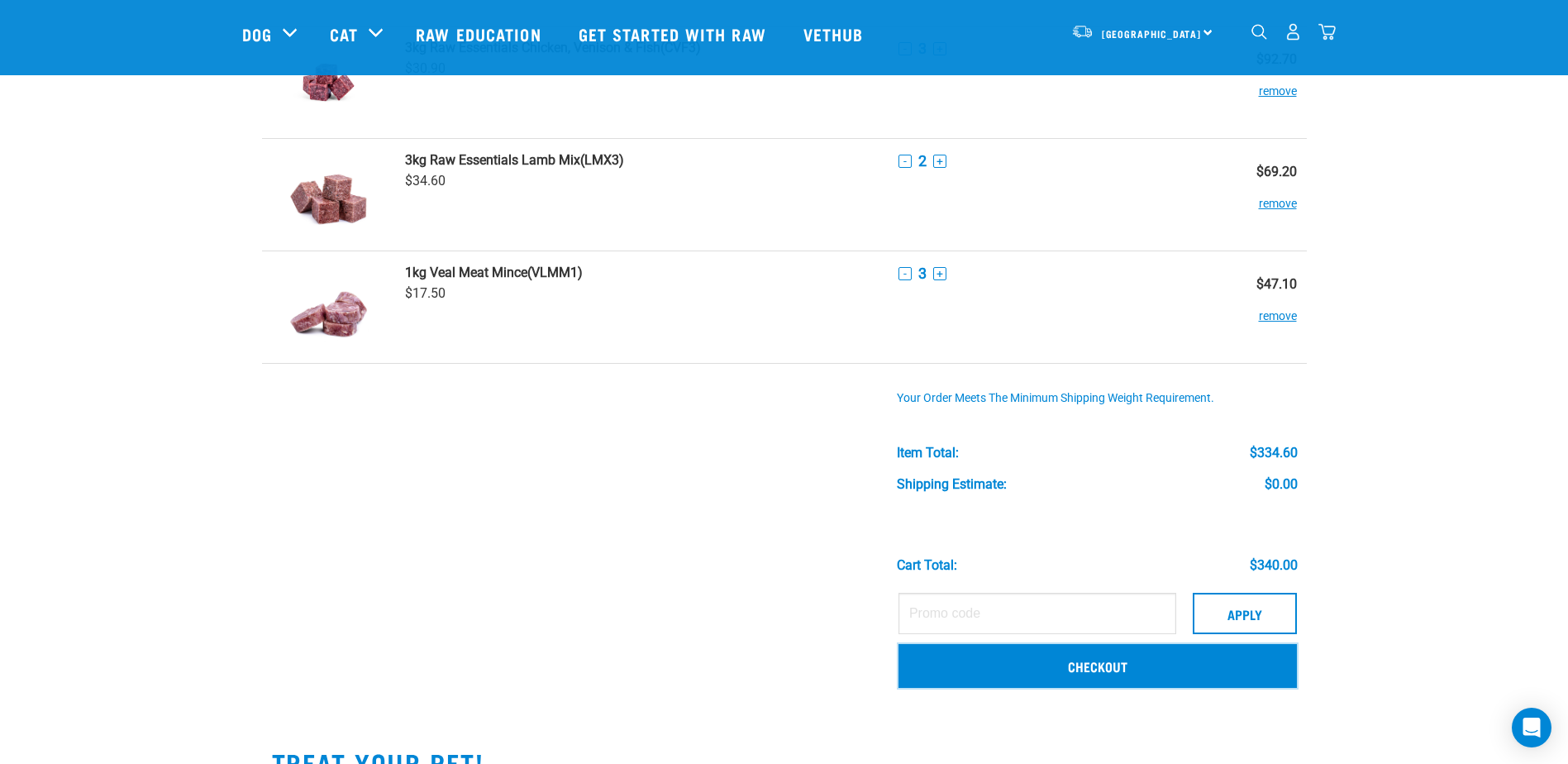
scroll to position [0, 0]
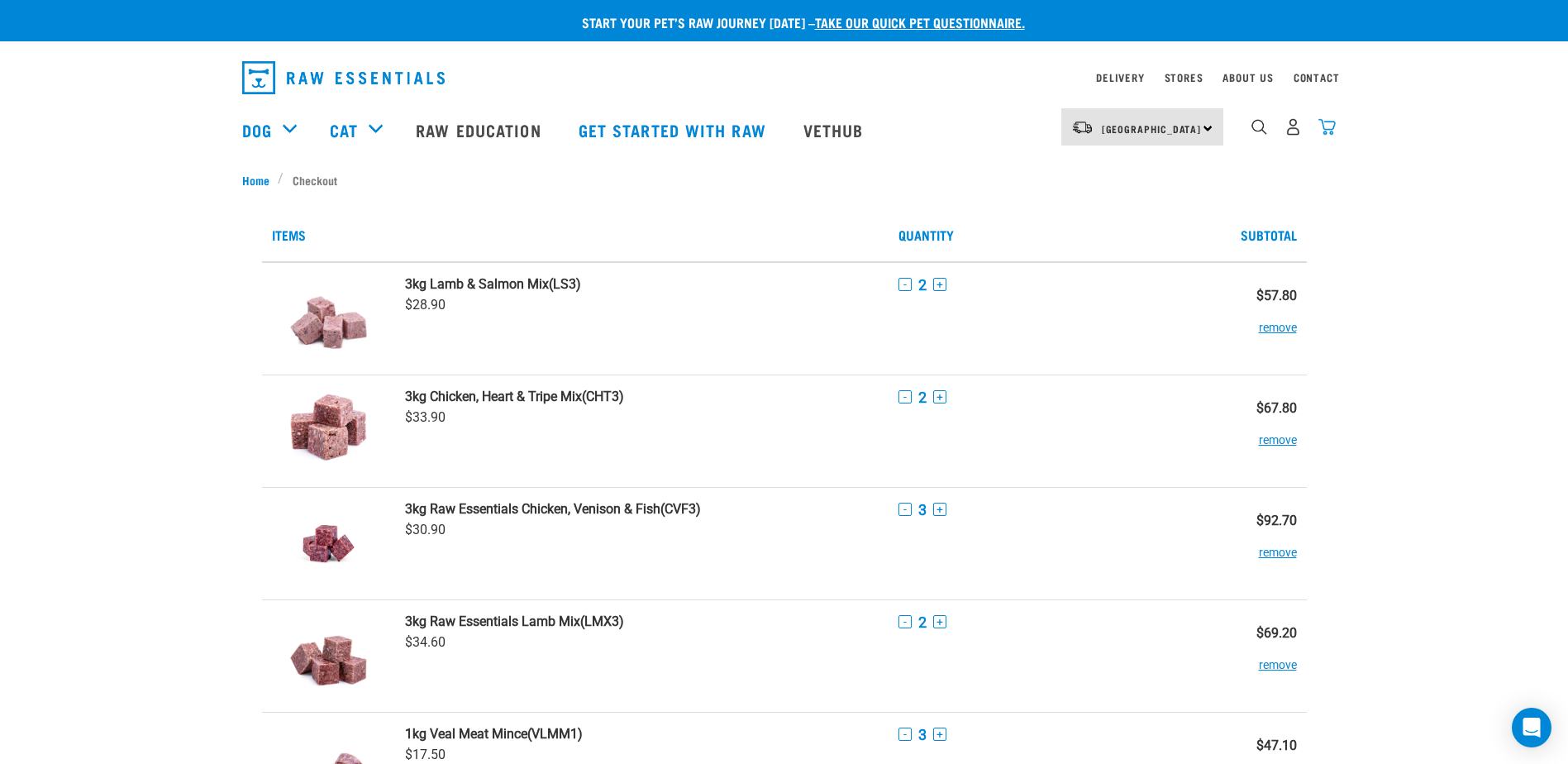
click at [1327, 132] on img "dropdown navigation" at bounding box center [1326, 126] width 17 height 17
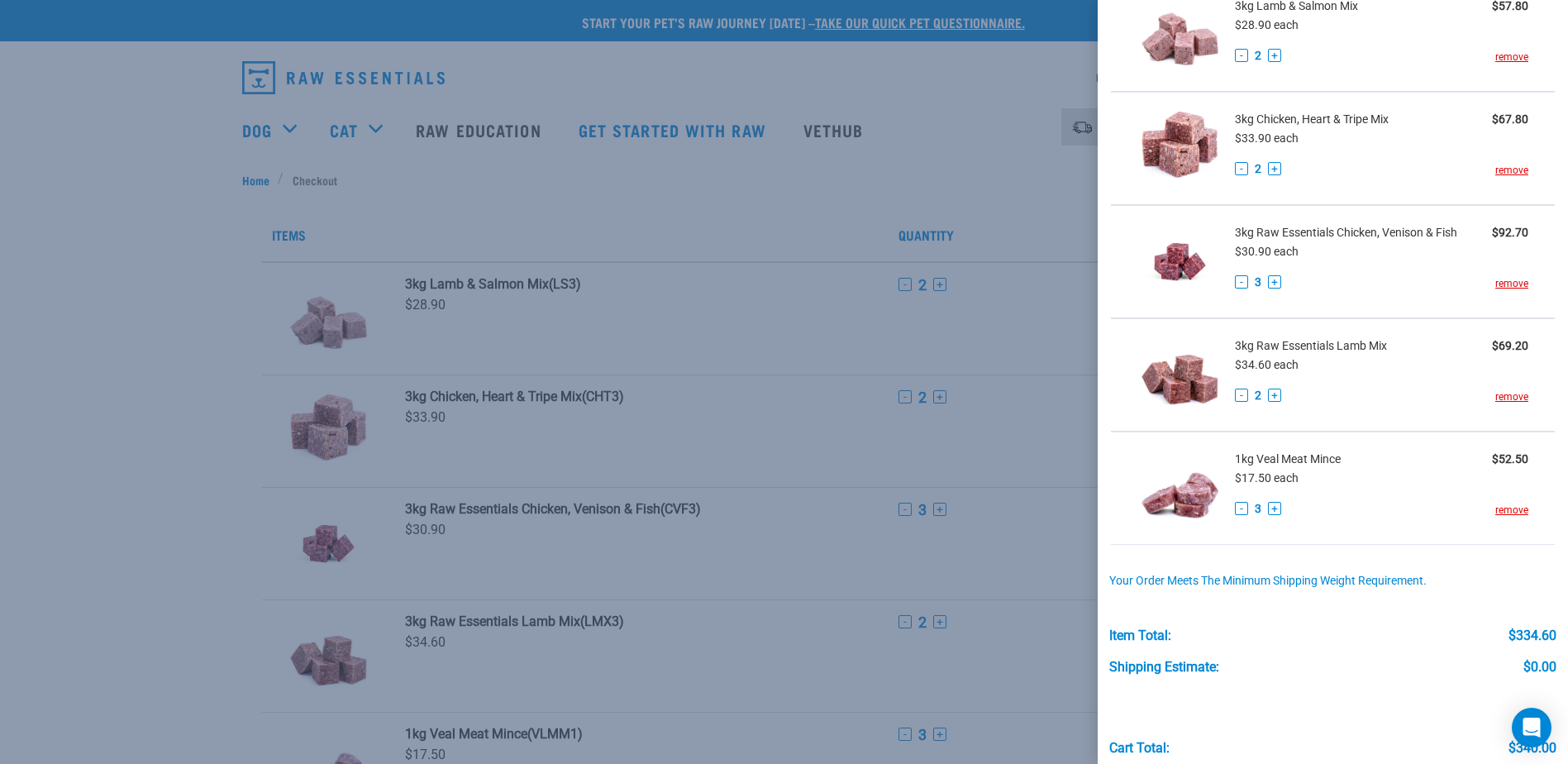
scroll to position [166, 0]
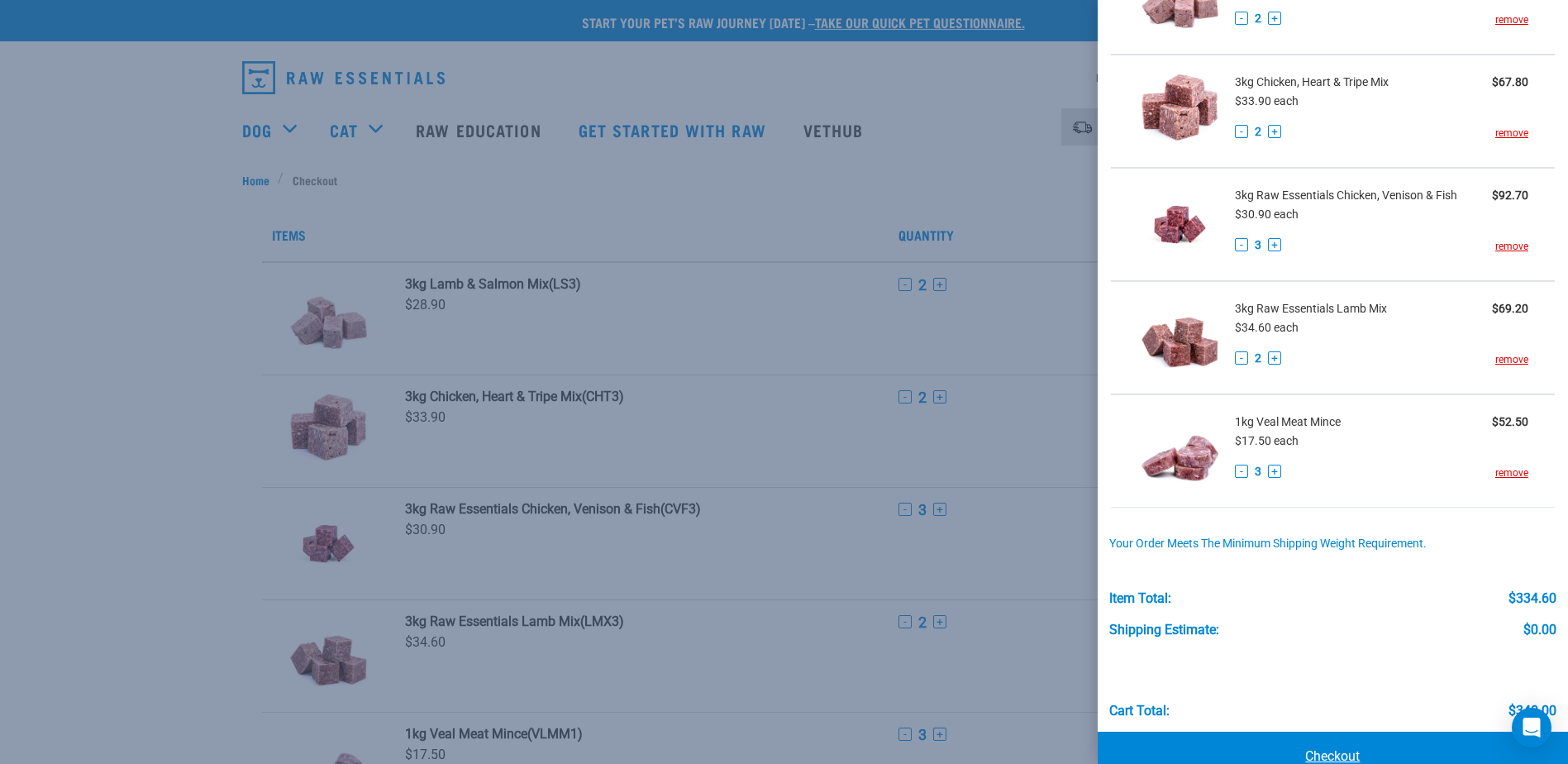
click at [1335, 755] on link "Checkout" at bounding box center [1333, 756] width 470 height 49
click at [39, 184] on div at bounding box center [784, 382] width 1568 height 764
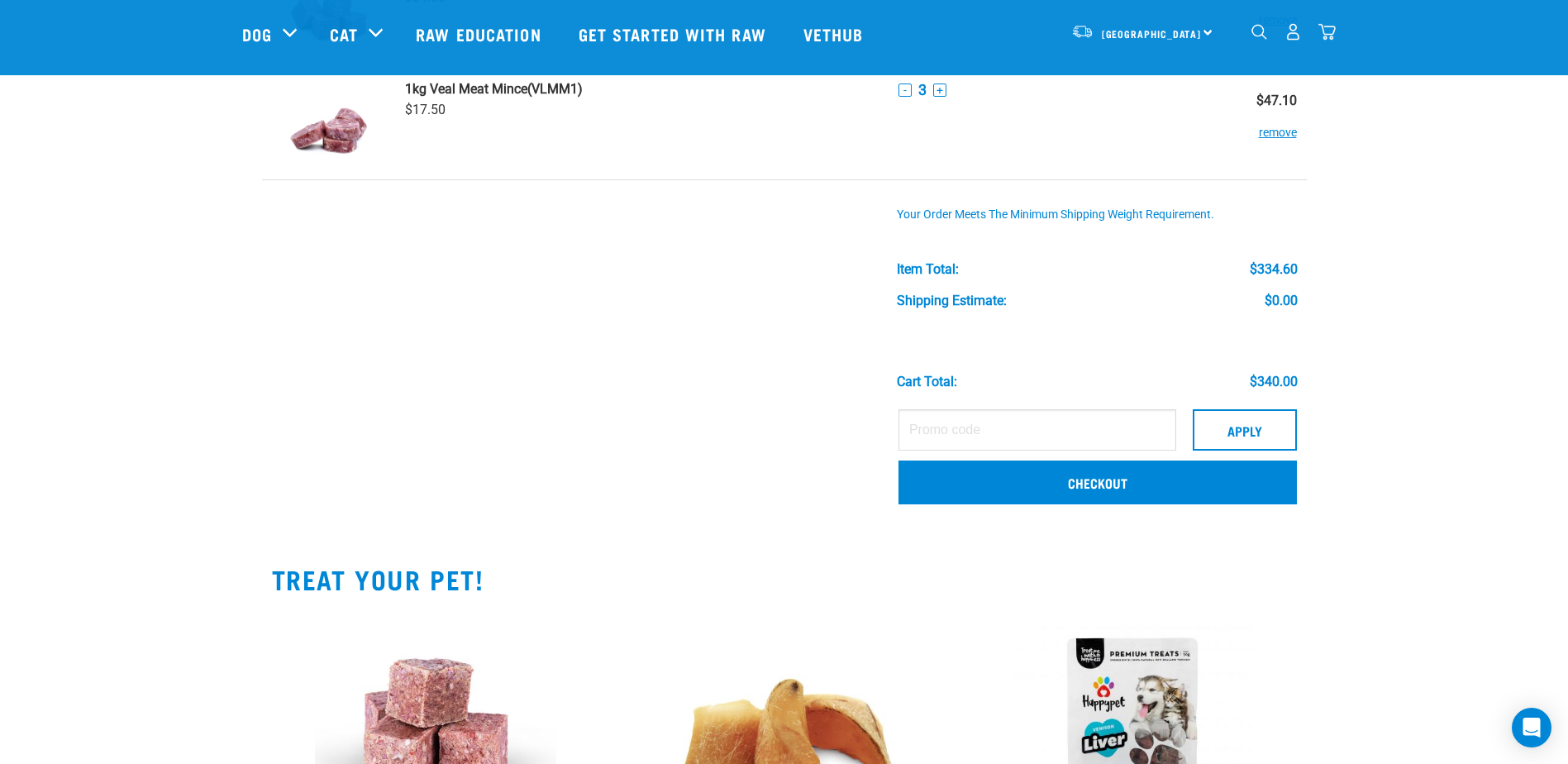
scroll to position [661, 0]
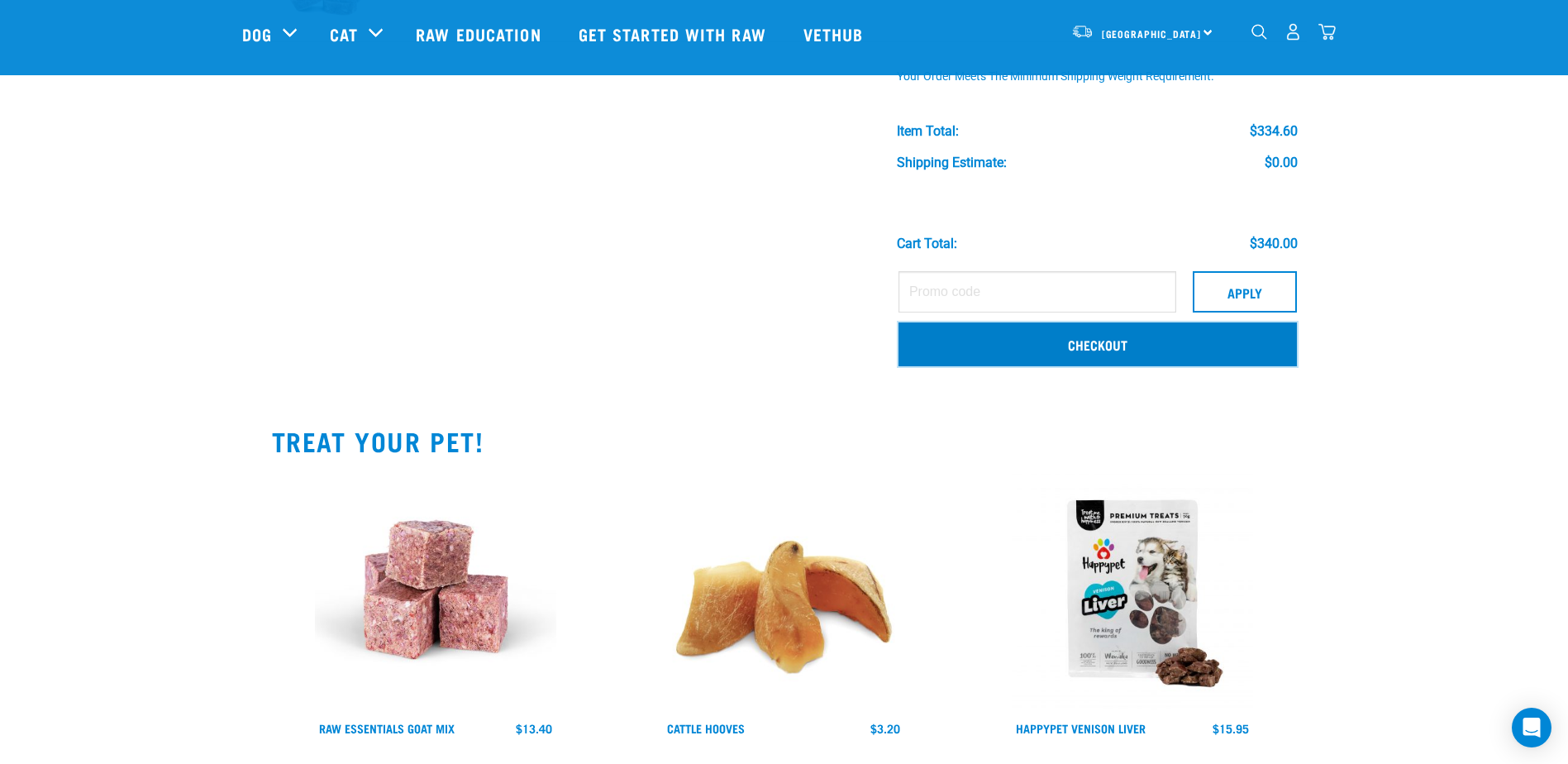
click at [1084, 343] on link "Checkout" at bounding box center [1097, 344] width 398 height 43
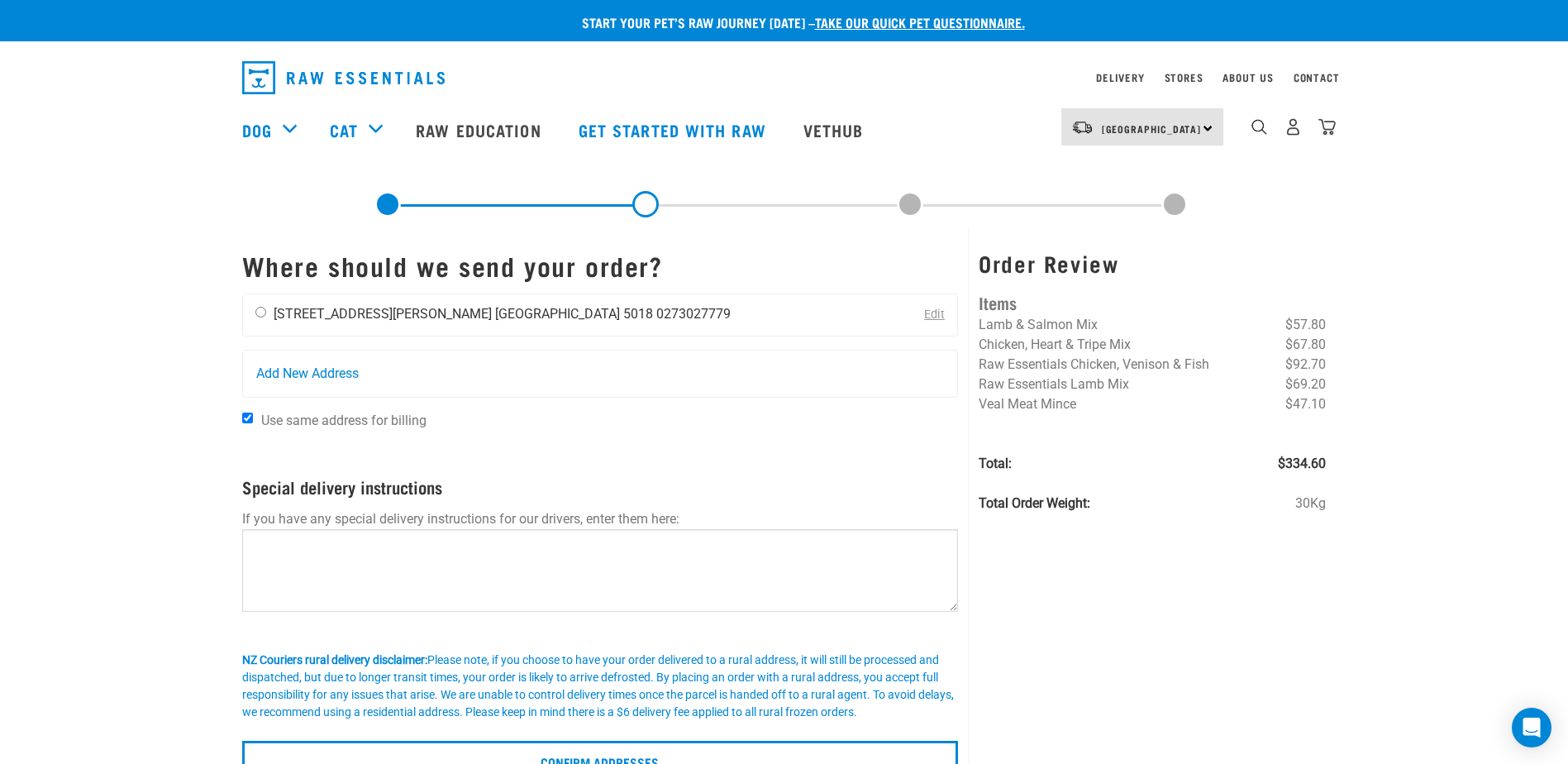
click at [263, 311] on input "radio" at bounding box center [260, 312] width 11 height 11
radio input "true"
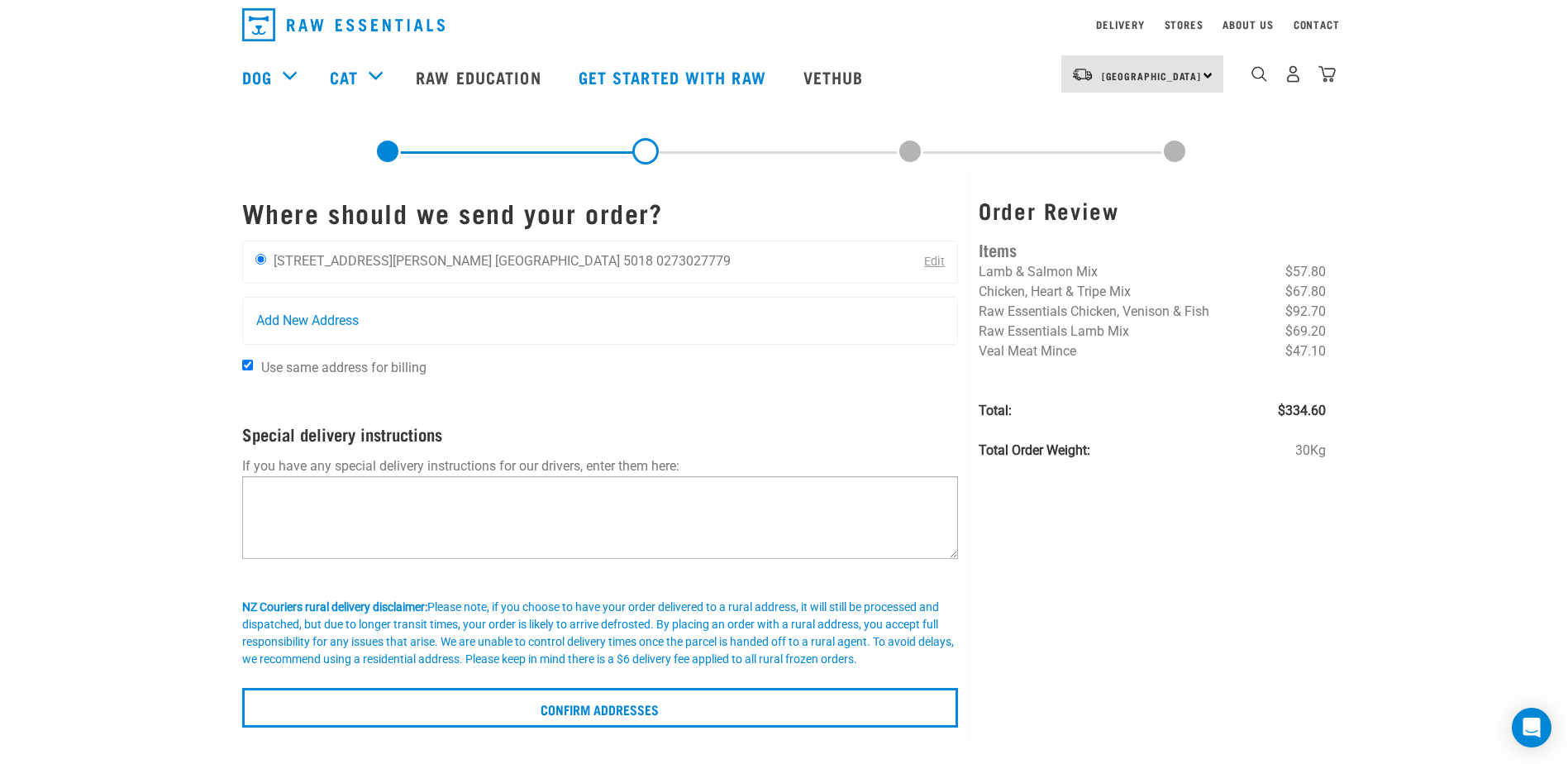
scroll to position [82, 0]
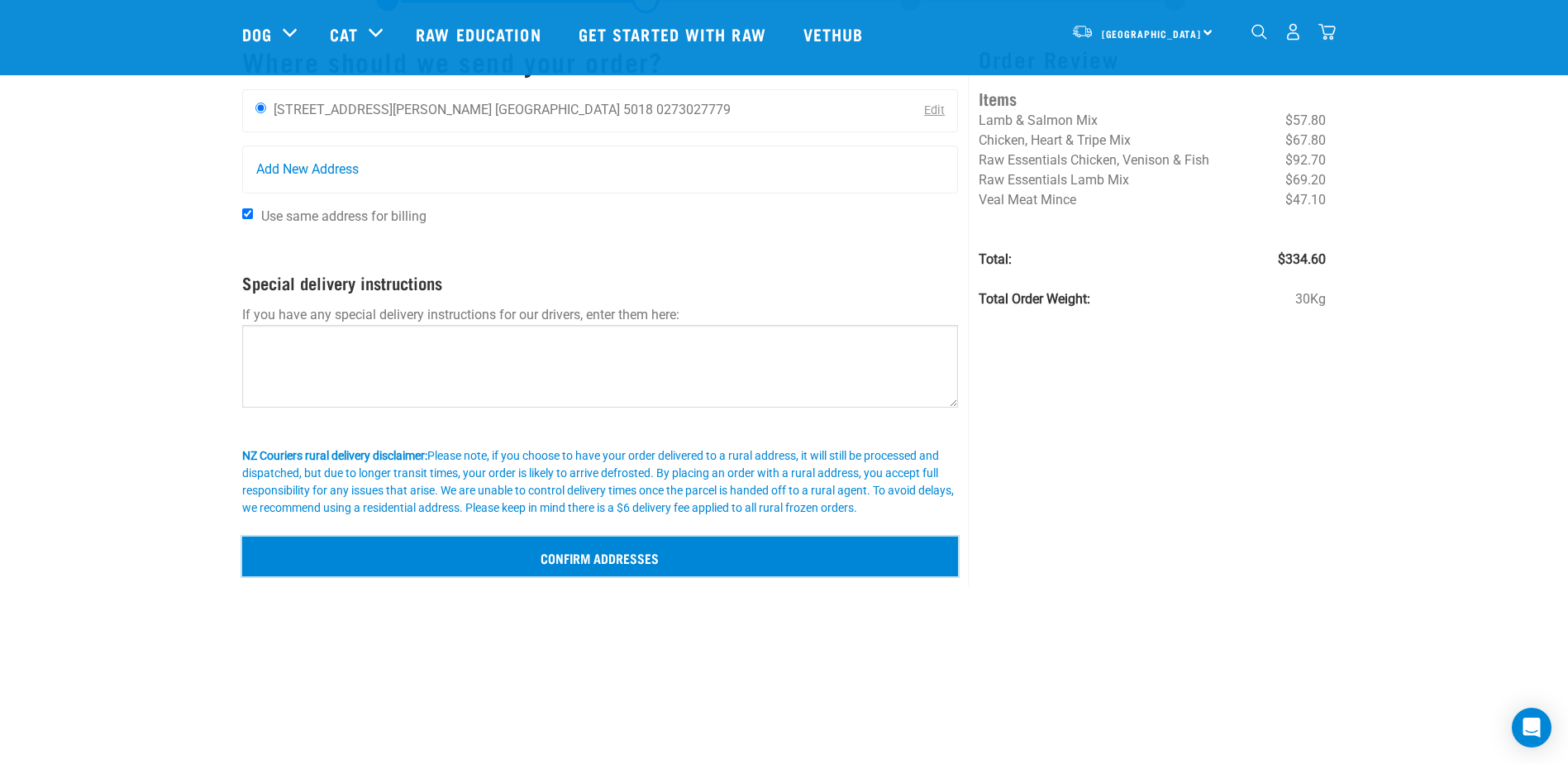
click at [581, 559] on input "Confirm addresses" at bounding box center [600, 556] width 716 height 39
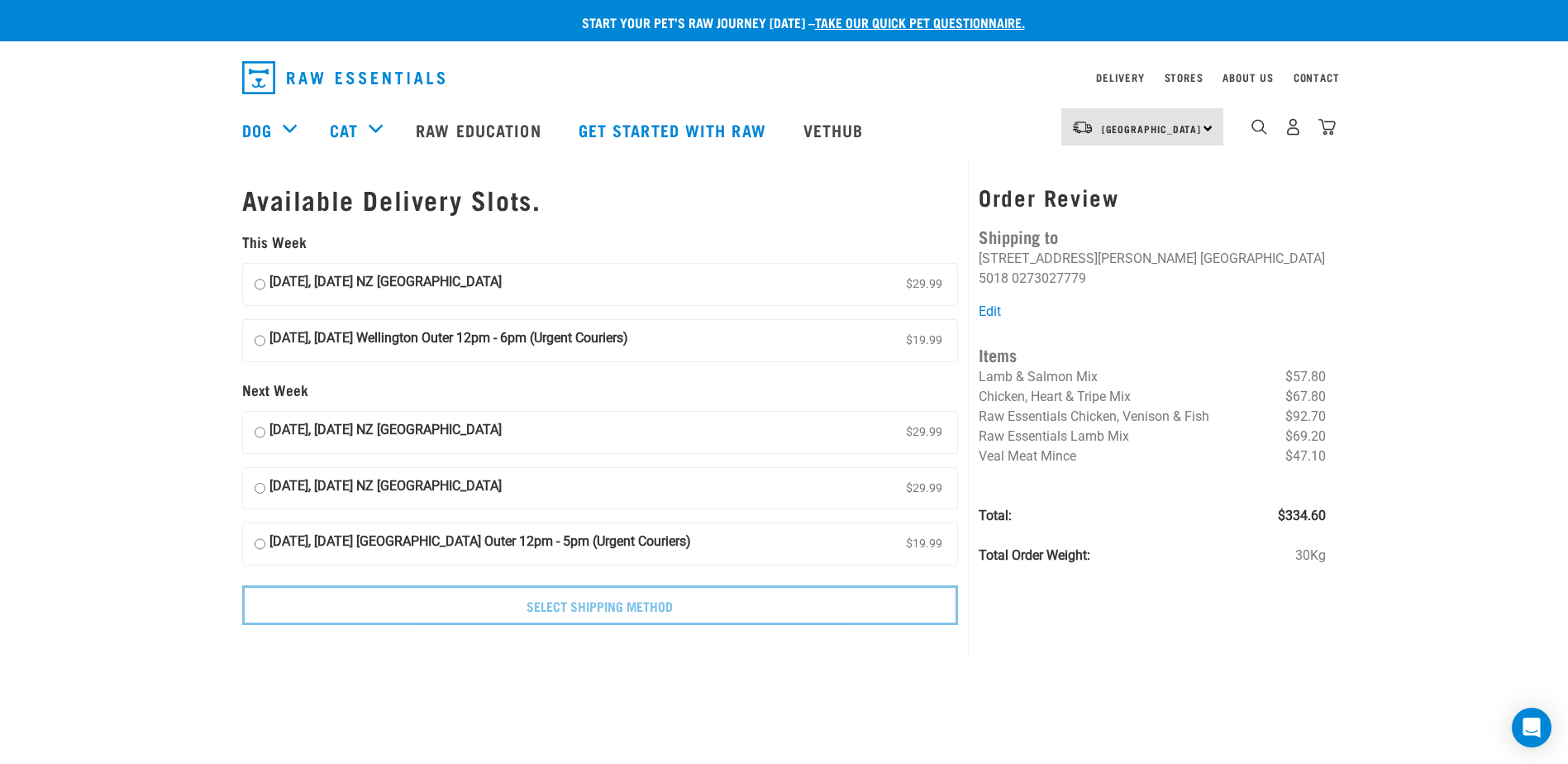
click at [259, 341] on input "[DATE], [DATE] Wellington Outer 12pm - 6pm (Urgent Couriers) $19.99" at bounding box center [260, 341] width 11 height 25
radio input "true"
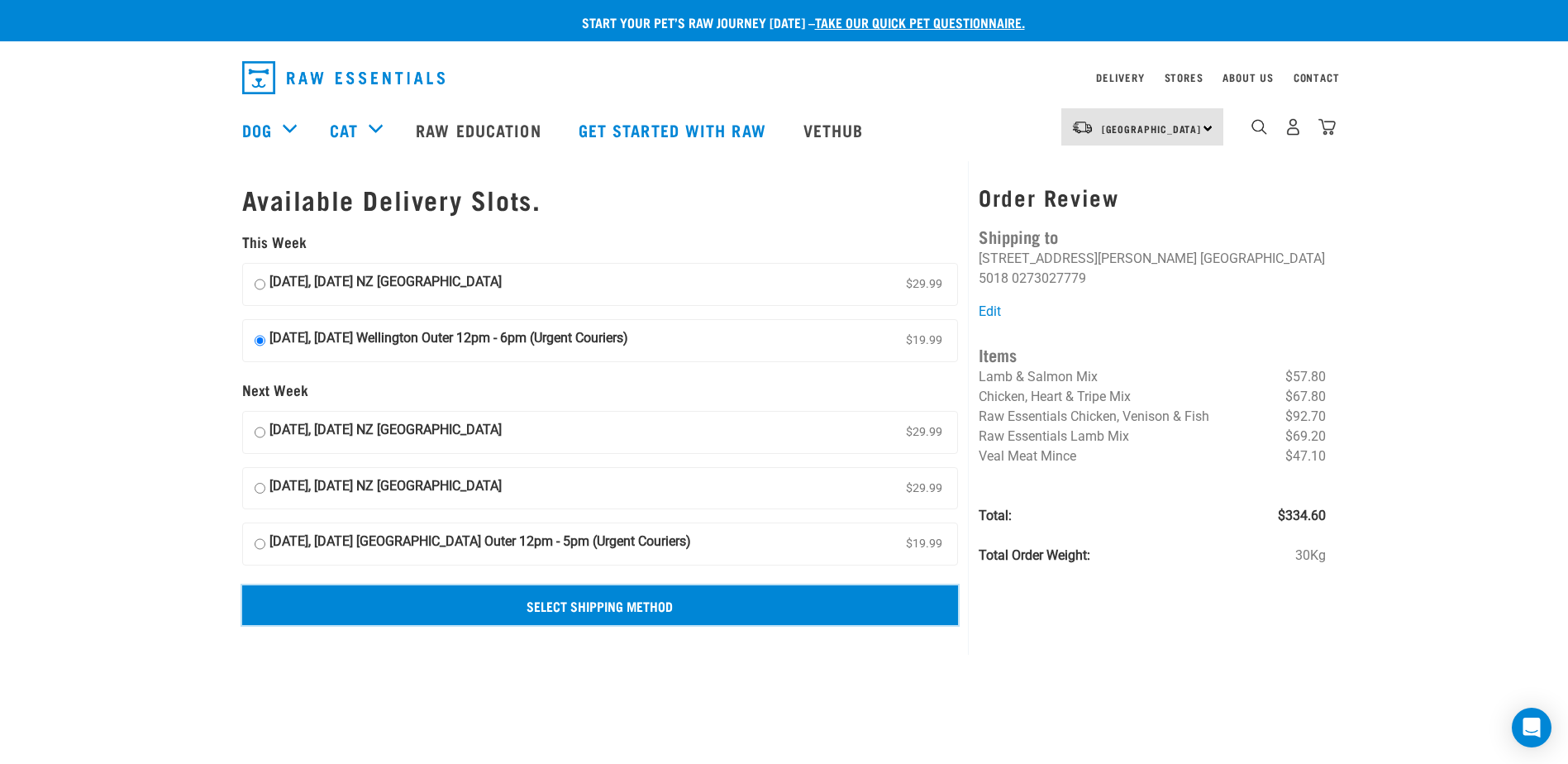
click at [544, 607] on input "Select Shipping Method" at bounding box center [600, 605] width 716 height 39
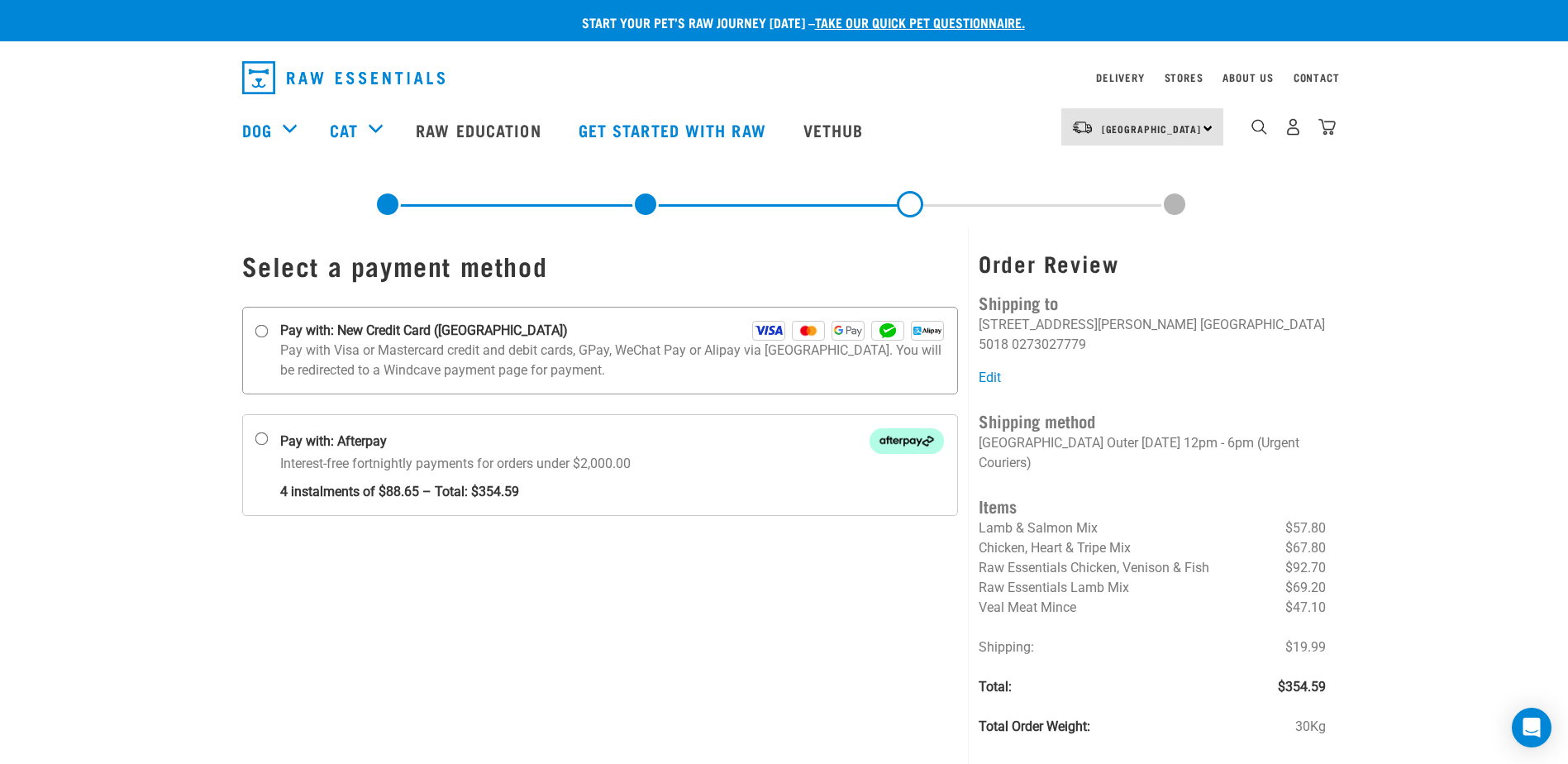
click at [262, 329] on input "Pay with: New Credit Card ([GEOGRAPHIC_DATA])" at bounding box center [261, 331] width 13 height 13
radio input "true"
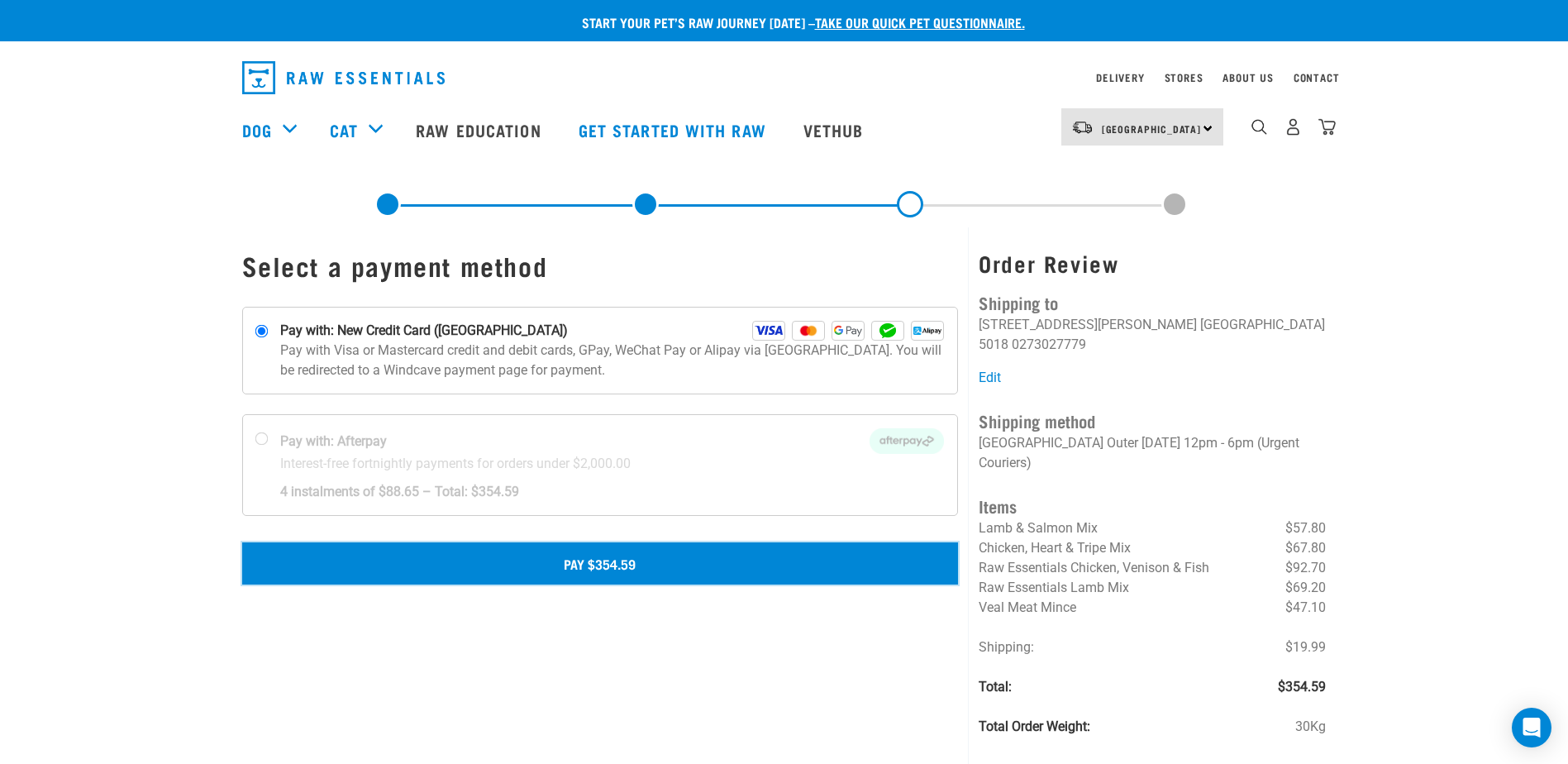
click at [607, 565] on button "Pay $354.59" at bounding box center [600, 563] width 716 height 41
